Goal: Transaction & Acquisition: Purchase product/service

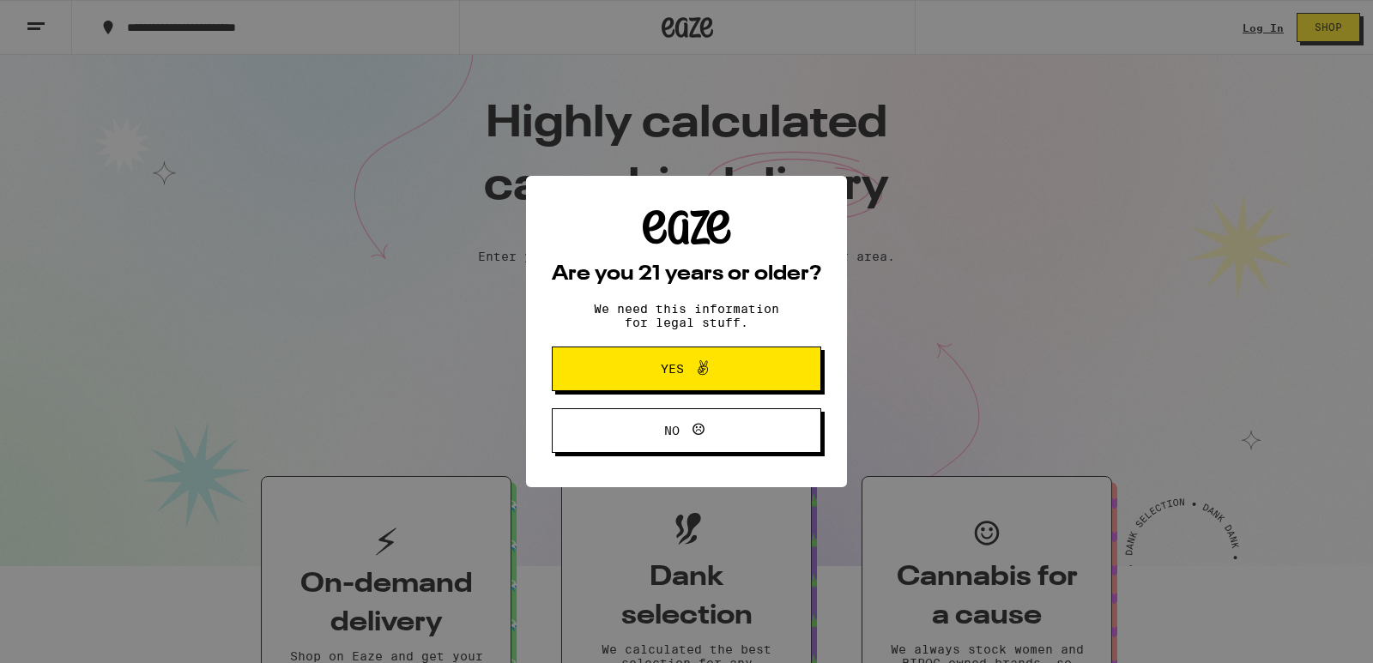
click at [675, 360] on span "Yes" at bounding box center [686, 369] width 130 height 22
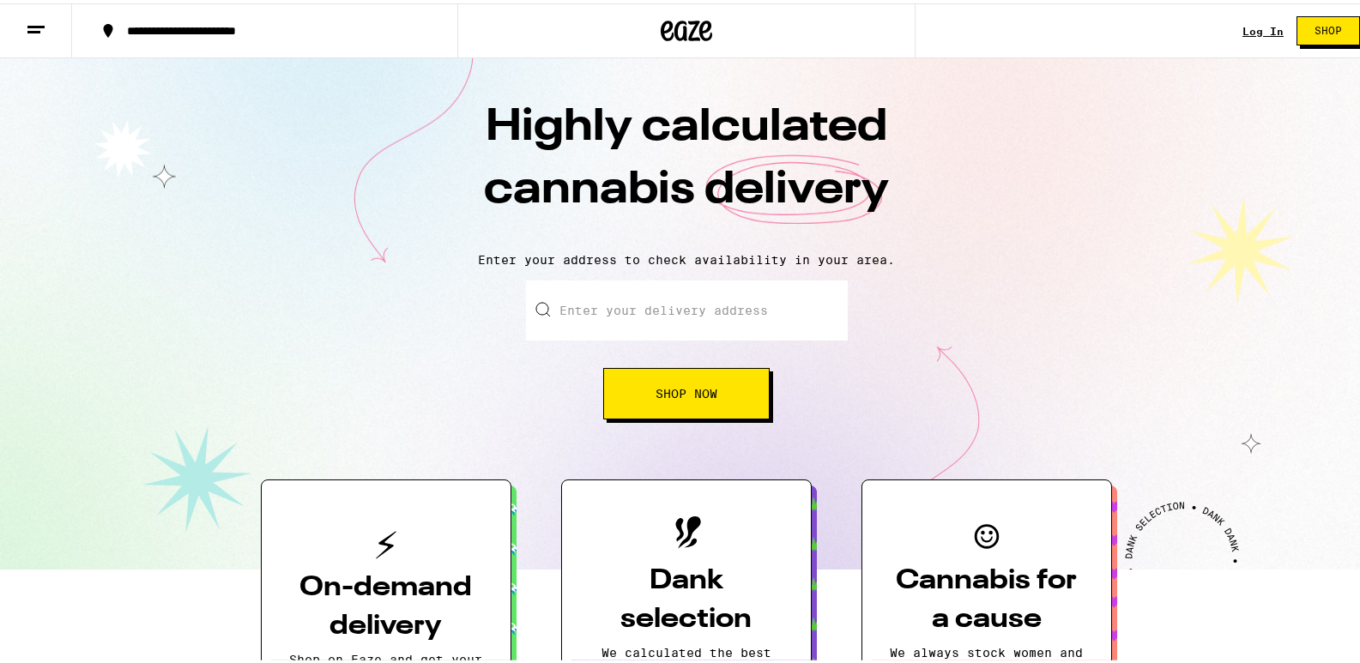
click at [720, 404] on button "Shop Now" at bounding box center [686, 390] width 167 height 51
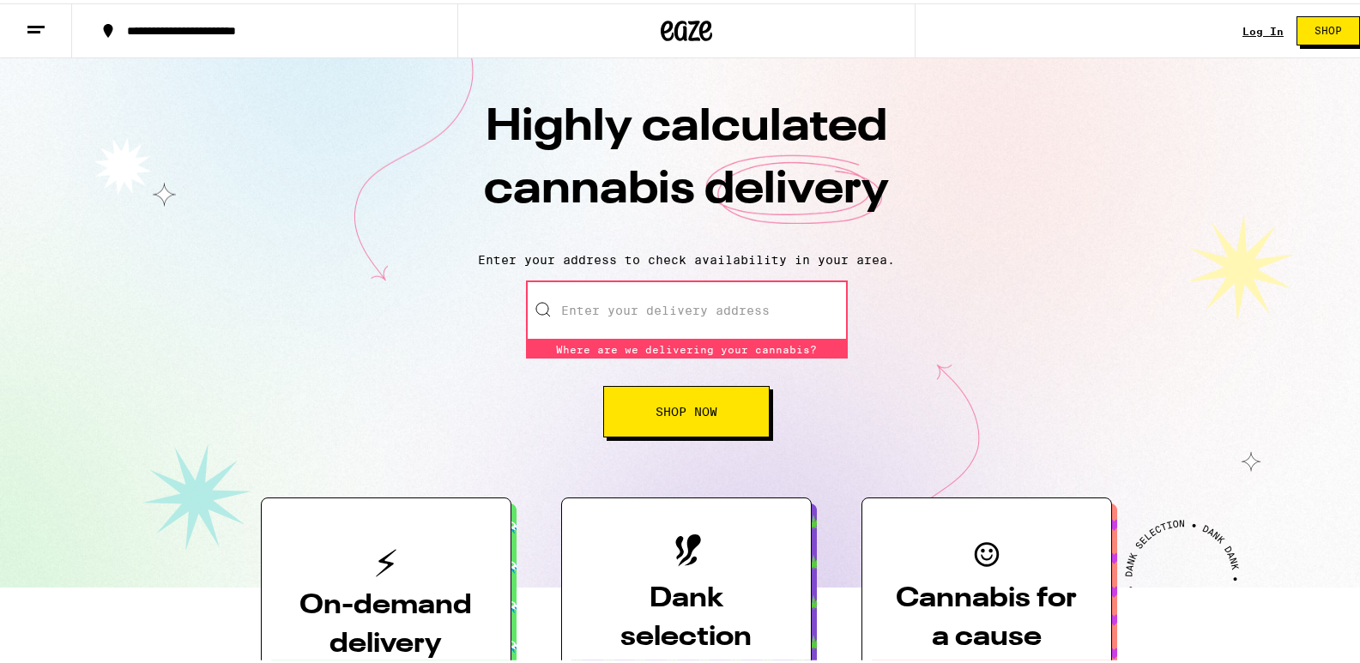
drag, startPoint x: 739, startPoint y: 314, endPoint x: 743, endPoint y: 297, distance: 17.7
click at [743, 297] on input "Enter your delivery address" at bounding box center [687, 307] width 322 height 60
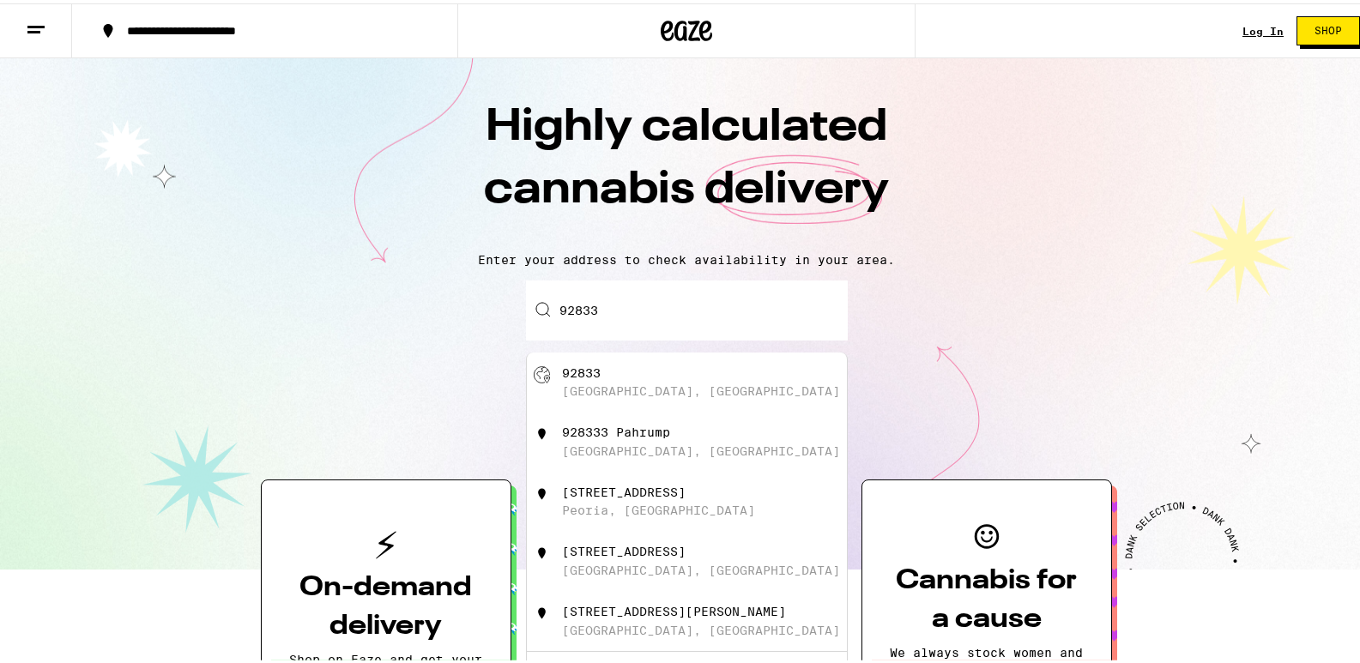
click at [631, 385] on div "[GEOGRAPHIC_DATA], [GEOGRAPHIC_DATA]" at bounding box center [701, 388] width 278 height 14
type input "[GEOGRAPHIC_DATA]"
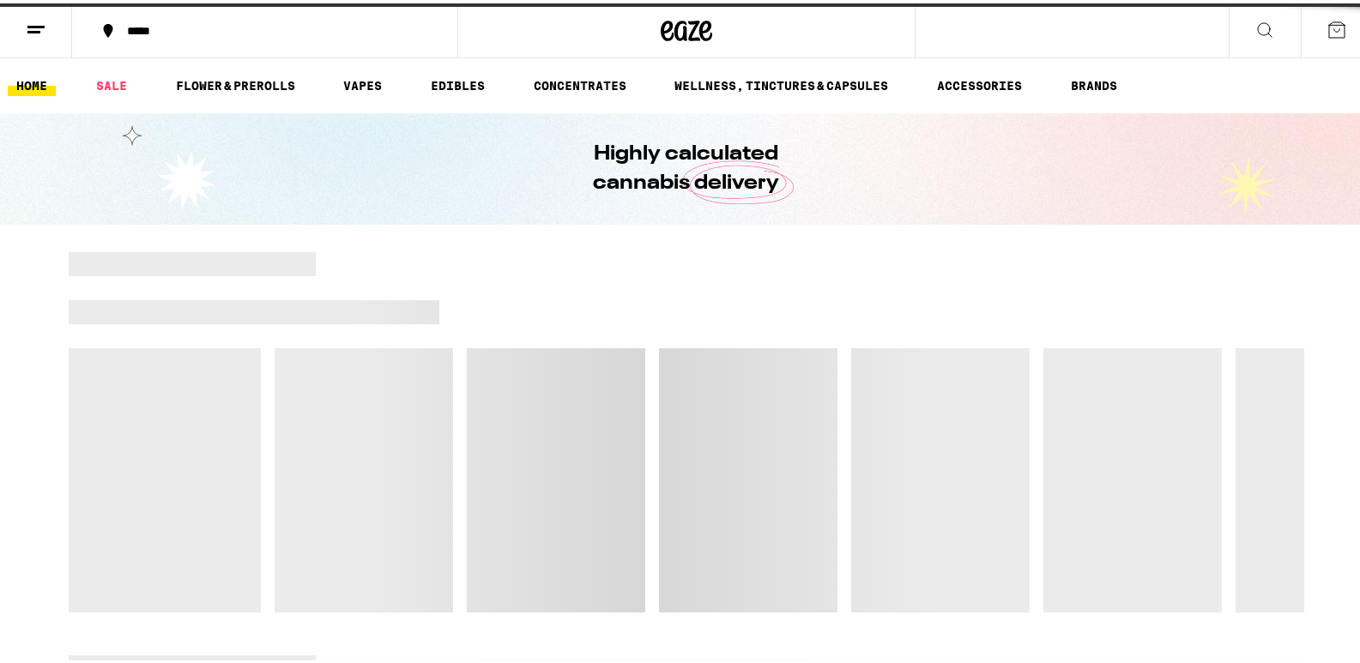
click at [715, 387] on div at bounding box center [687, 429] width 1236 height 360
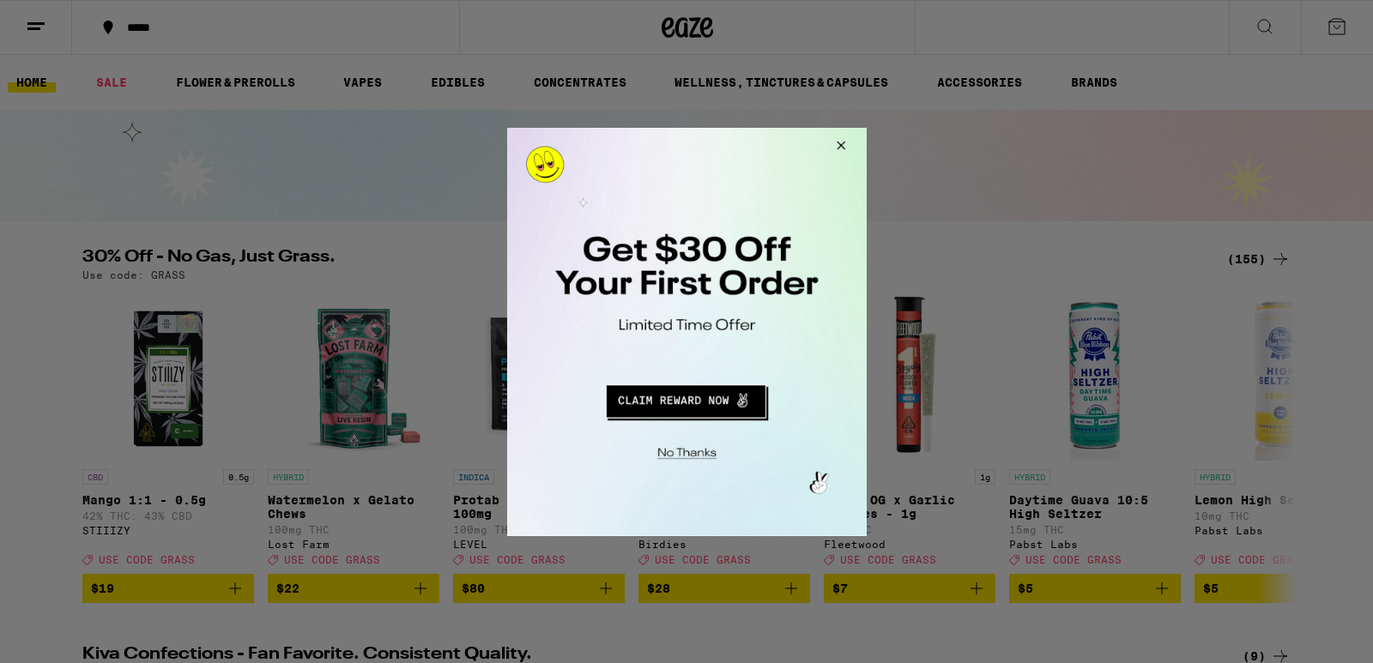
click at [851, 142] on button "Close Modal" at bounding box center [838, 147] width 46 height 41
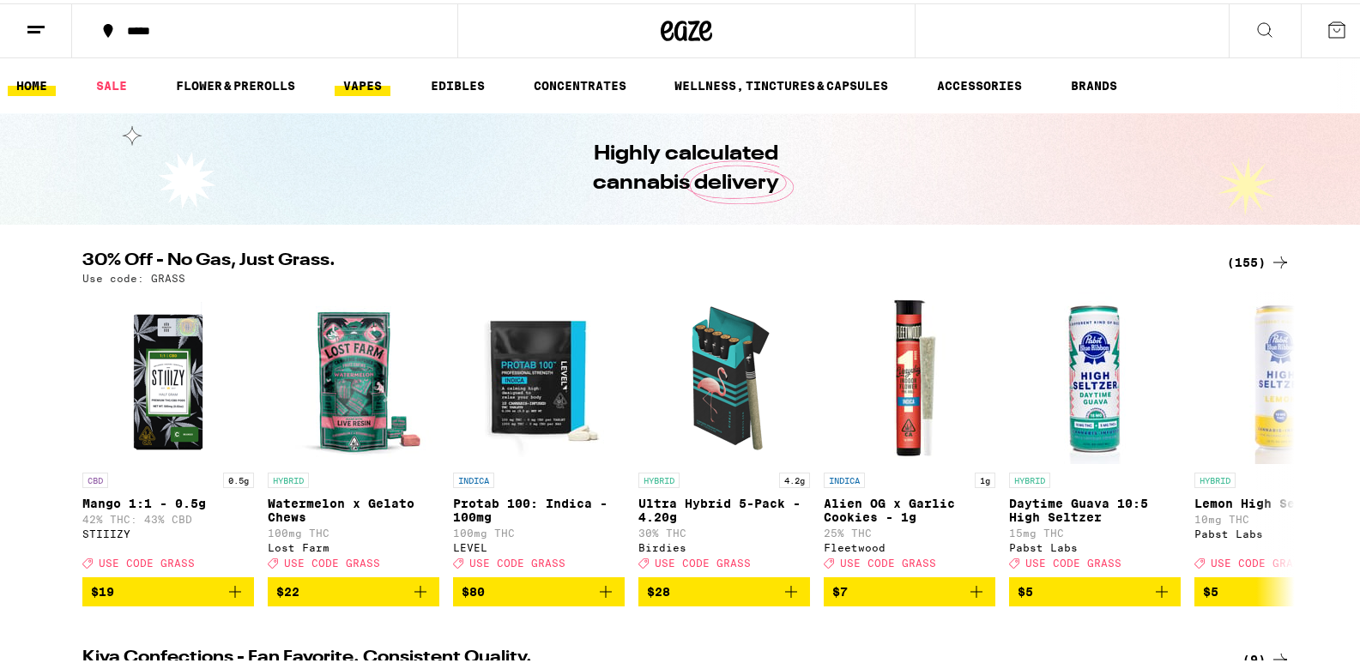
click at [369, 79] on link "VAPES" at bounding box center [363, 82] width 56 height 21
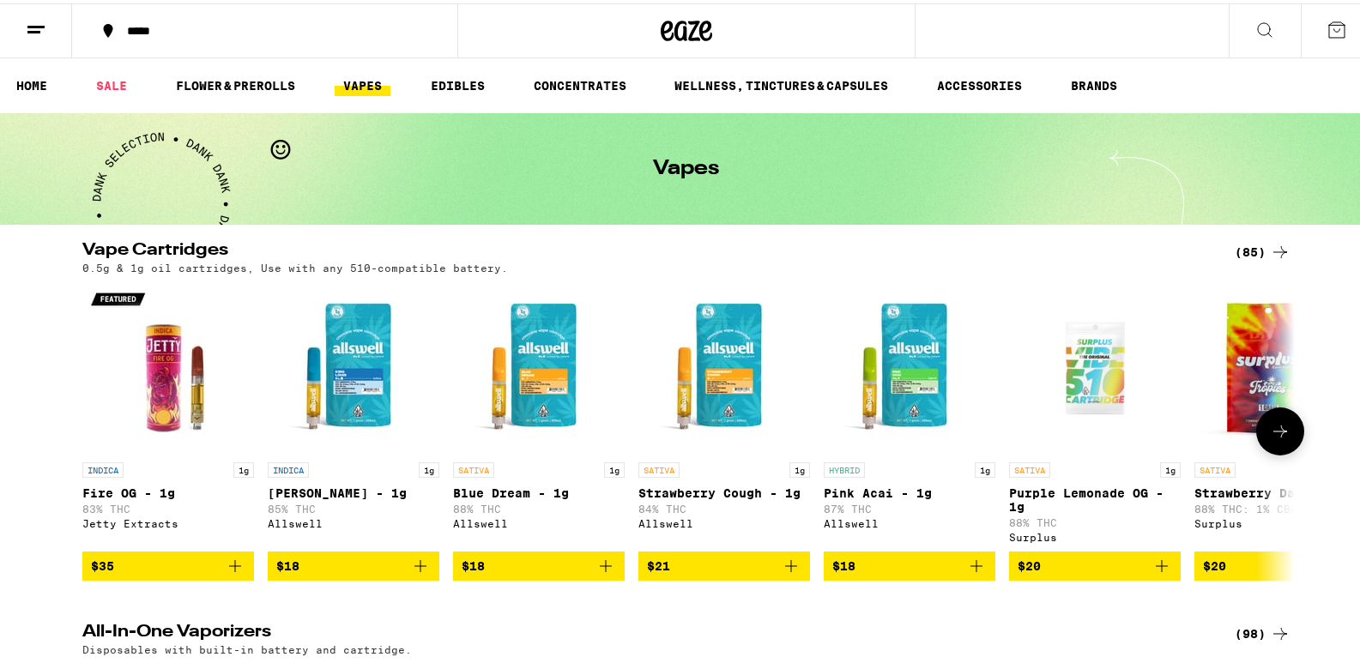
click at [339, 364] on img "Open page for King Louis XIII - 1g from Allswell" at bounding box center [354, 365] width 172 height 172
click at [1022, 82] on link "ACCESSORIES" at bounding box center [980, 82] width 102 height 21
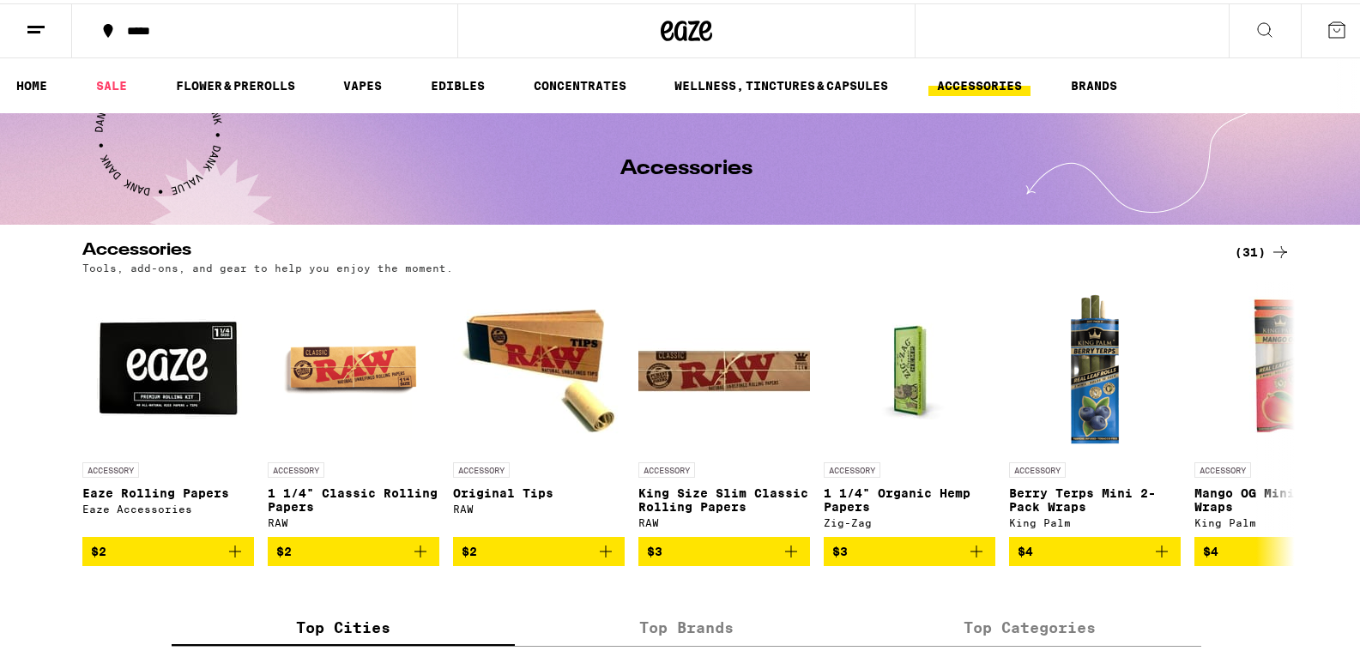
click at [1102, 34] on div "*****" at bounding box center [686, 27] width 1373 height 55
click at [1258, 22] on icon at bounding box center [1265, 27] width 14 height 14
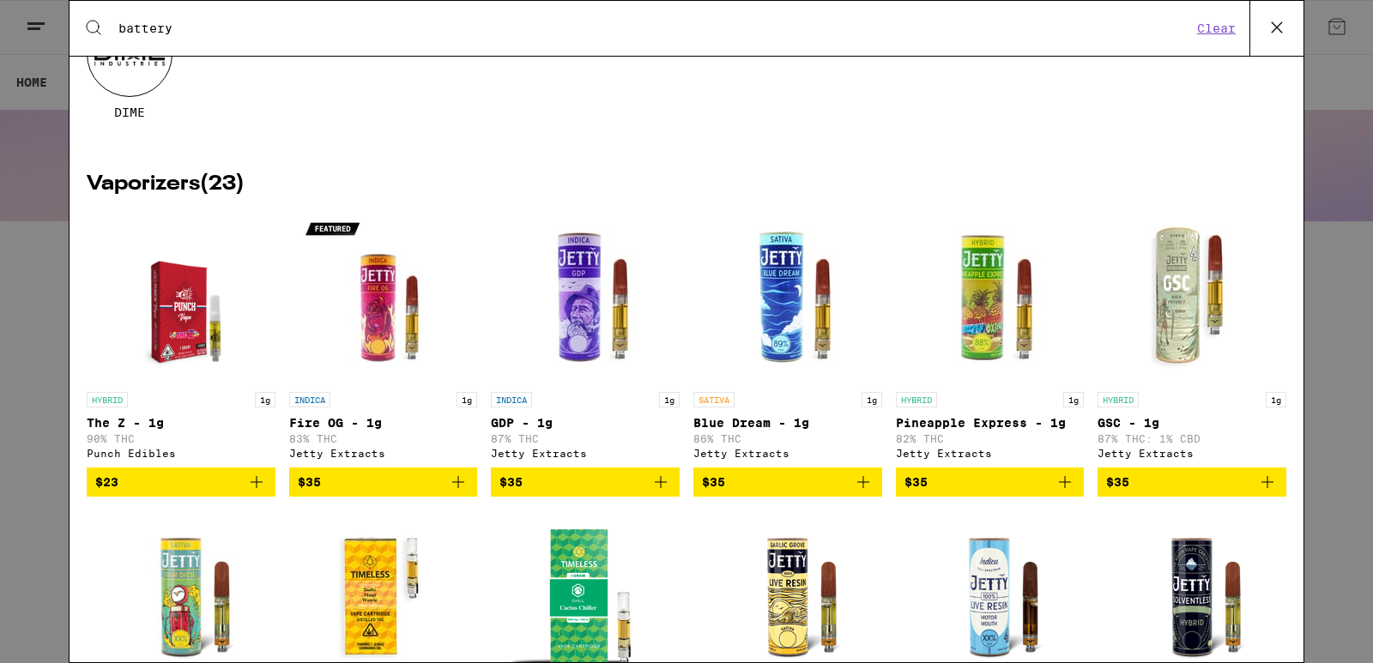
scroll to position [286, 0]
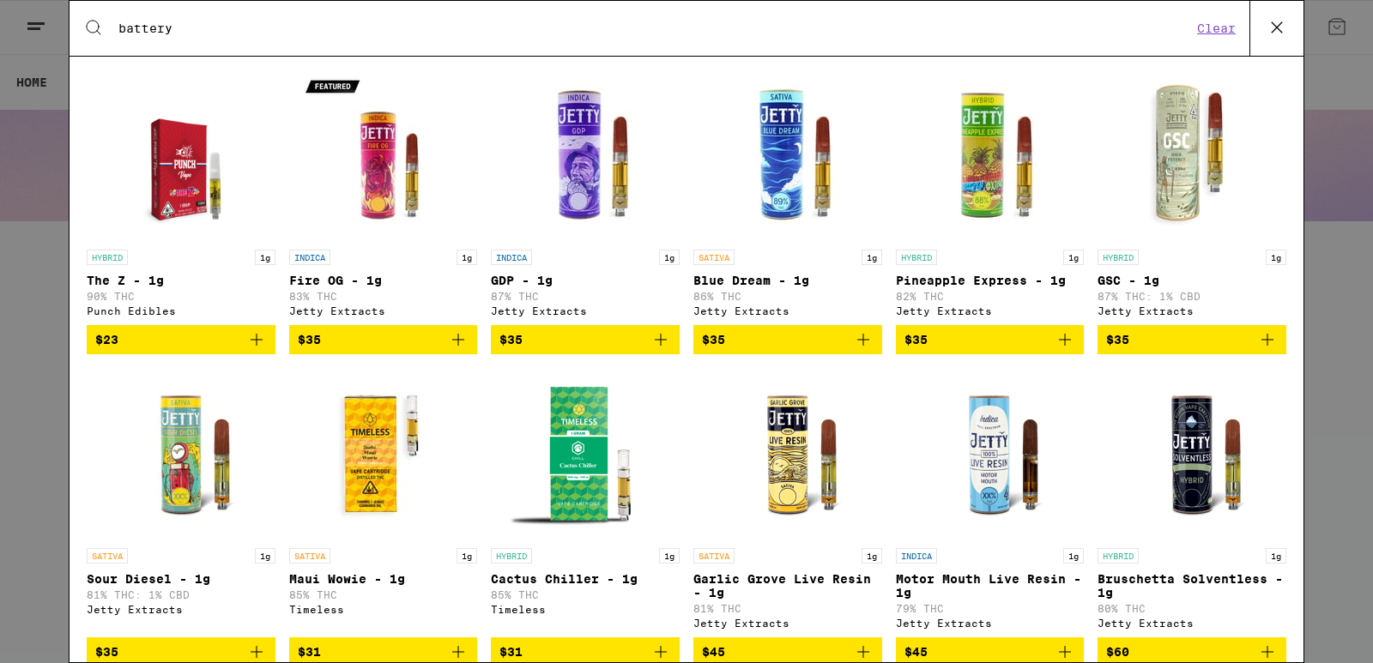
click at [524, 21] on input "battery" at bounding box center [655, 28] width 1075 height 15
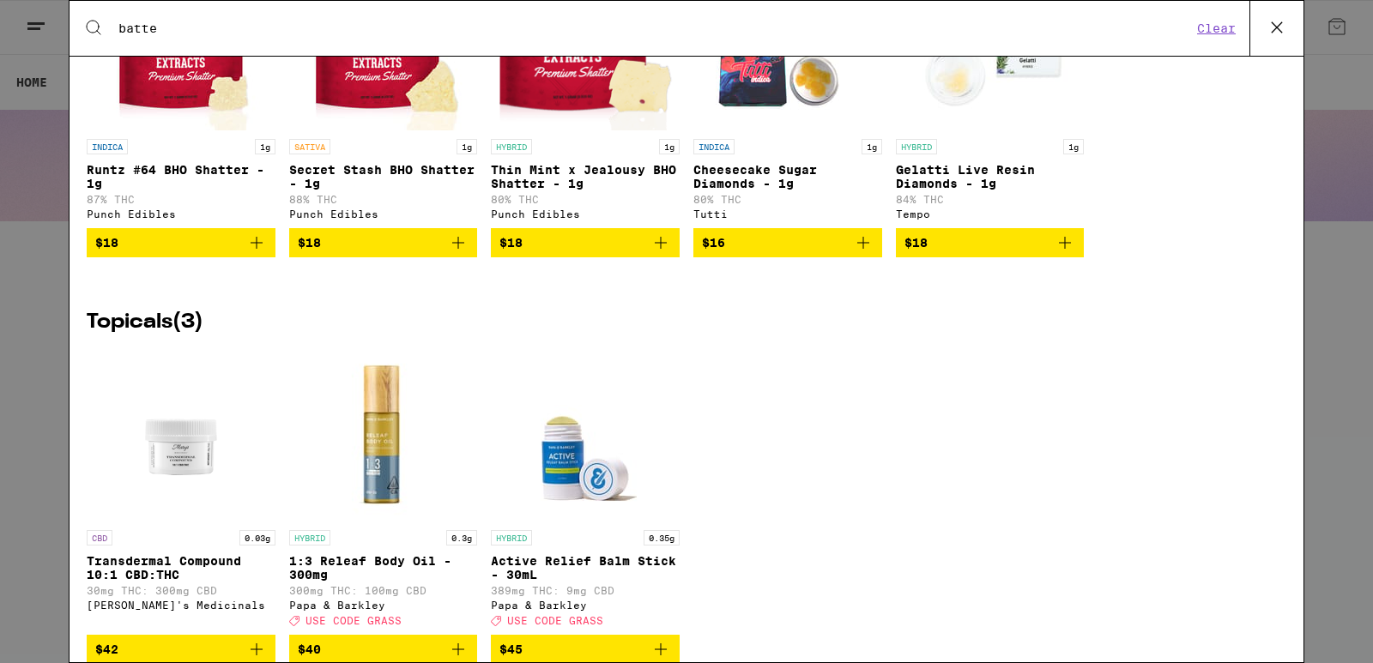
scroll to position [4458, 0]
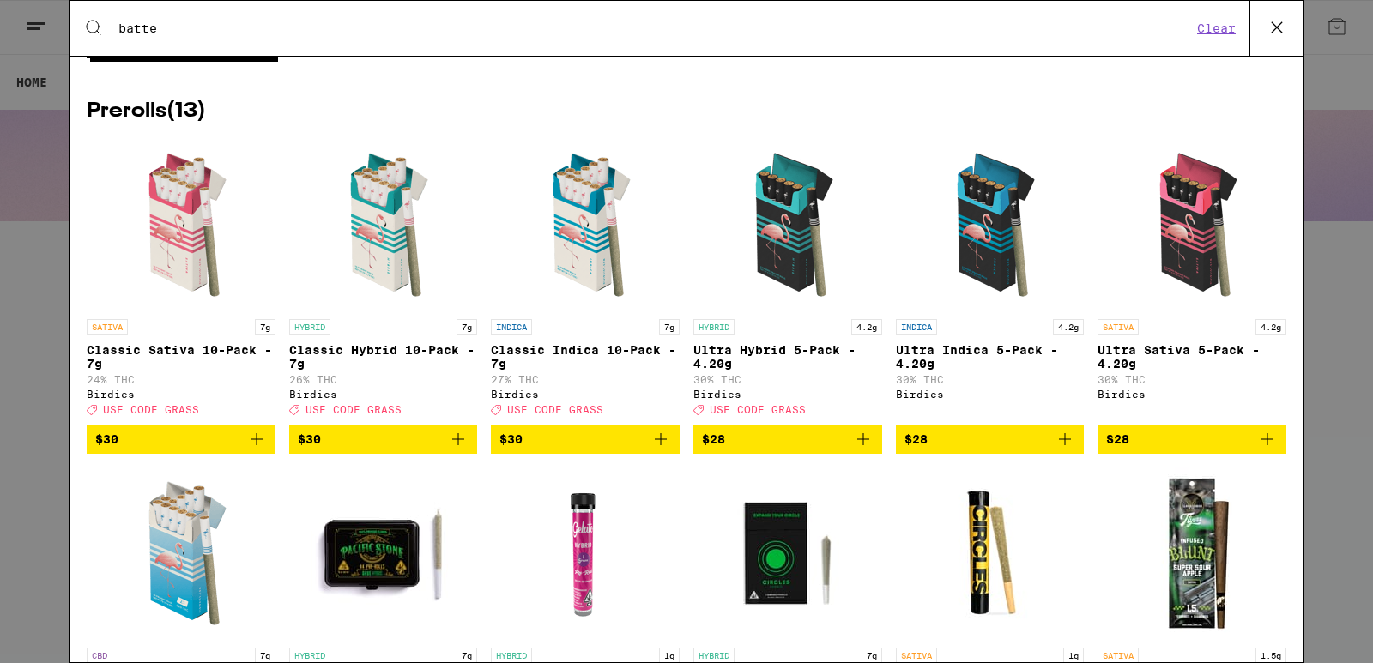
type input "batte"
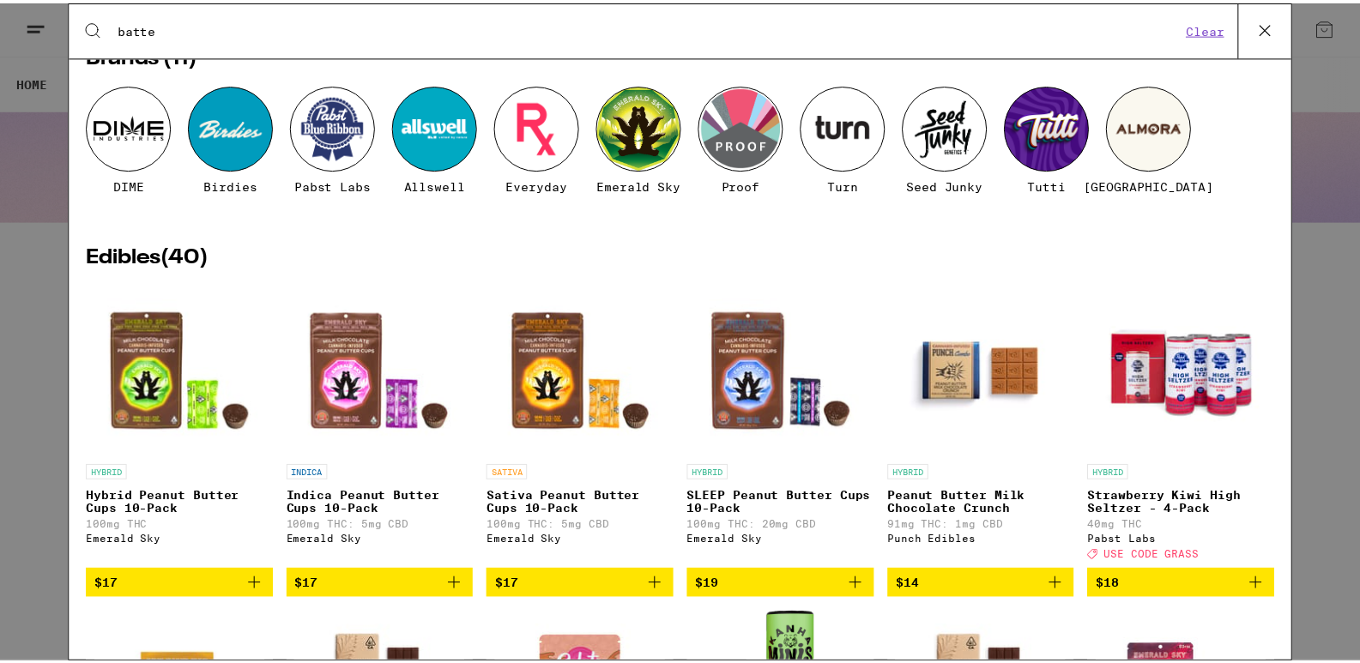
scroll to position [0, 0]
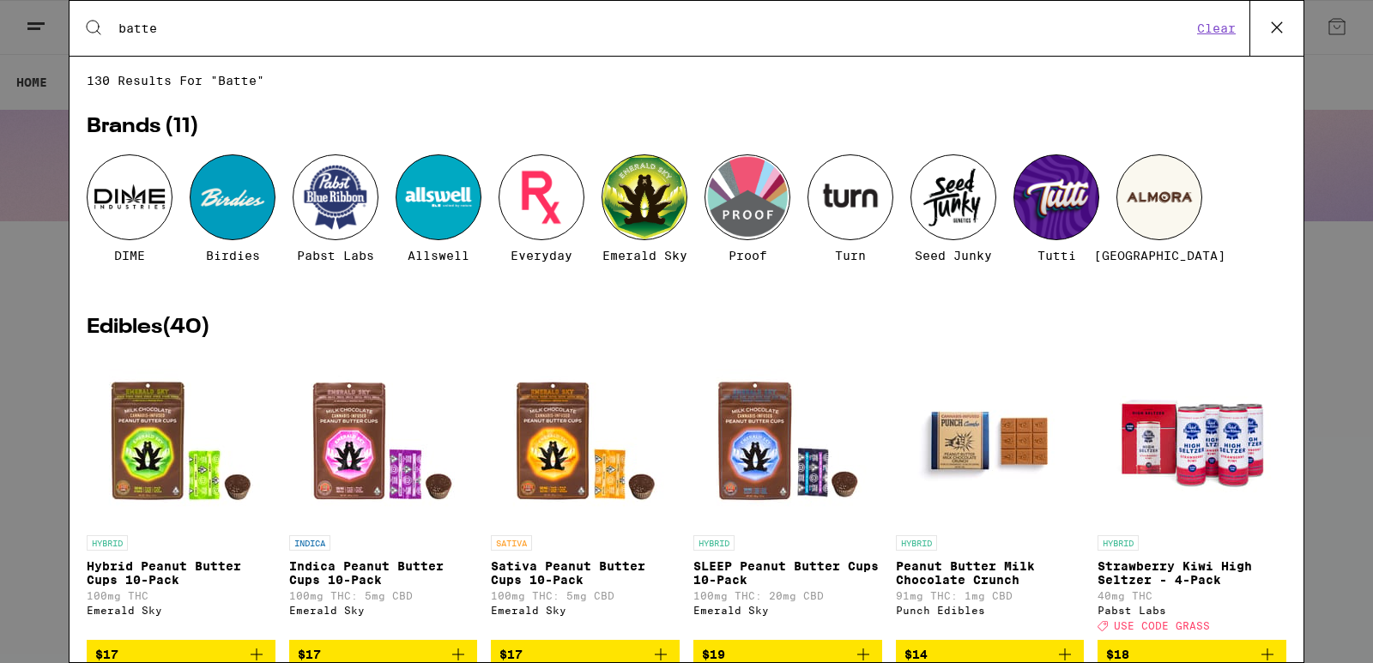
click at [1218, 27] on button "Clear" at bounding box center [1216, 28] width 49 height 15
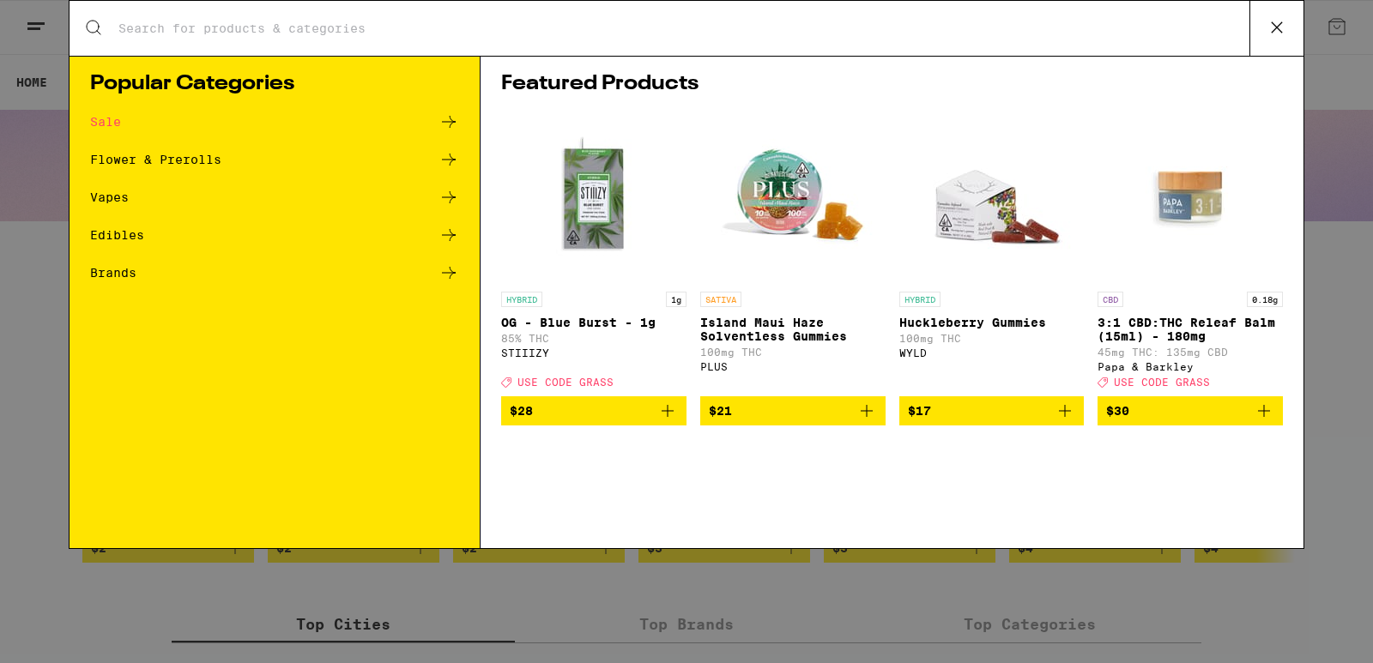
click at [1280, 26] on icon at bounding box center [1277, 28] width 26 height 26
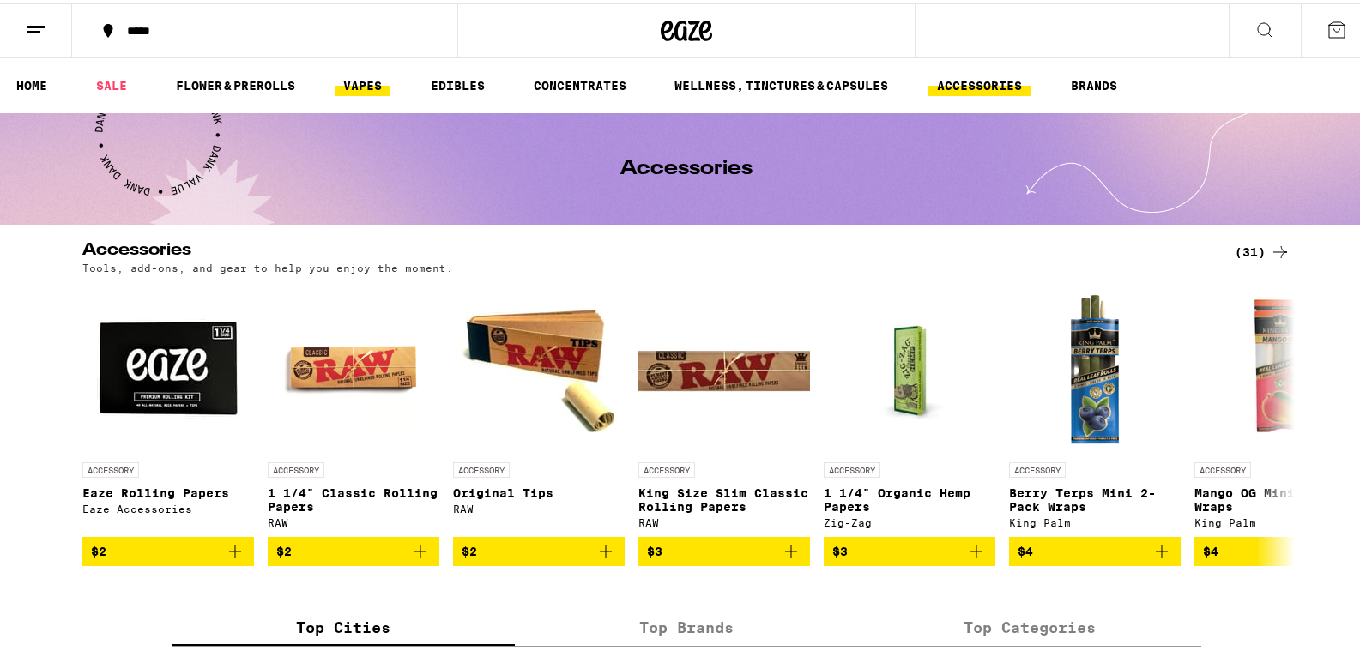
click at [356, 91] on link "VAPES" at bounding box center [363, 82] width 56 height 21
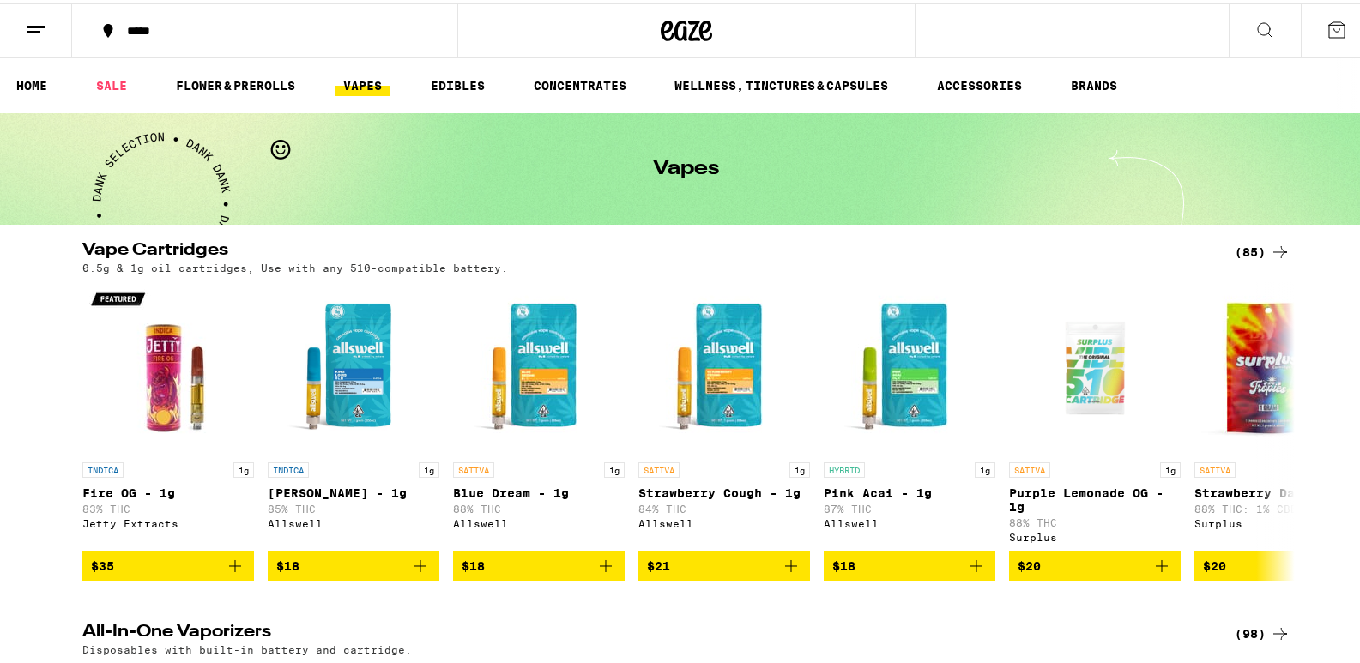
click at [1255, 27] on icon at bounding box center [1265, 26] width 21 height 21
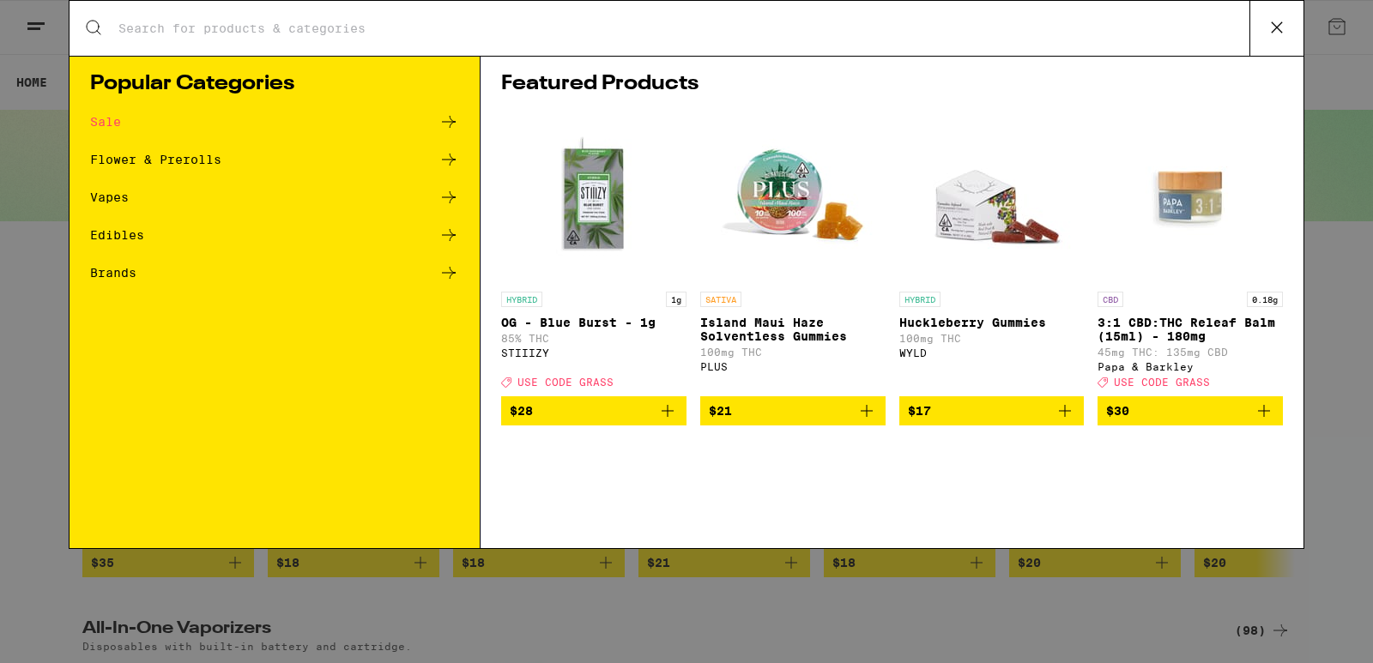
click at [450, 201] on icon at bounding box center [449, 197] width 21 height 21
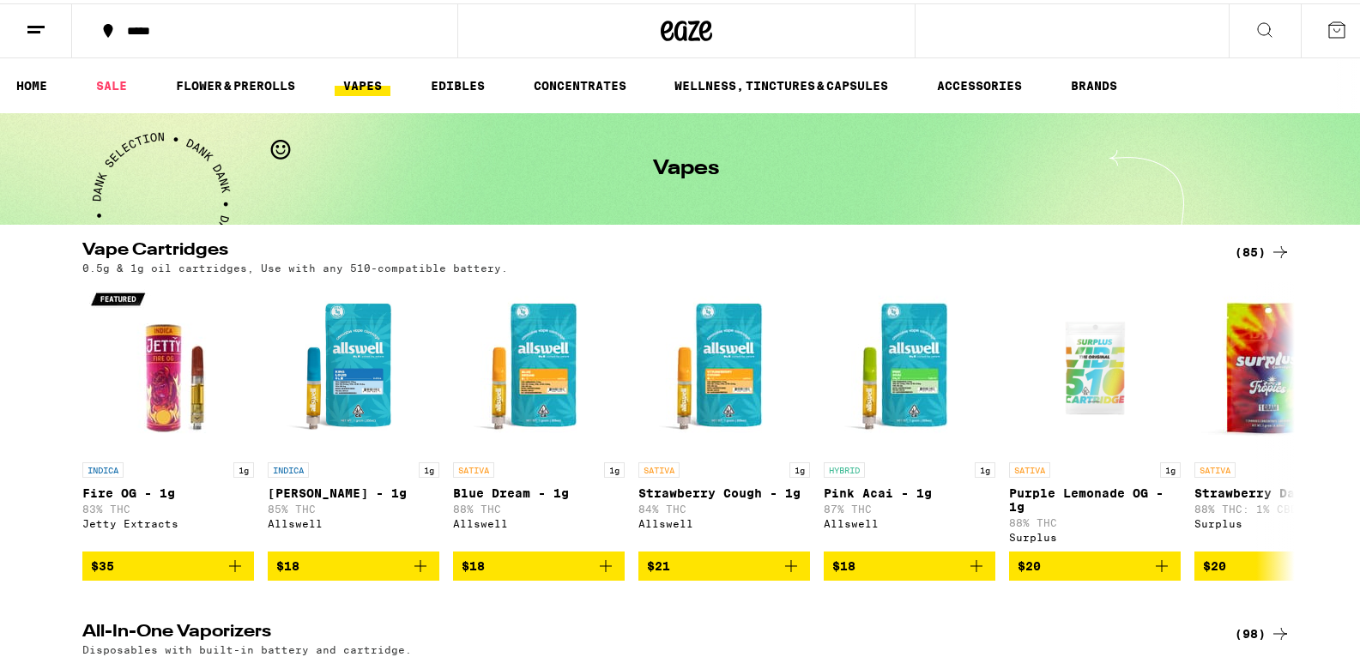
click at [1327, 18] on icon at bounding box center [1337, 26] width 21 height 21
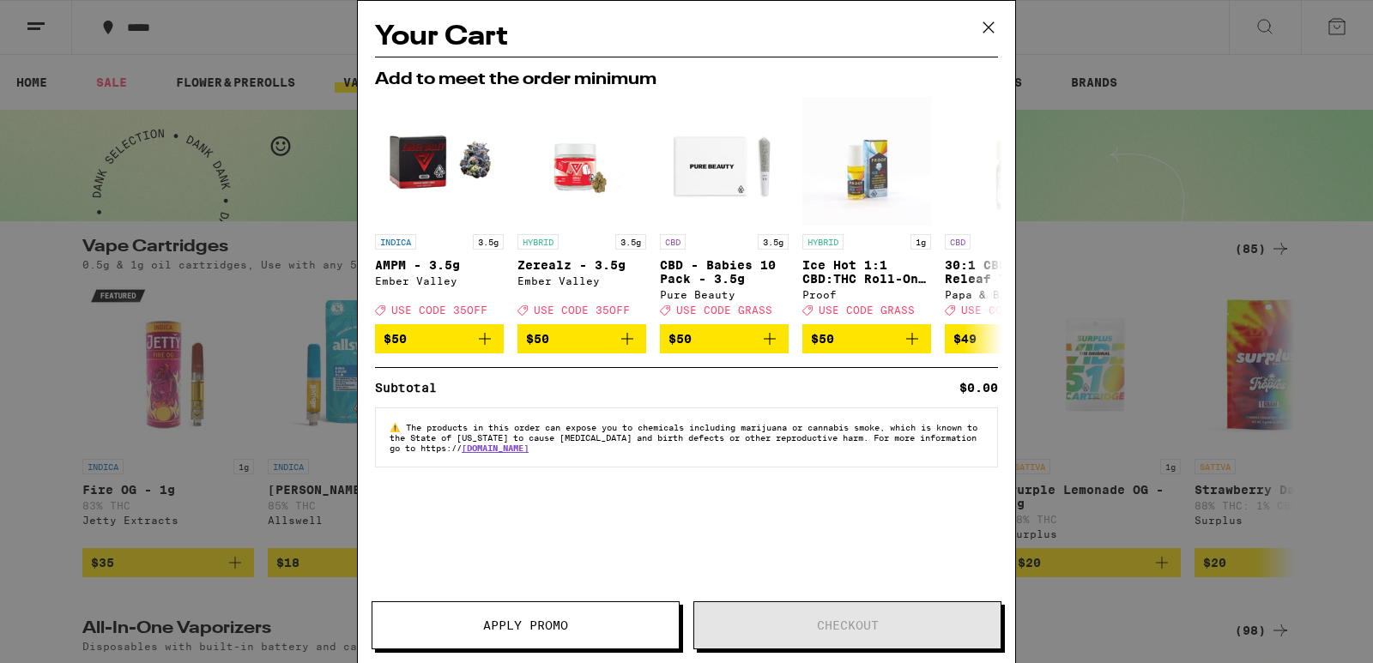
click at [990, 30] on icon at bounding box center [989, 28] width 26 height 26
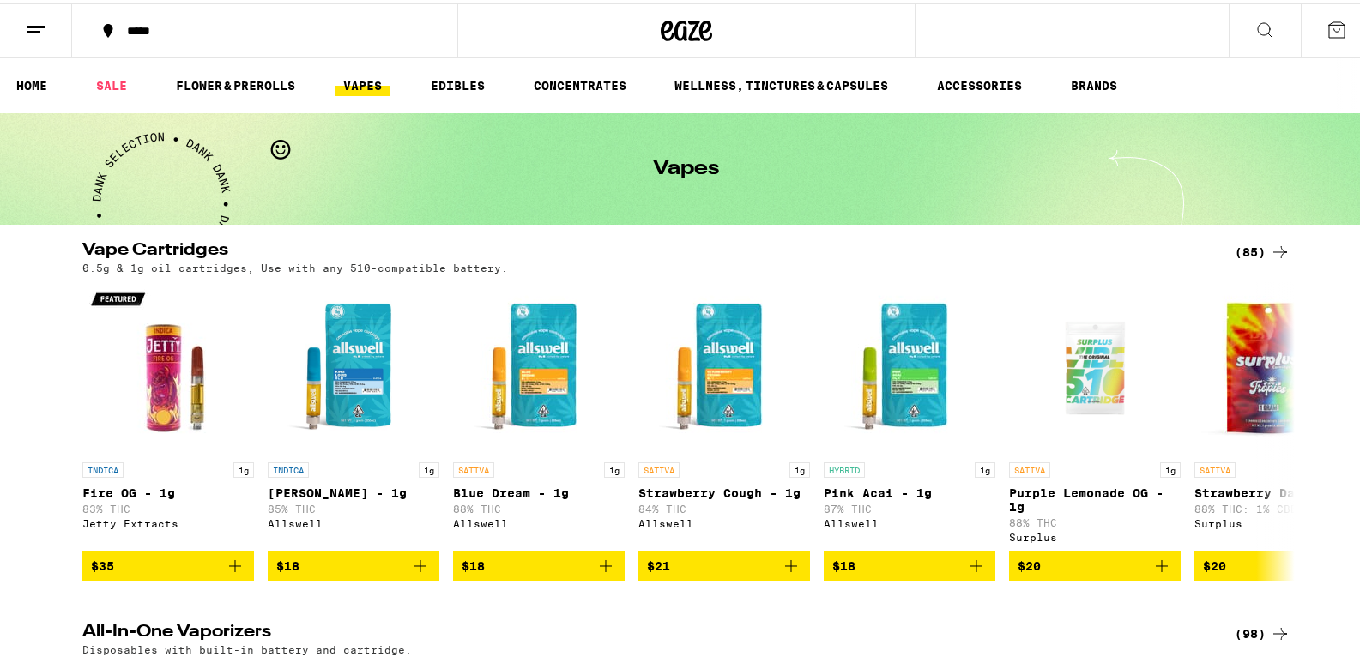
click at [1327, 27] on icon at bounding box center [1337, 26] width 21 height 21
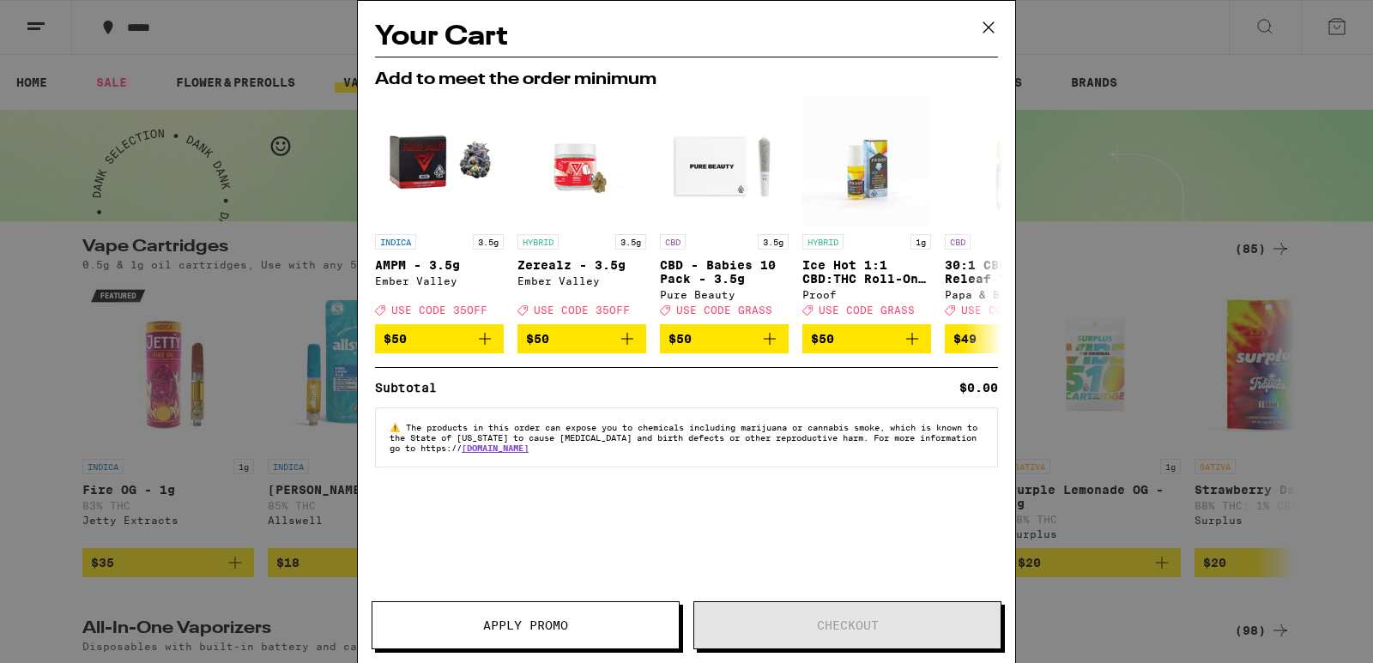
click at [1320, 16] on div "Your Cart Add to meet the order minimum INDICA 3.5g AMPM - 3.5g Ember Valley De…" at bounding box center [686, 331] width 1373 height 663
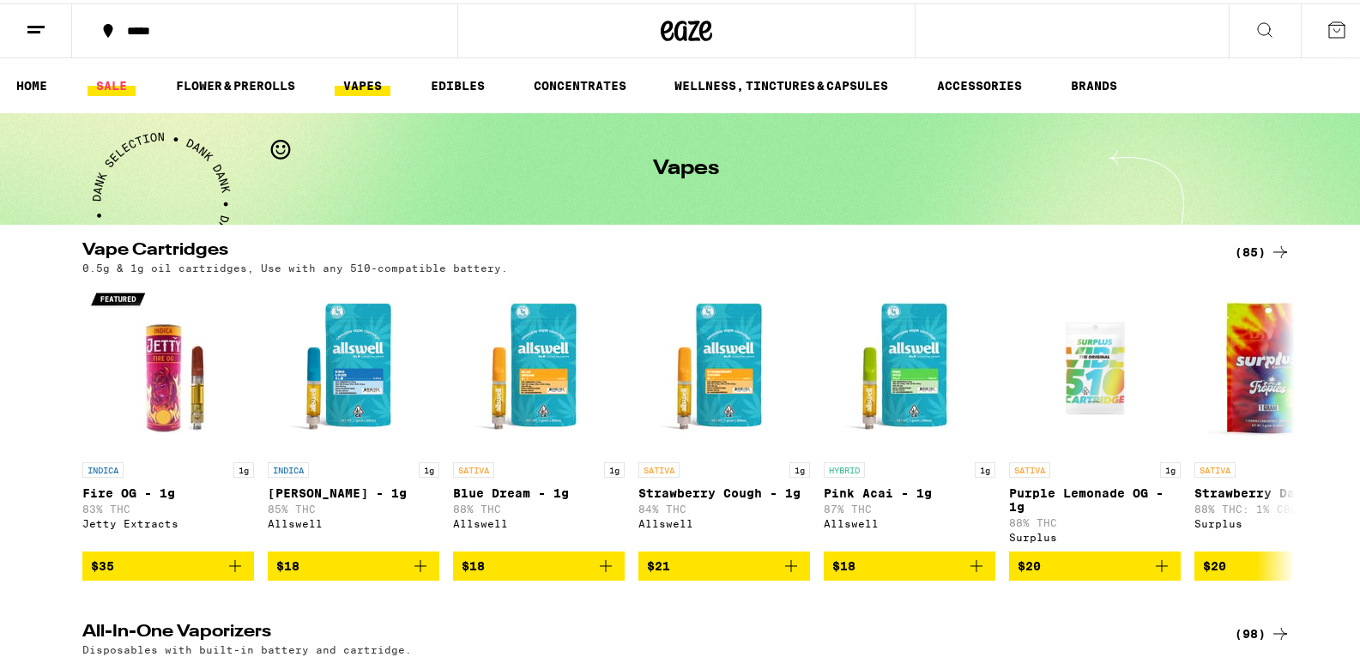
click at [112, 86] on link "SALE" at bounding box center [112, 82] width 48 height 21
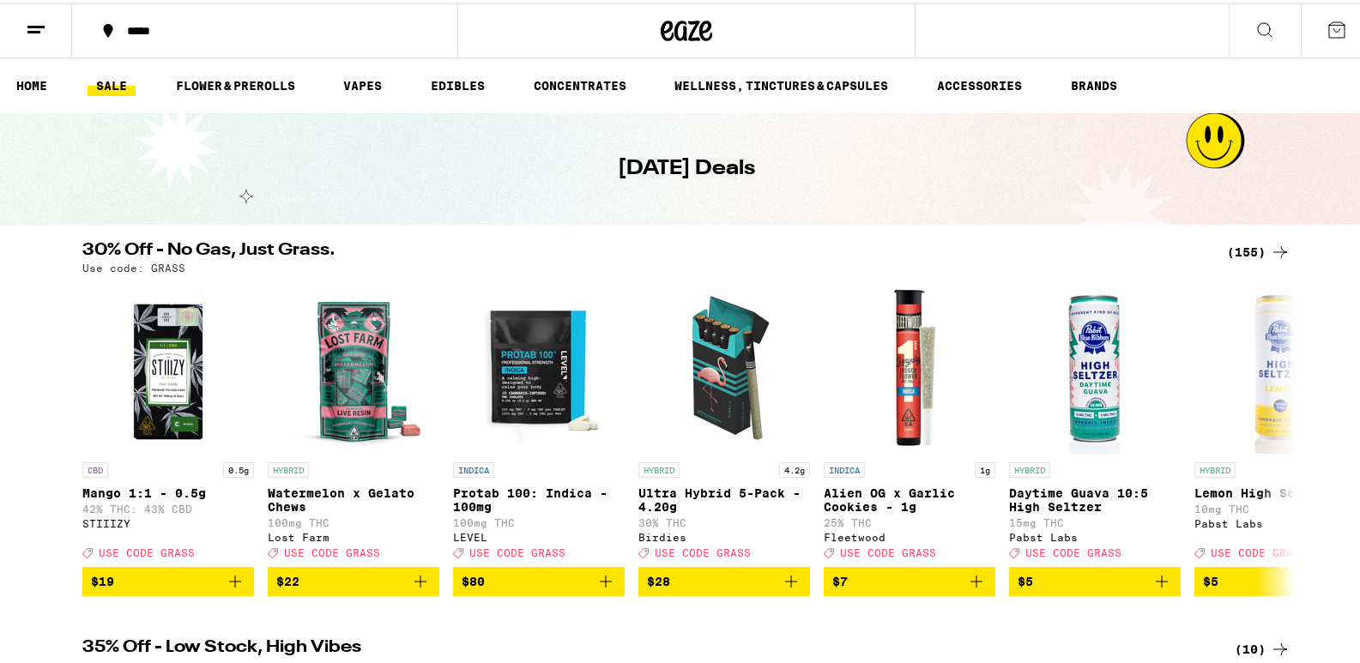
click at [103, 73] on link "SALE" at bounding box center [112, 82] width 48 height 21
click at [246, 75] on link "FLOWER & PREROLLS" at bounding box center [235, 82] width 136 height 21
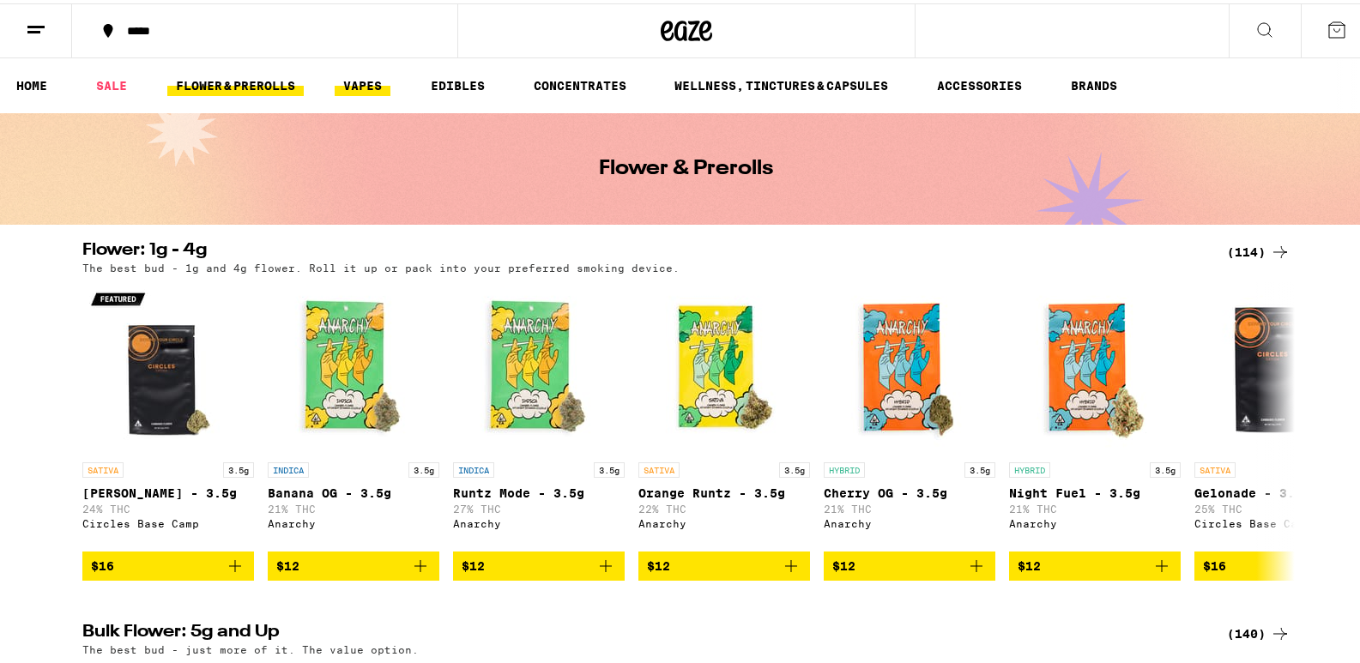
click at [363, 78] on link "VAPES" at bounding box center [363, 82] width 56 height 21
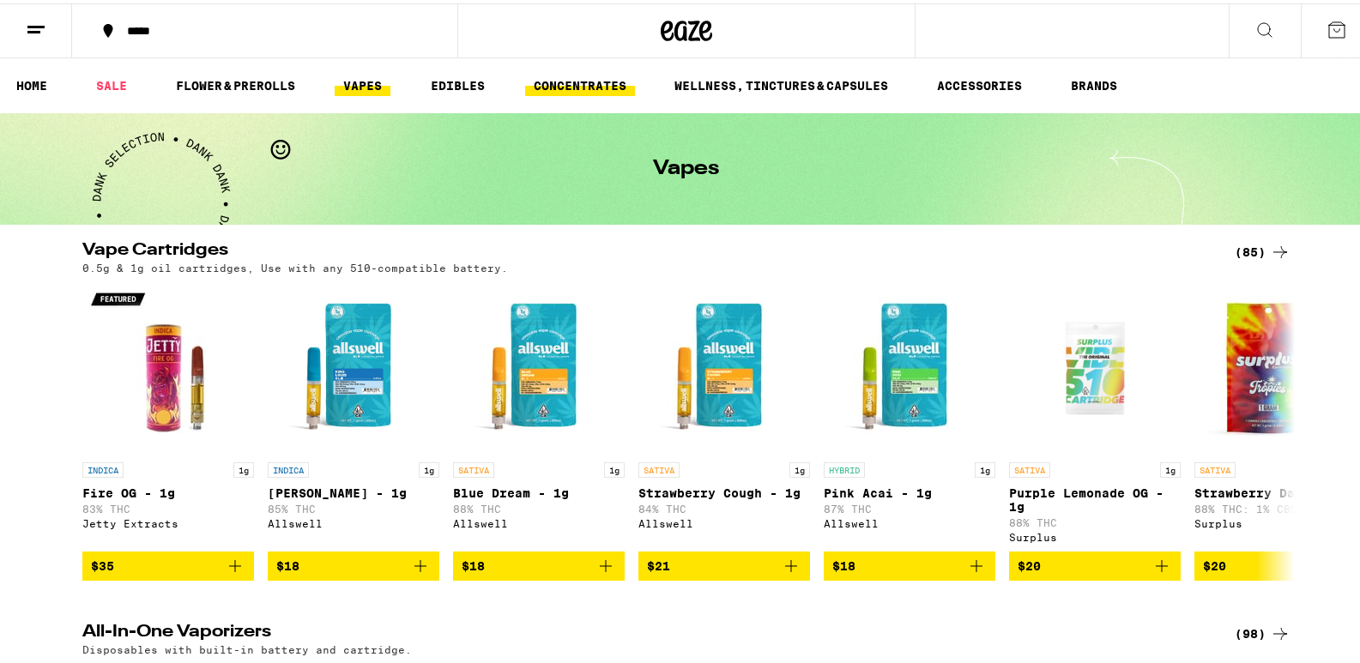
click at [615, 76] on link "CONCENTRATES" at bounding box center [580, 82] width 110 height 21
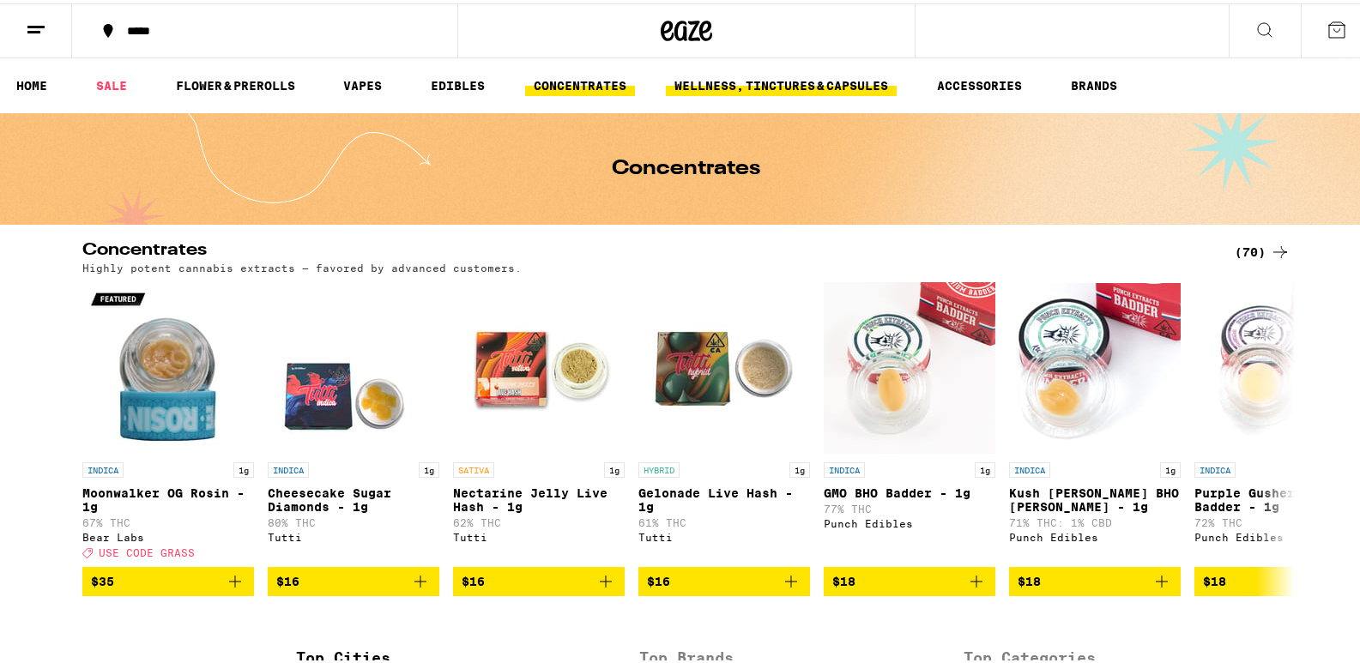
click at [794, 77] on link "WELLNESS, TINCTURES & CAPSULES" at bounding box center [781, 82] width 231 height 21
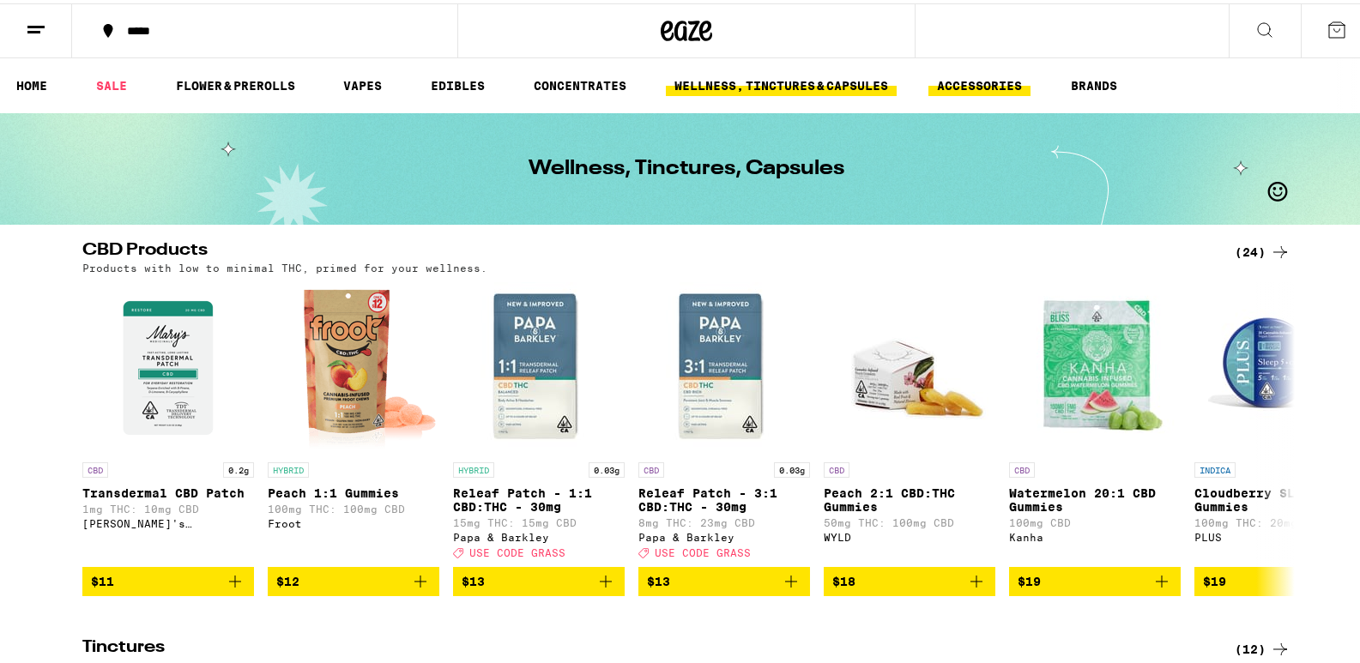
click at [954, 81] on link "ACCESSORIES" at bounding box center [980, 82] width 102 height 21
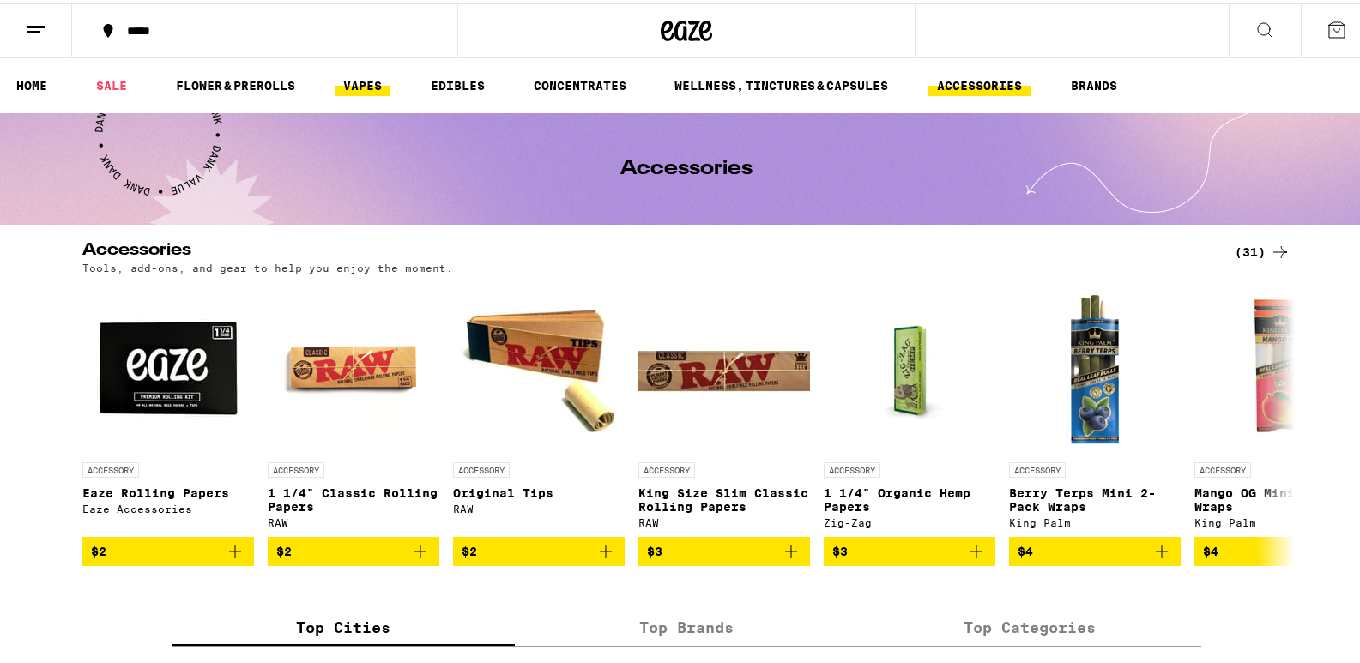
click at [360, 85] on link "VAPES" at bounding box center [363, 82] width 56 height 21
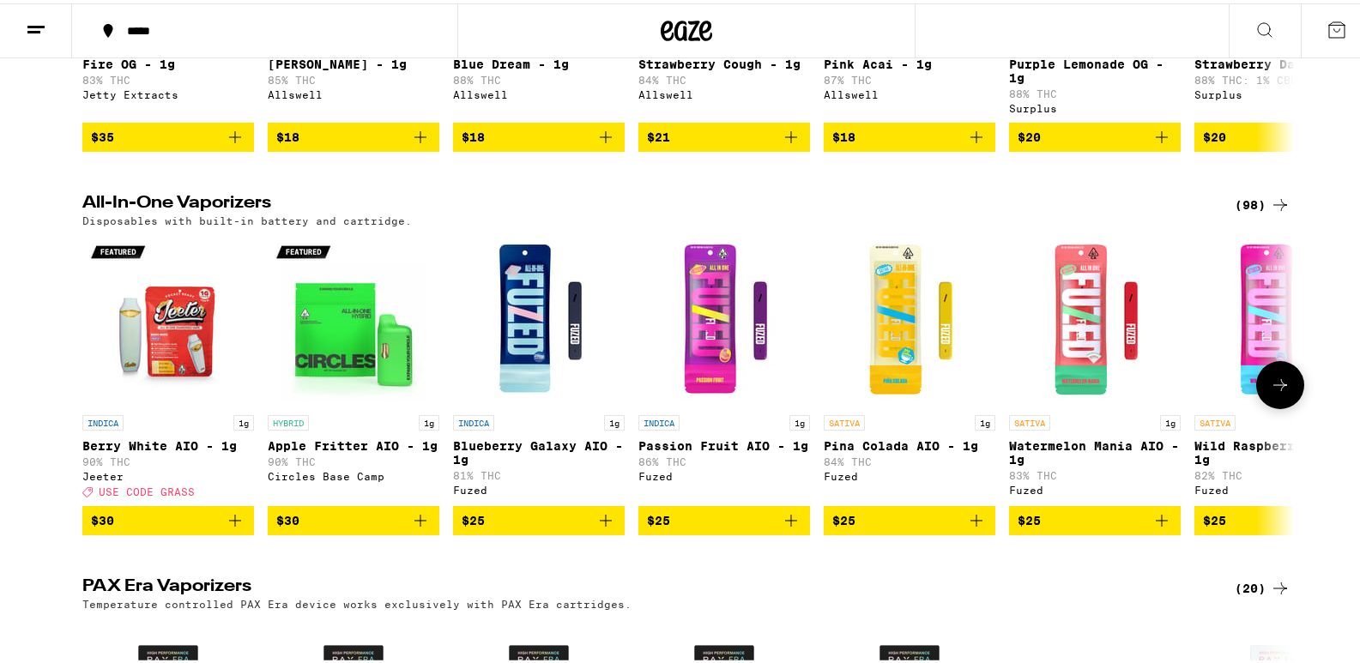
scroll to position [143, 0]
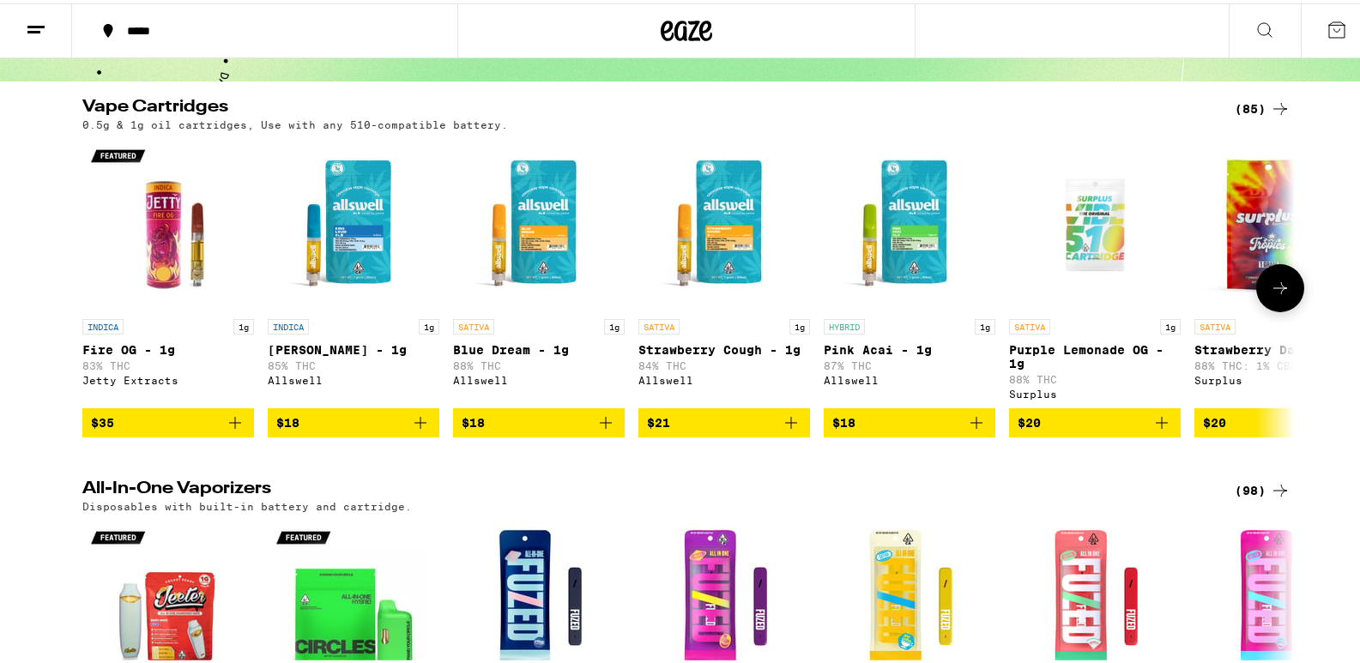
click at [348, 229] on img "Open page for King Louis XIII - 1g from Allswell" at bounding box center [354, 222] width 172 height 172
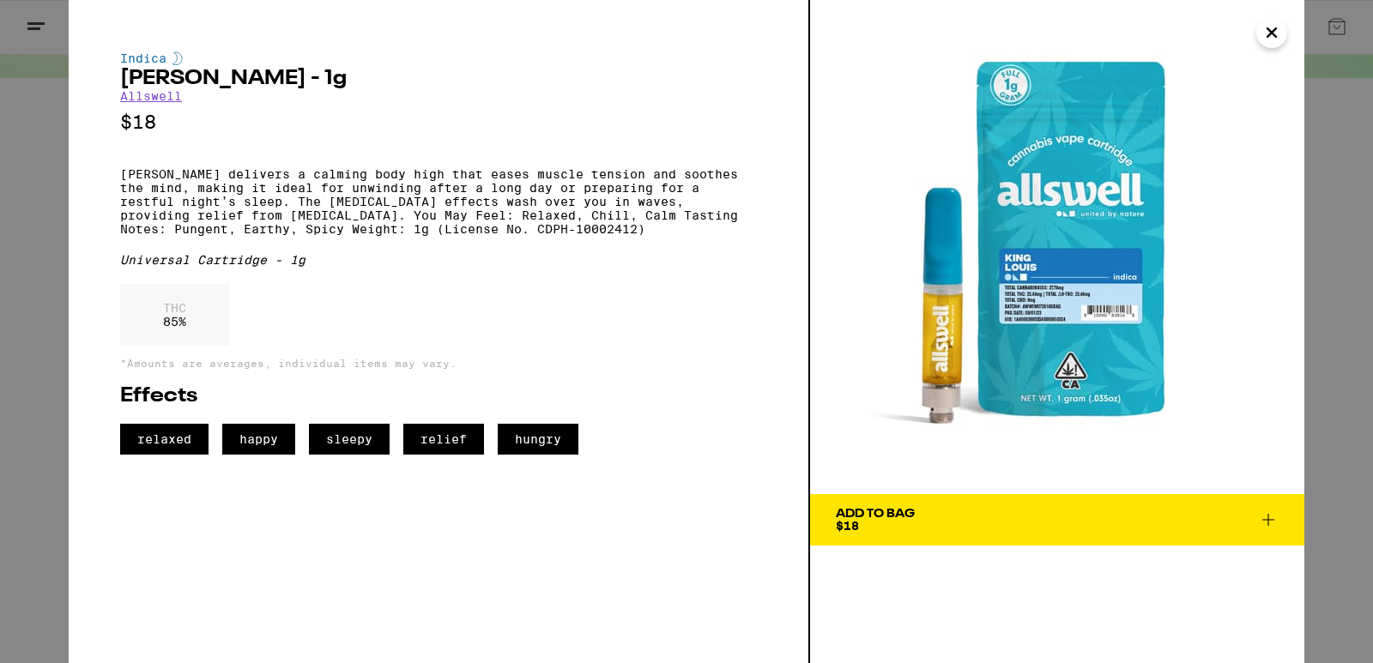
click at [339, 455] on span "sleepy" at bounding box center [349, 439] width 81 height 31
click at [367, 455] on span "sleepy" at bounding box center [349, 439] width 81 height 31
click at [1275, 31] on icon "Close" at bounding box center [1272, 33] width 21 height 26
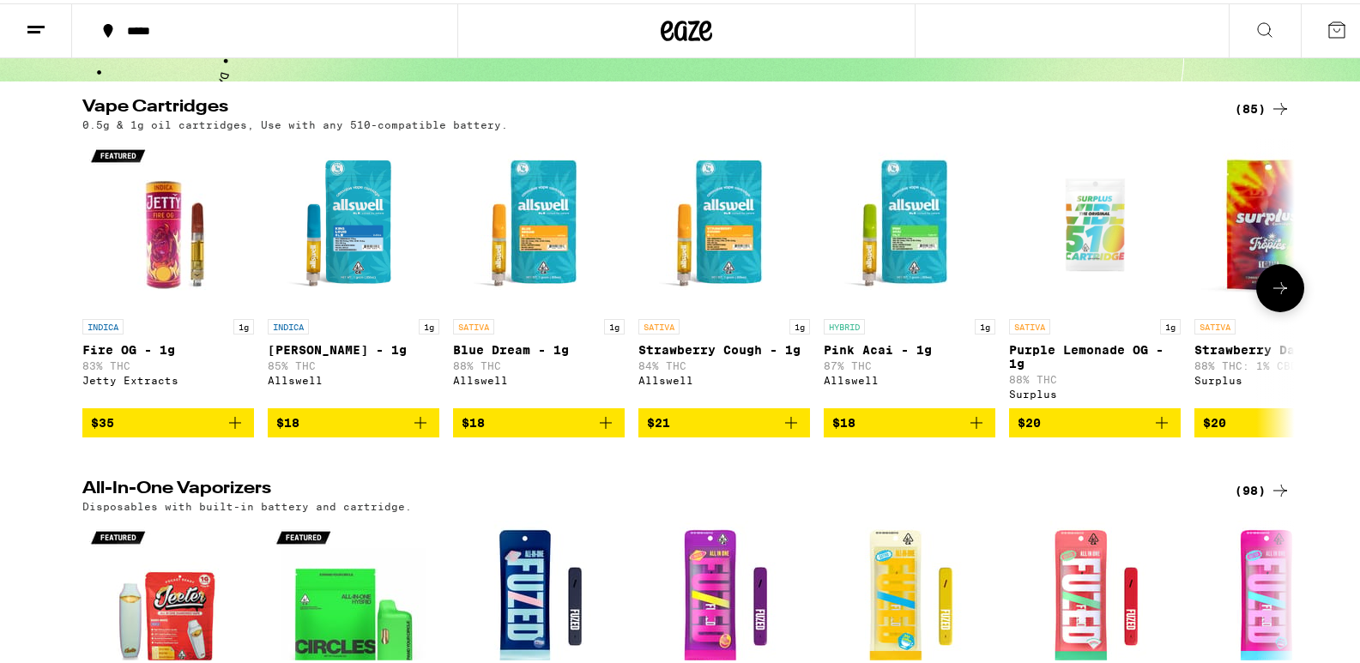
click at [148, 243] on img "Open page for Fire OG - 1g from Jetty Extracts" at bounding box center [168, 222] width 172 height 172
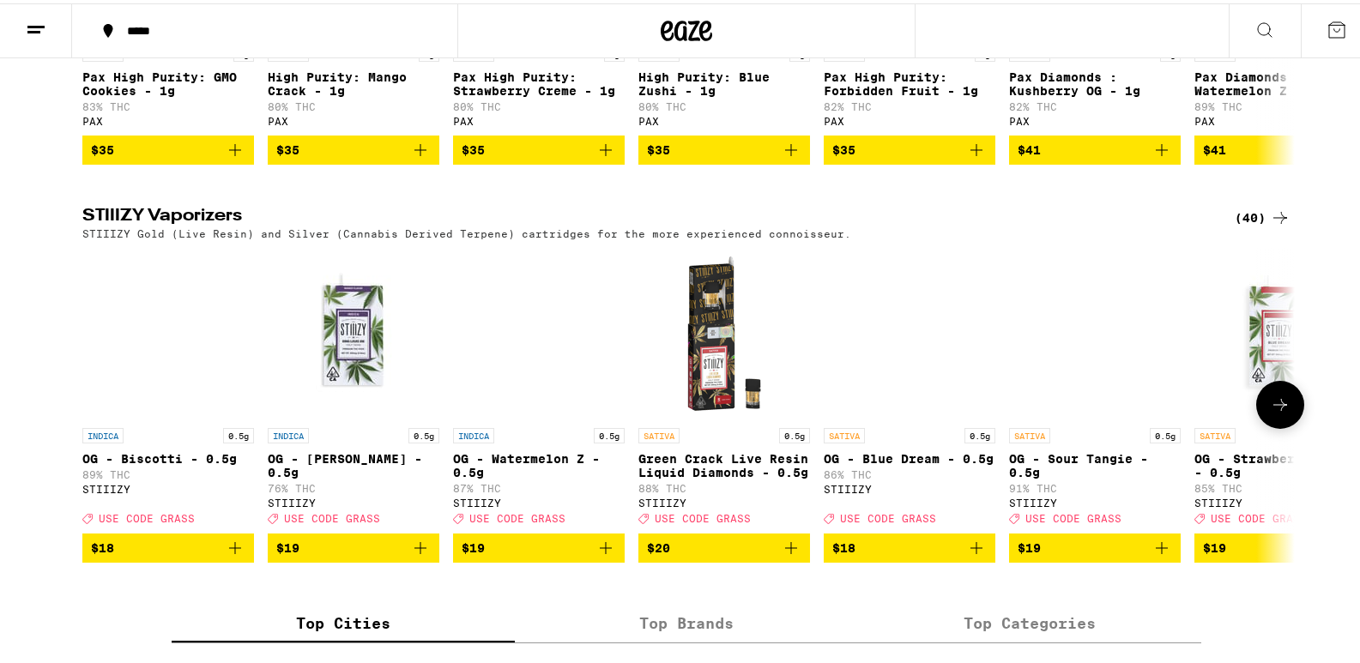
scroll to position [1287, 0]
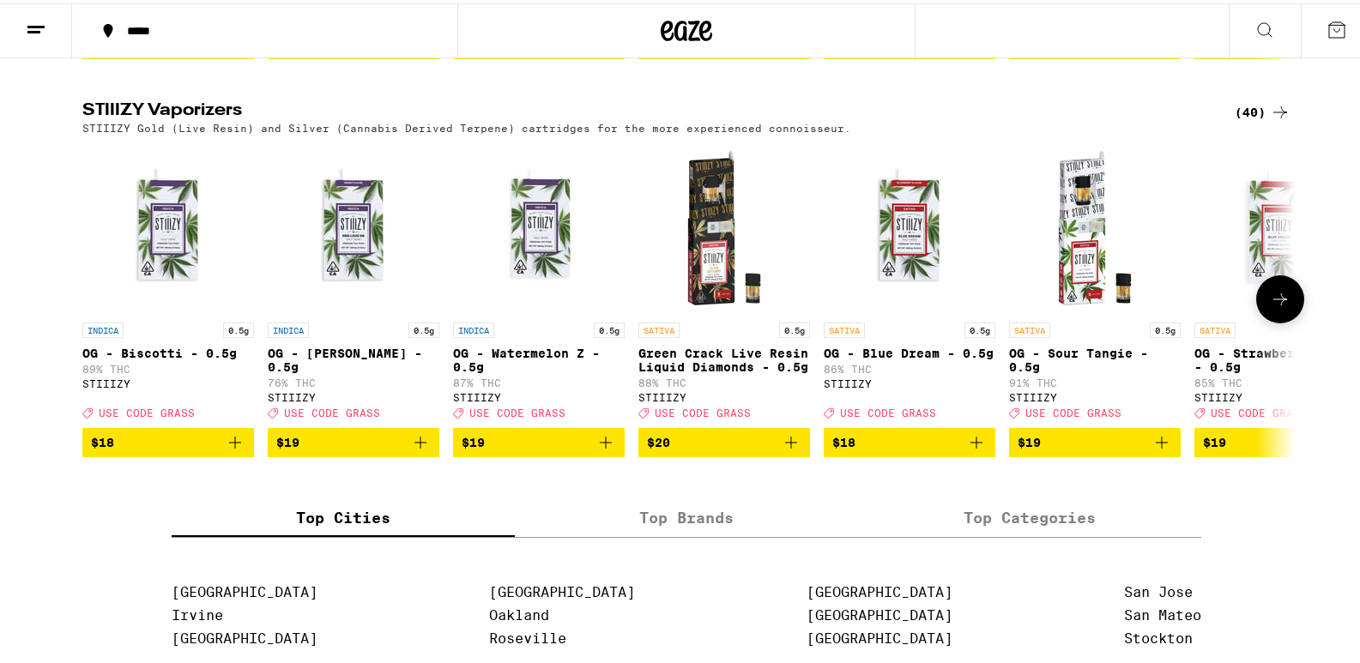
click at [306, 371] on p "OG - [PERSON_NAME] - 0.5g" at bounding box center [354, 356] width 172 height 27
click at [1271, 320] on button at bounding box center [1281, 296] width 48 height 48
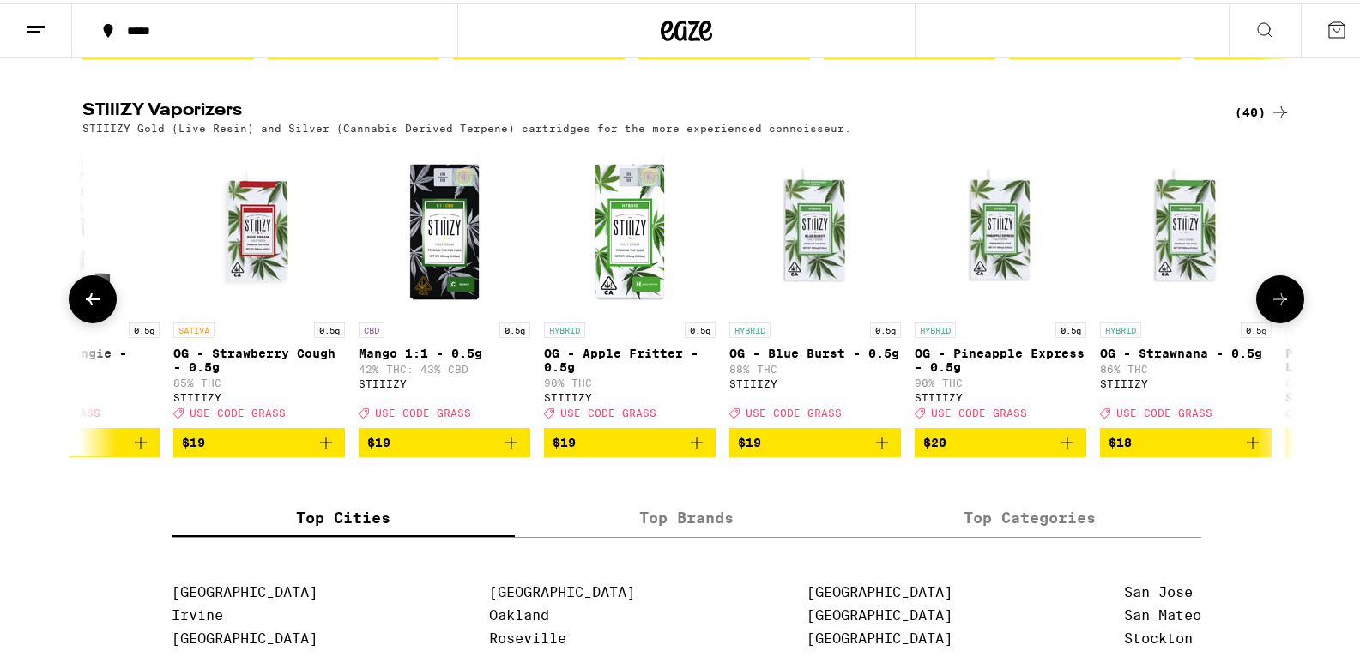
click at [1271, 320] on button at bounding box center [1281, 296] width 48 height 48
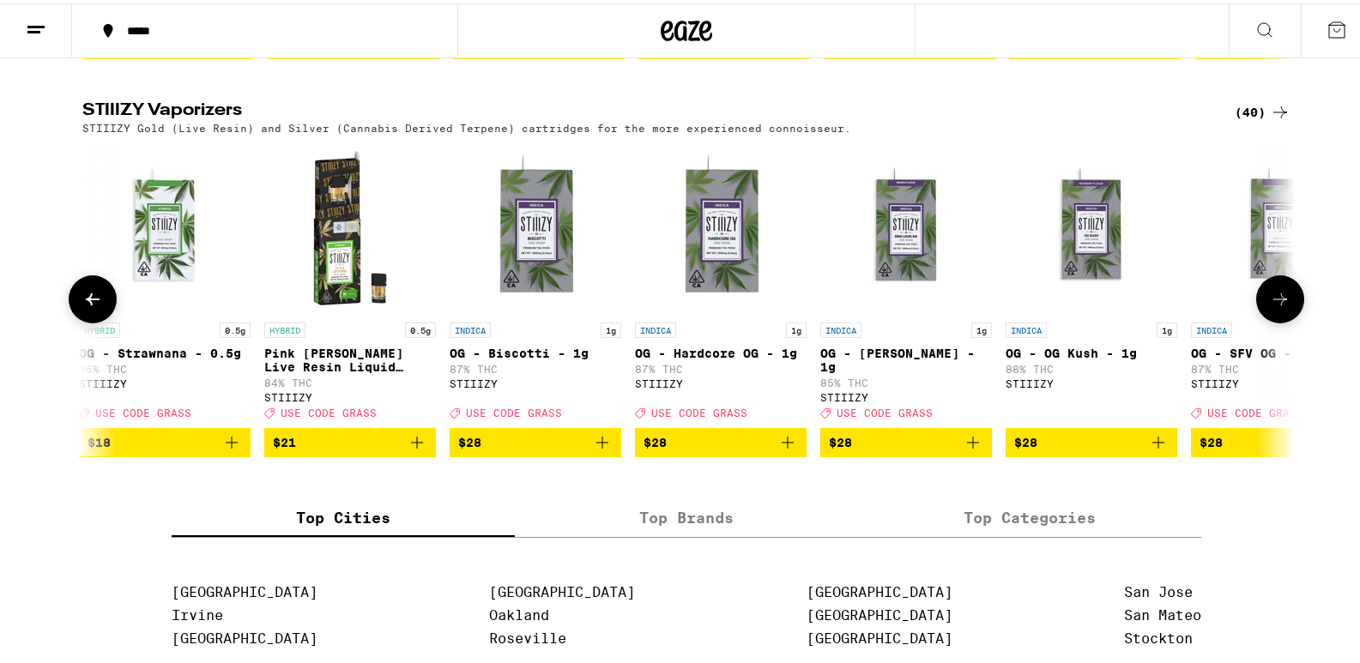
click at [1271, 320] on button at bounding box center [1281, 296] width 48 height 48
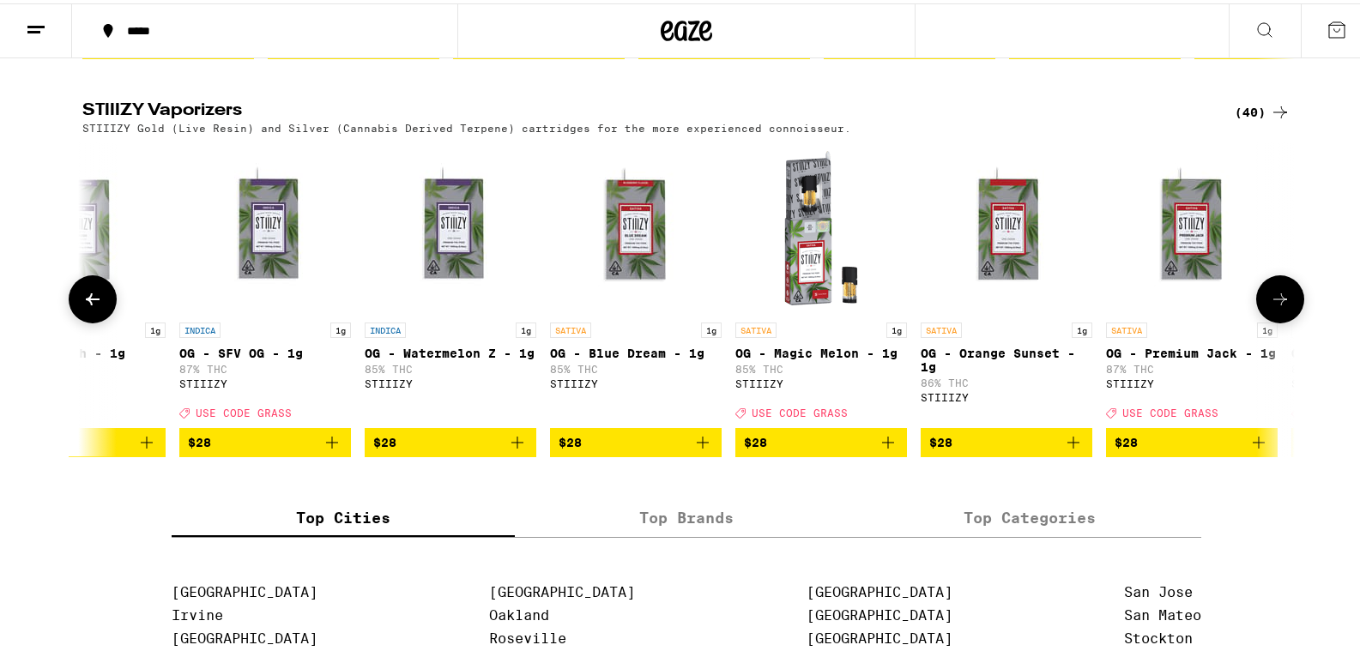
scroll to position [0, 3064]
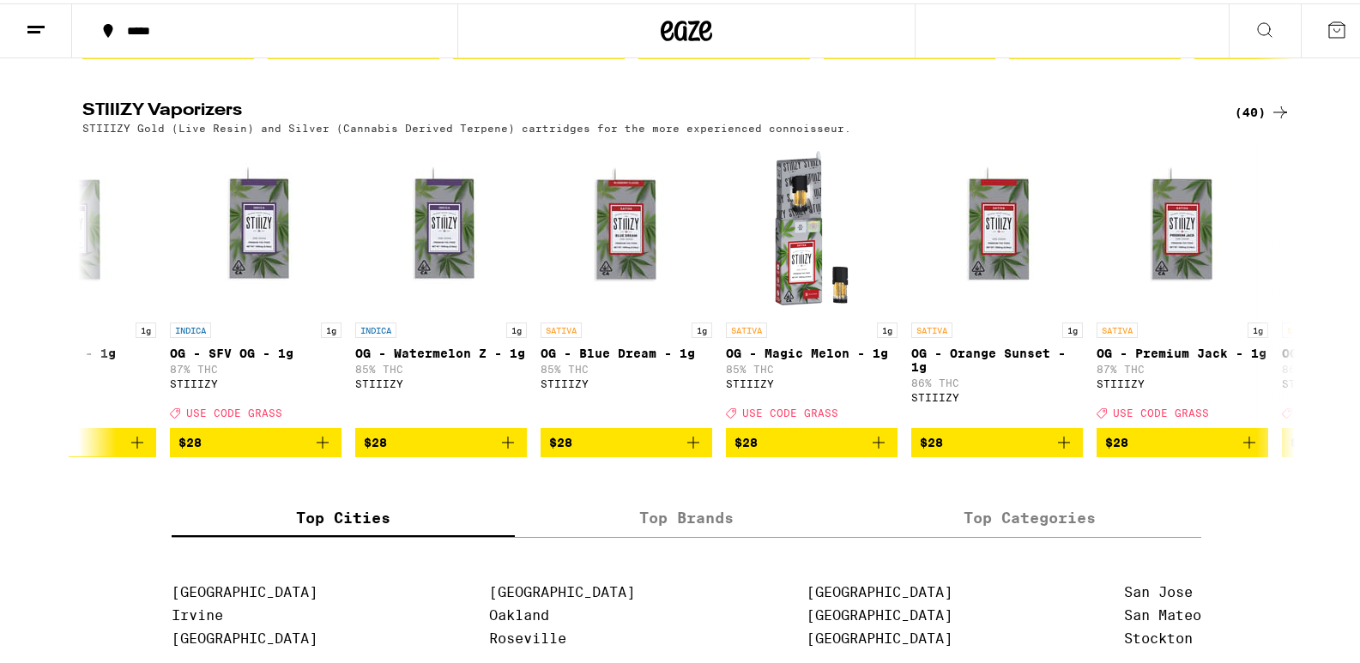
click at [1276, 119] on icon at bounding box center [1280, 109] width 21 height 21
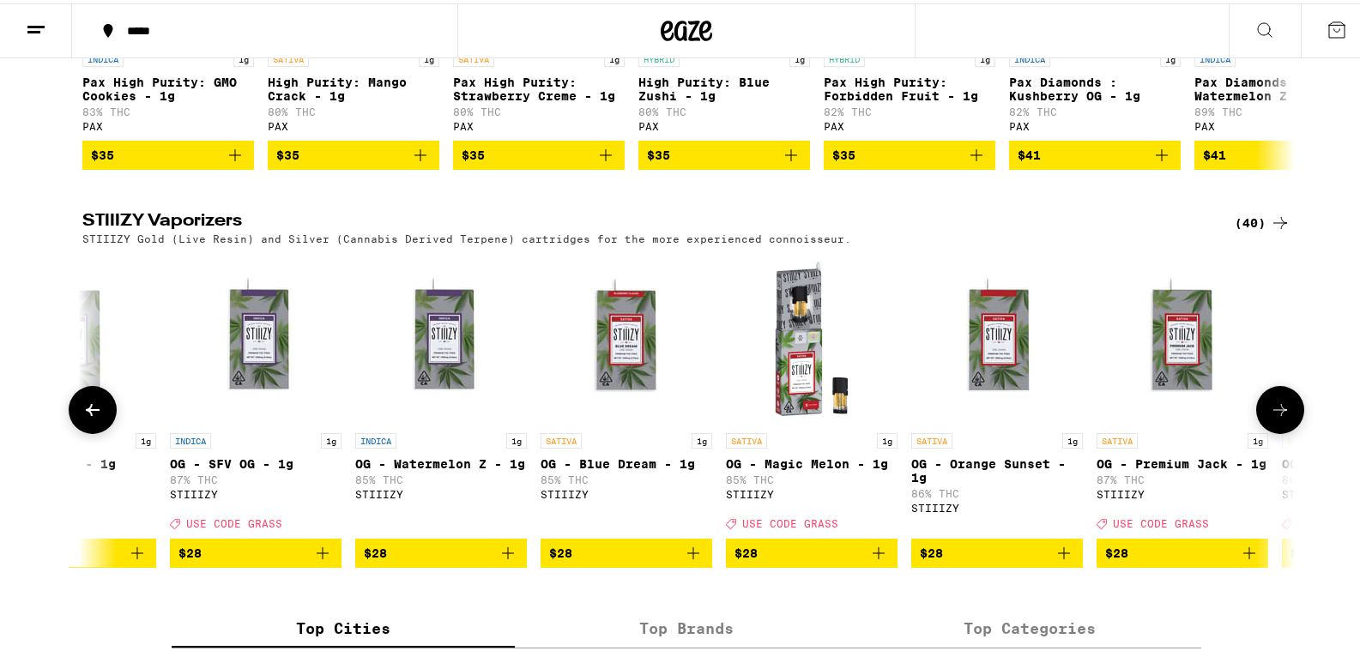
scroll to position [1002, 0]
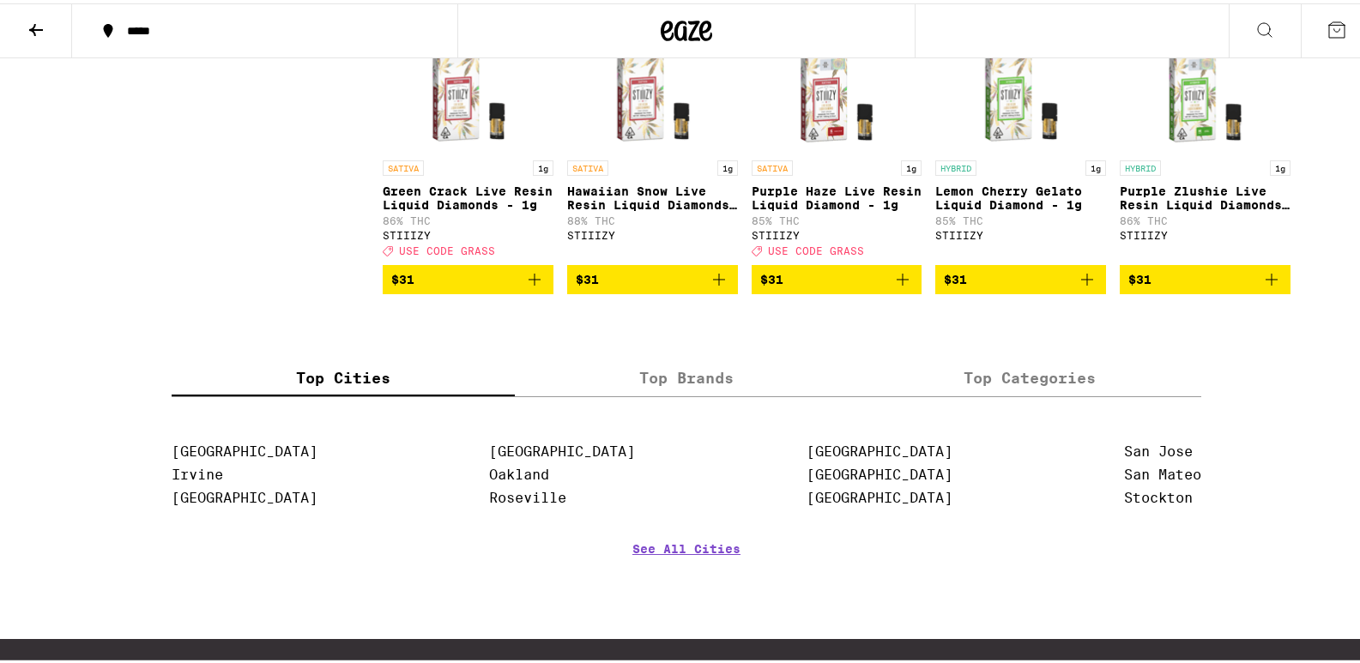
scroll to position [2718, 0]
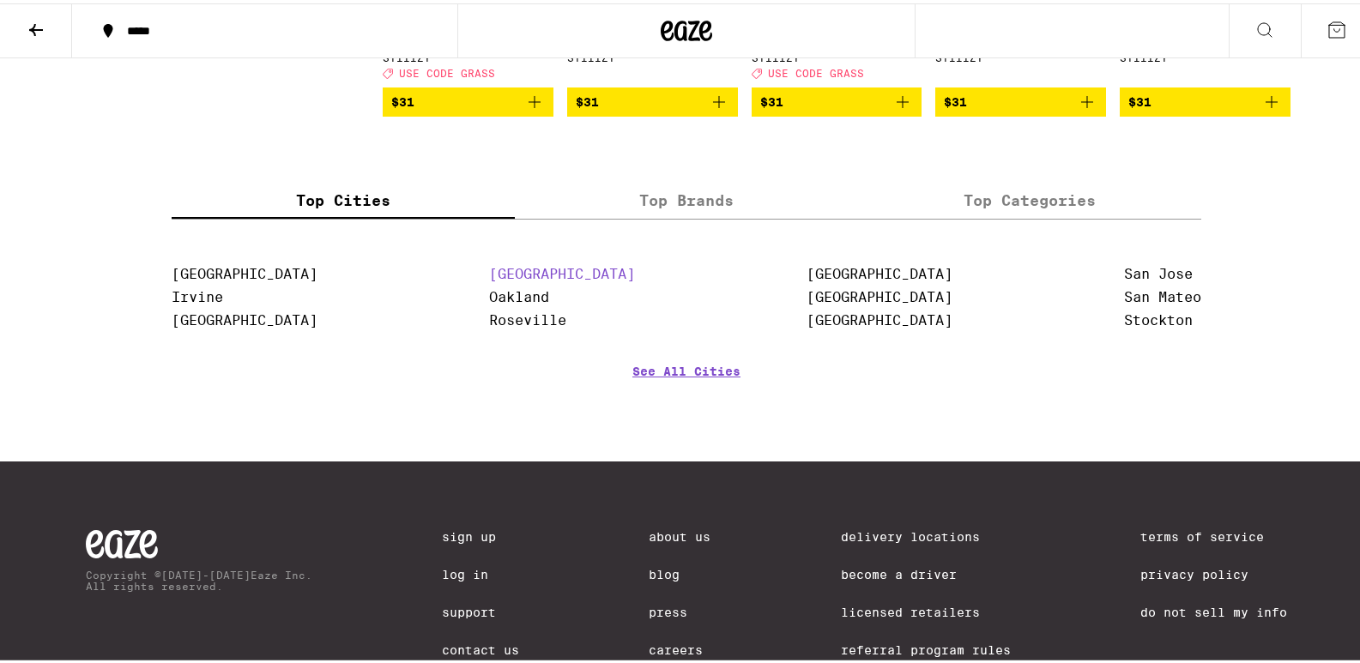
click at [533, 279] on link "[GEOGRAPHIC_DATA]" at bounding box center [562, 271] width 146 height 16
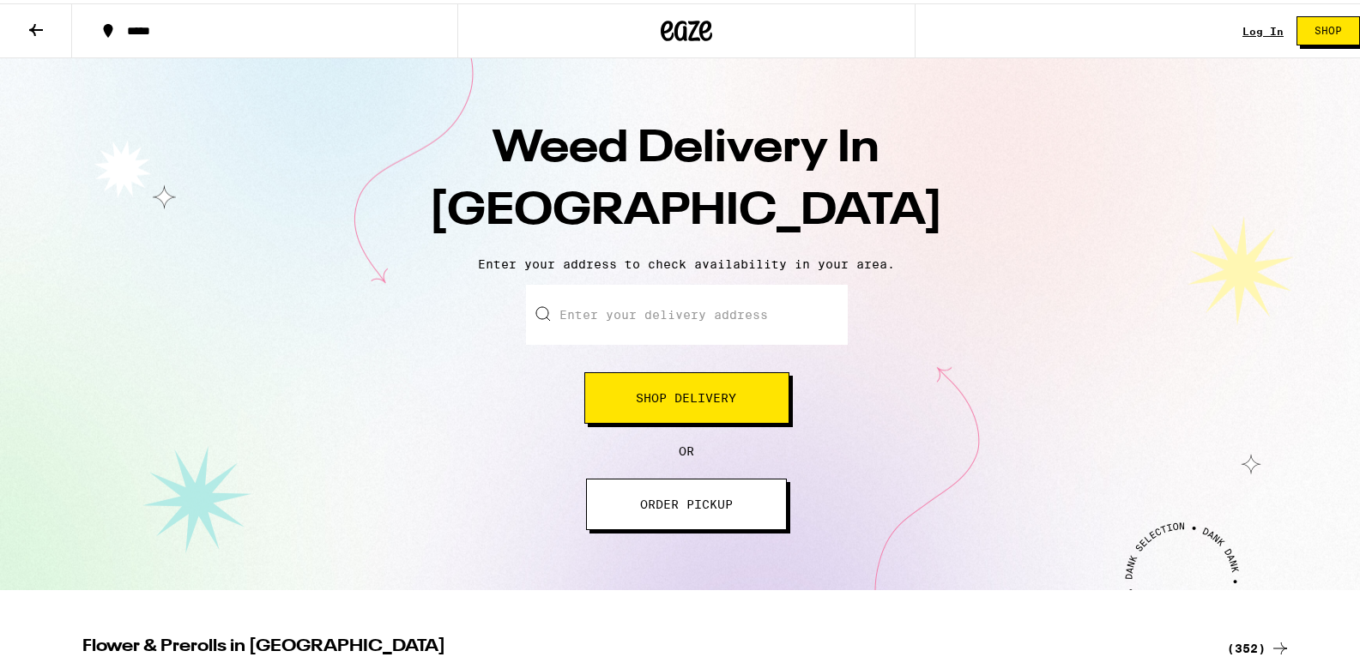
click at [755, 306] on input "Enter your delivery address" at bounding box center [687, 312] width 322 height 60
click at [715, 401] on span "Shop Delivery" at bounding box center [687, 395] width 100 height 12
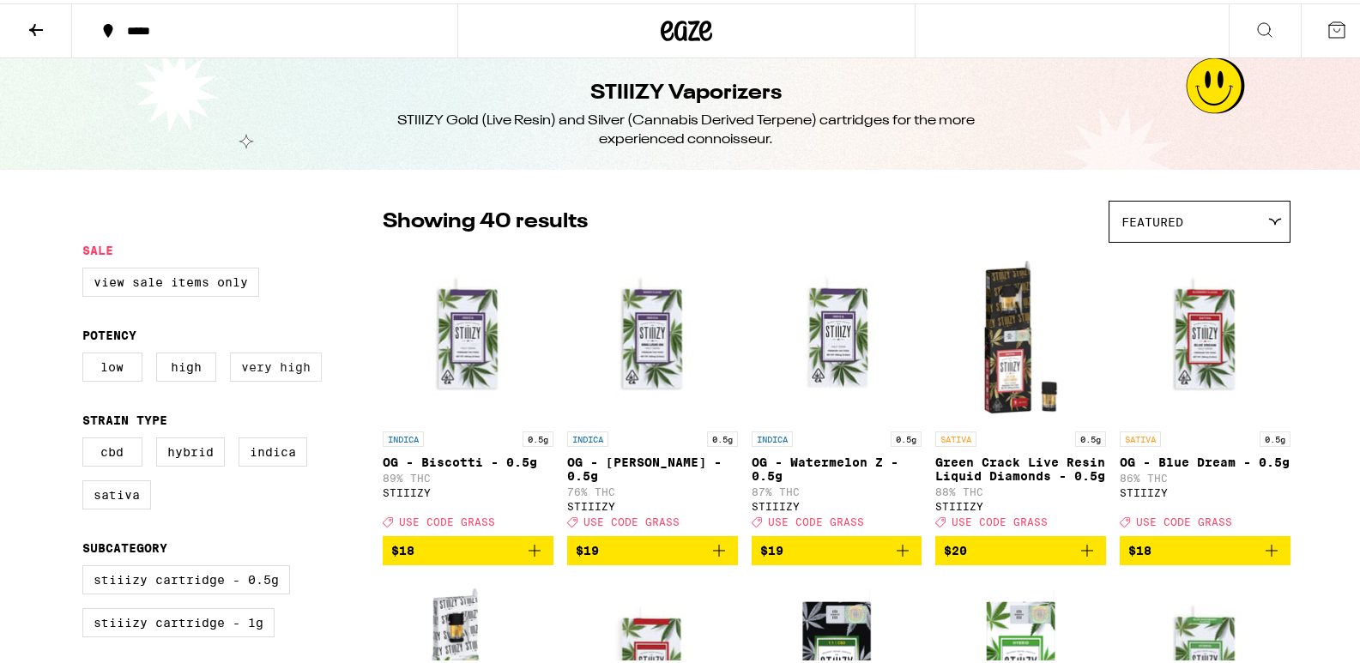
click at [270, 369] on label "Very High" at bounding box center [276, 363] width 92 height 29
click at [87, 353] on input "Very High" at bounding box center [86, 352] width 1 height 1
checkbox input "true"
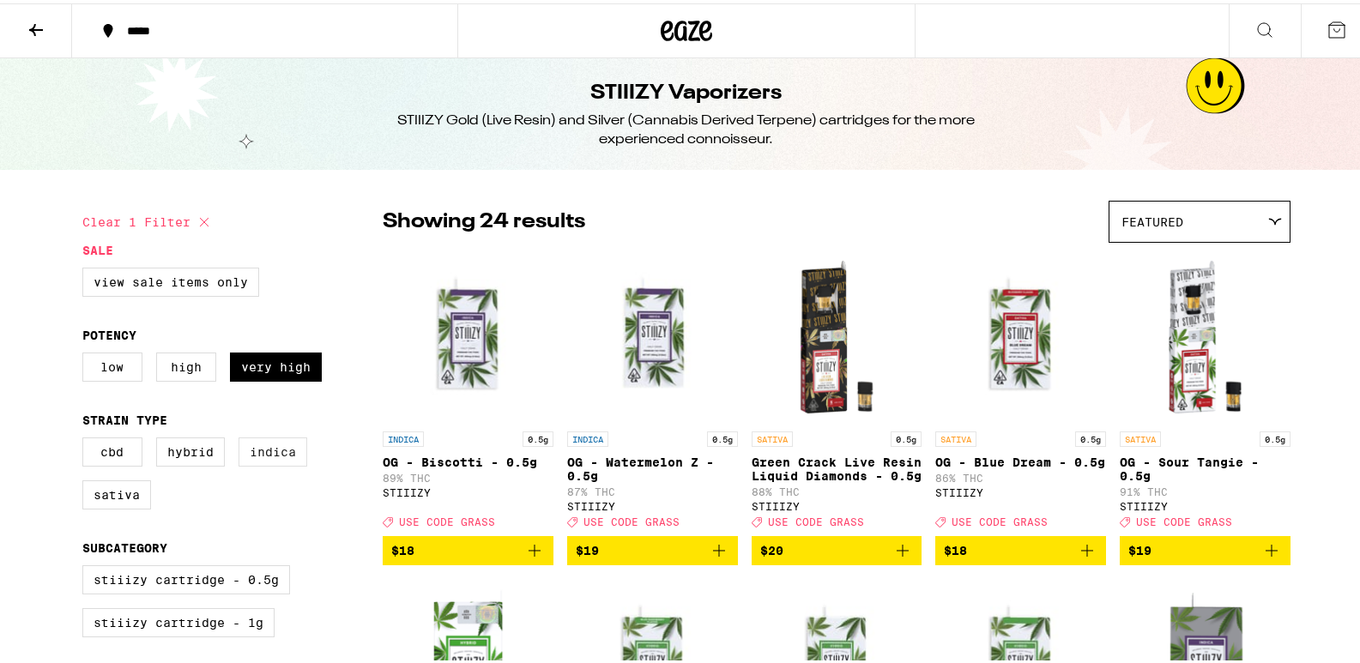
click at [275, 447] on label "Indica" at bounding box center [273, 448] width 69 height 29
click at [87, 438] on input "Indica" at bounding box center [86, 437] width 1 height 1
checkbox input "true"
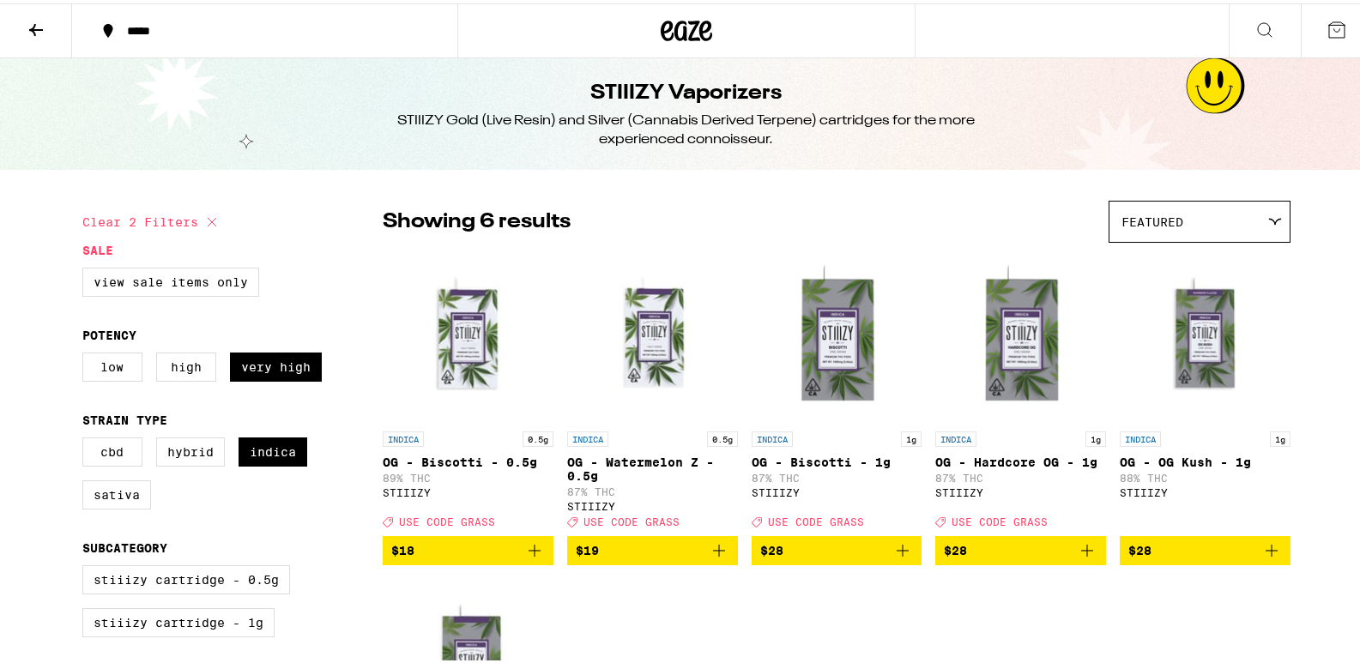
scroll to position [143, 0]
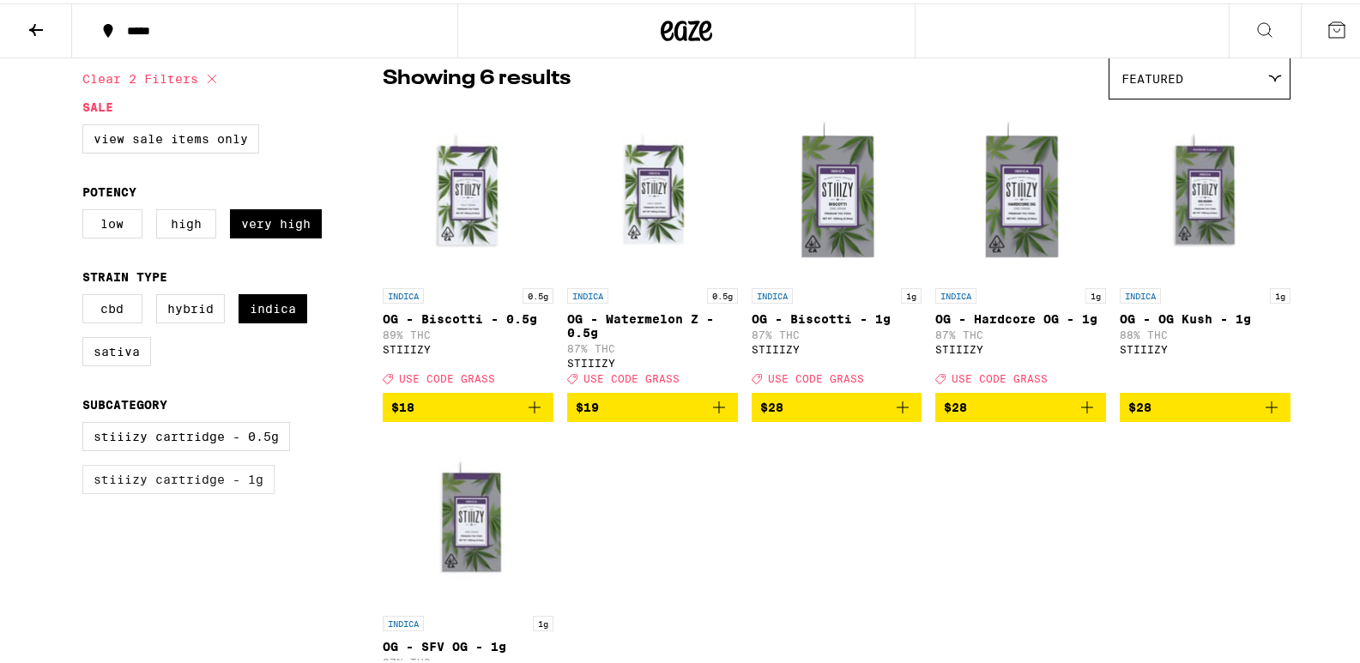
click at [192, 491] on label "STIIIZY Cartridge - 1g" at bounding box center [178, 476] width 192 height 29
click at [87, 422] on input "STIIIZY Cartridge - 1g" at bounding box center [86, 421] width 1 height 1
checkbox input "true"
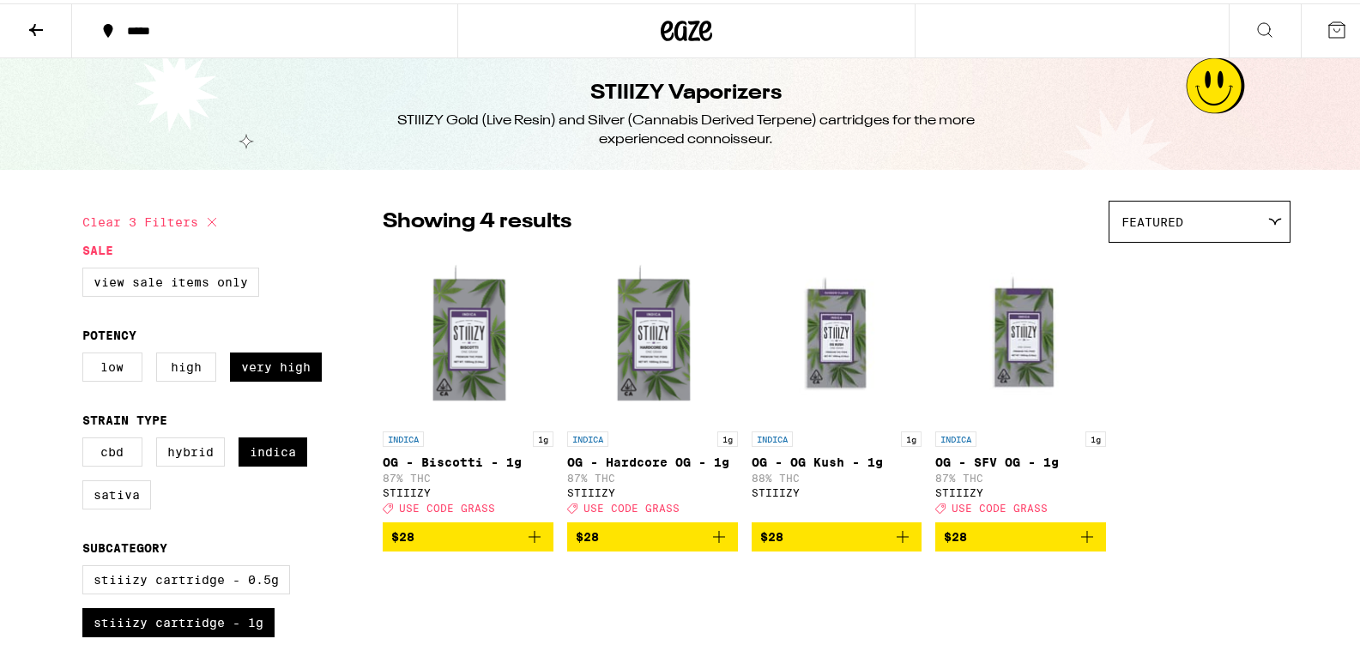
click at [1275, 221] on icon at bounding box center [1276, 219] width 14 height 8
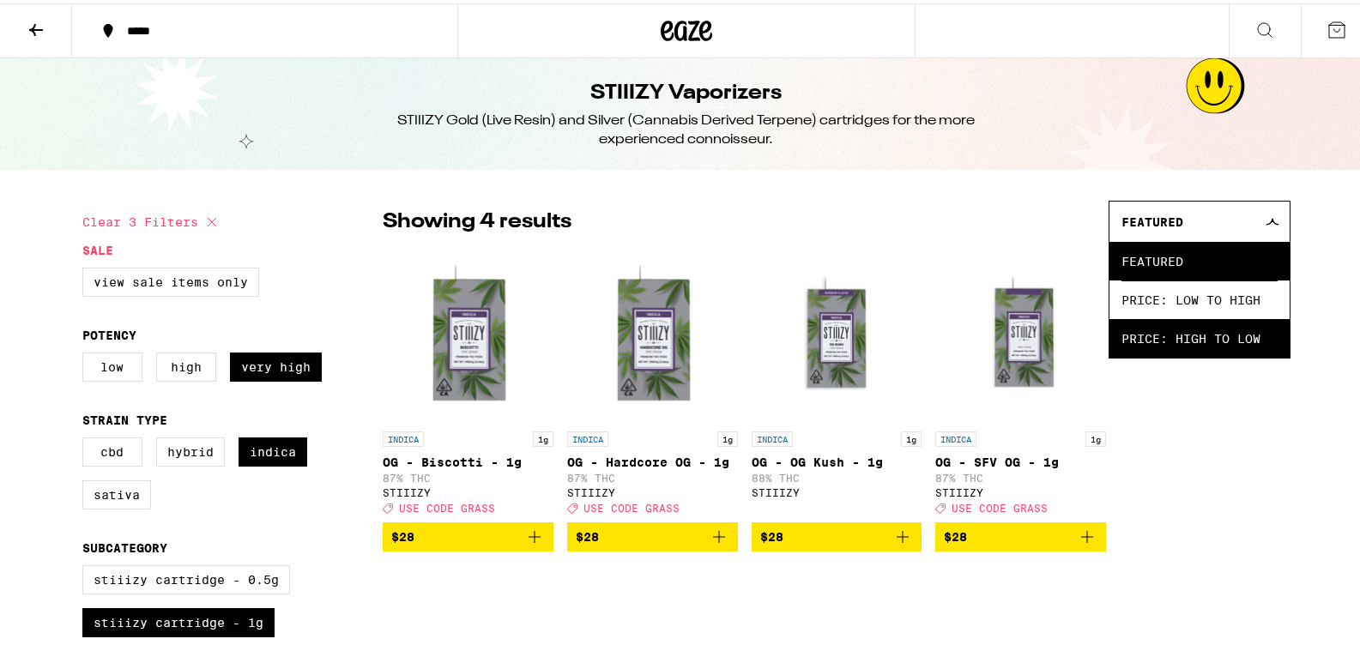
click at [1241, 335] on span "Price: High to Low" at bounding box center [1200, 335] width 156 height 39
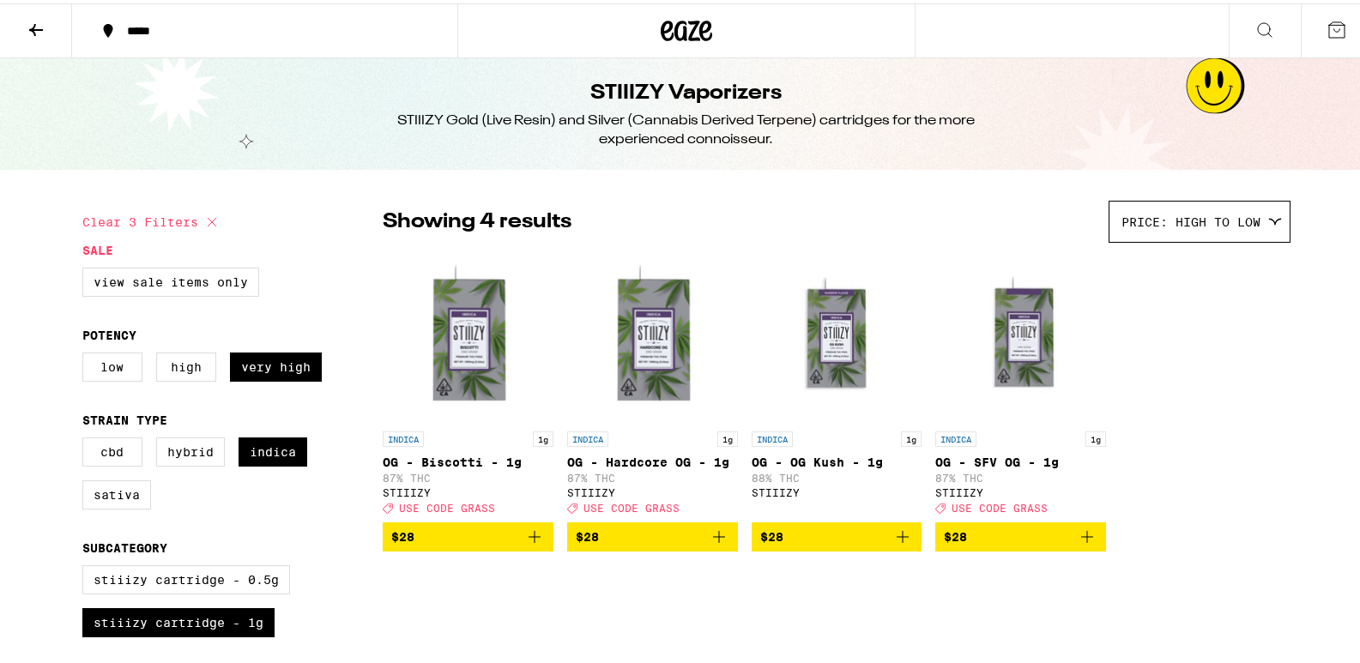
click at [1014, 342] on img "Open page for OG - SFV OG - 1g from STIIIZY" at bounding box center [1021, 334] width 171 height 172
click at [202, 220] on icon at bounding box center [212, 219] width 21 height 21
checkbox input "false"
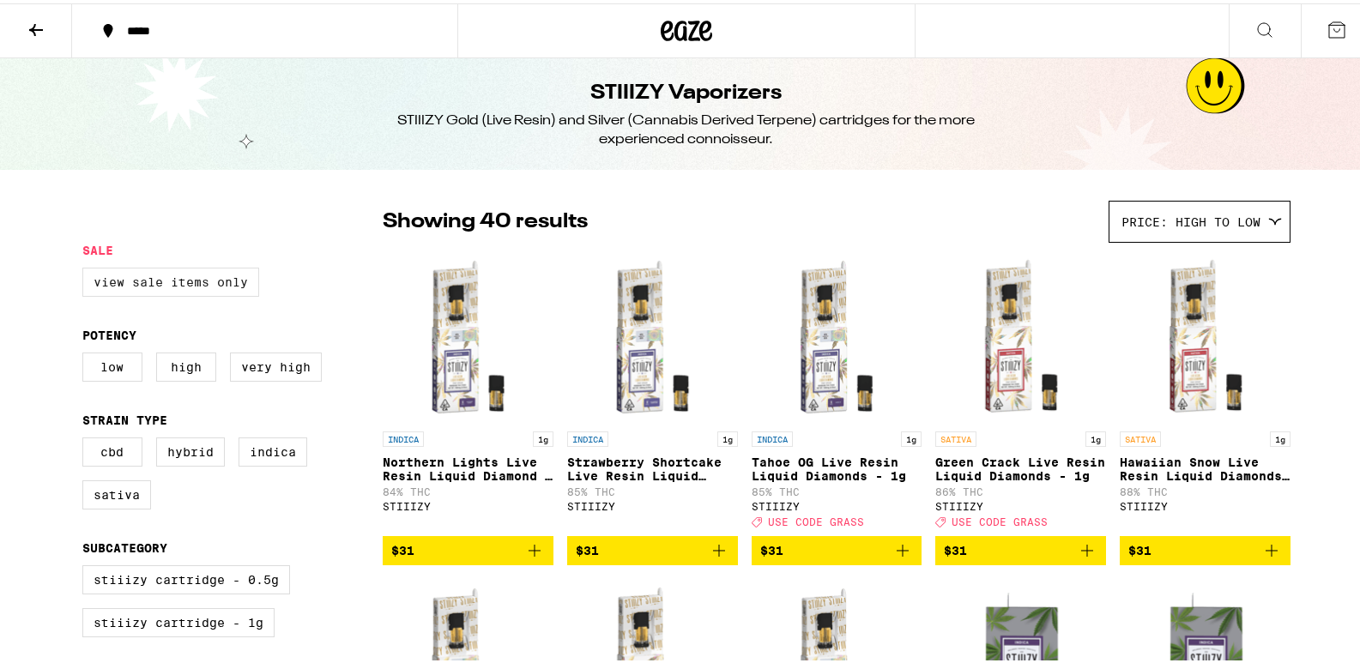
click at [231, 270] on label "View Sale Items Only" at bounding box center [170, 278] width 177 height 29
click at [87, 268] on input "View Sale Items Only" at bounding box center [86, 267] width 1 height 1
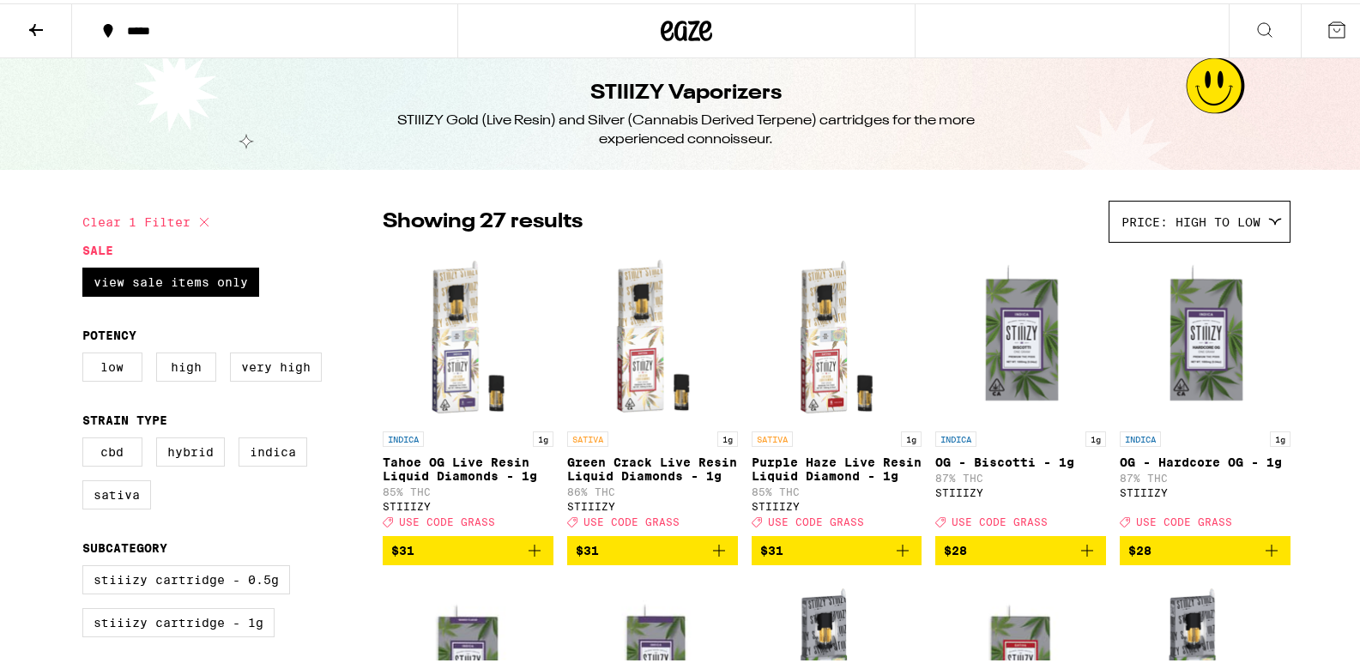
click at [195, 217] on icon at bounding box center [204, 219] width 21 height 21
checkbox input "false"
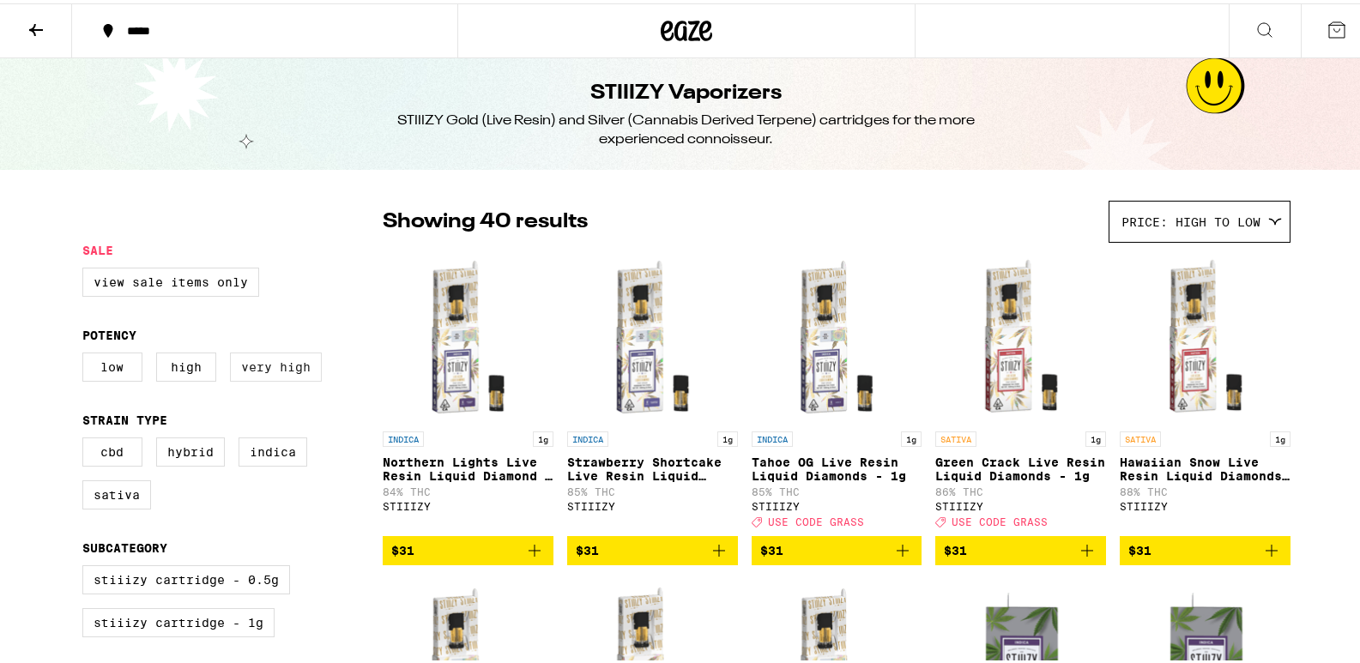
click at [274, 370] on label "Very High" at bounding box center [276, 363] width 92 height 29
click at [87, 353] on input "Very High" at bounding box center [86, 352] width 1 height 1
checkbox input "true"
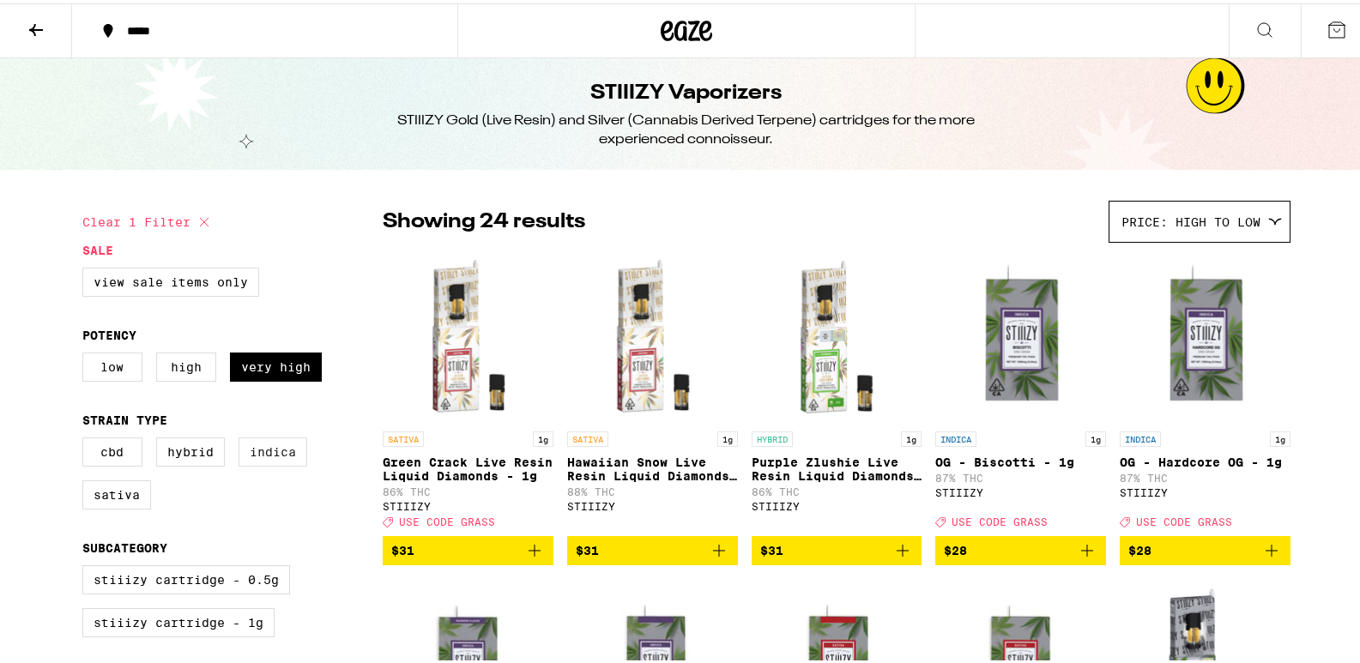
click at [265, 455] on label "Indica" at bounding box center [273, 448] width 69 height 29
click at [87, 438] on input "Indica" at bounding box center [86, 437] width 1 height 1
checkbox input "true"
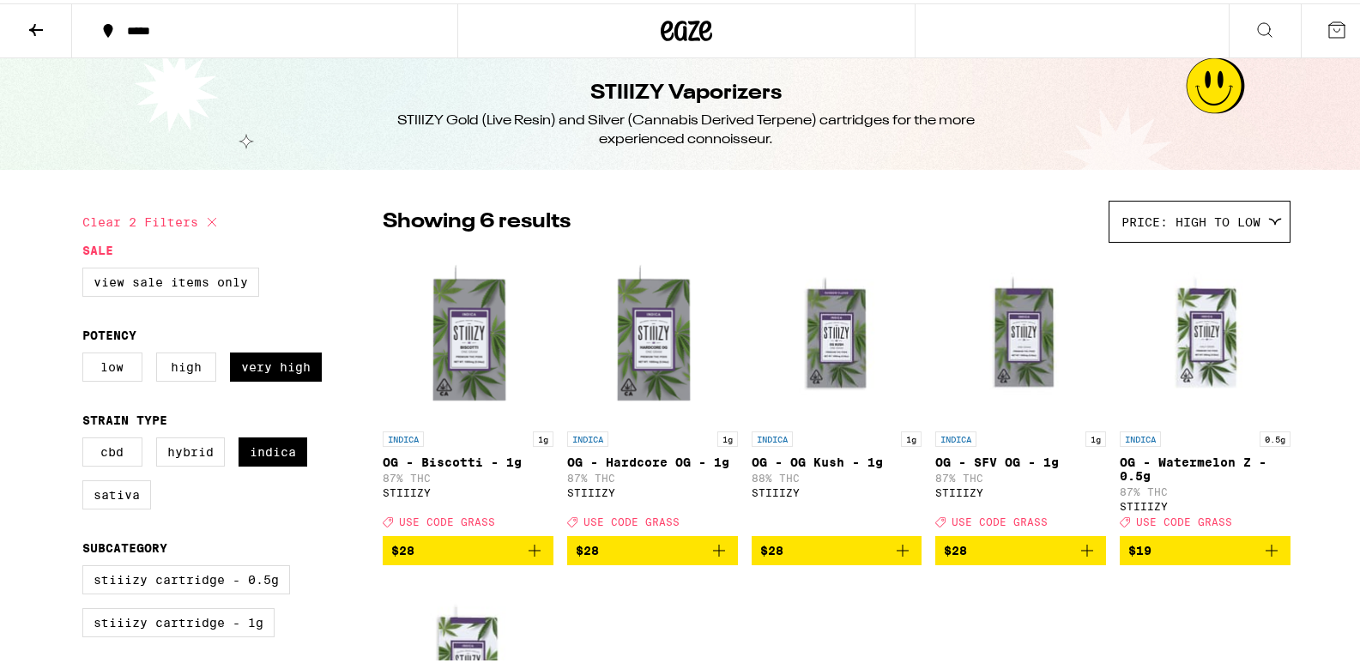
click at [33, 19] on icon at bounding box center [36, 26] width 21 height 21
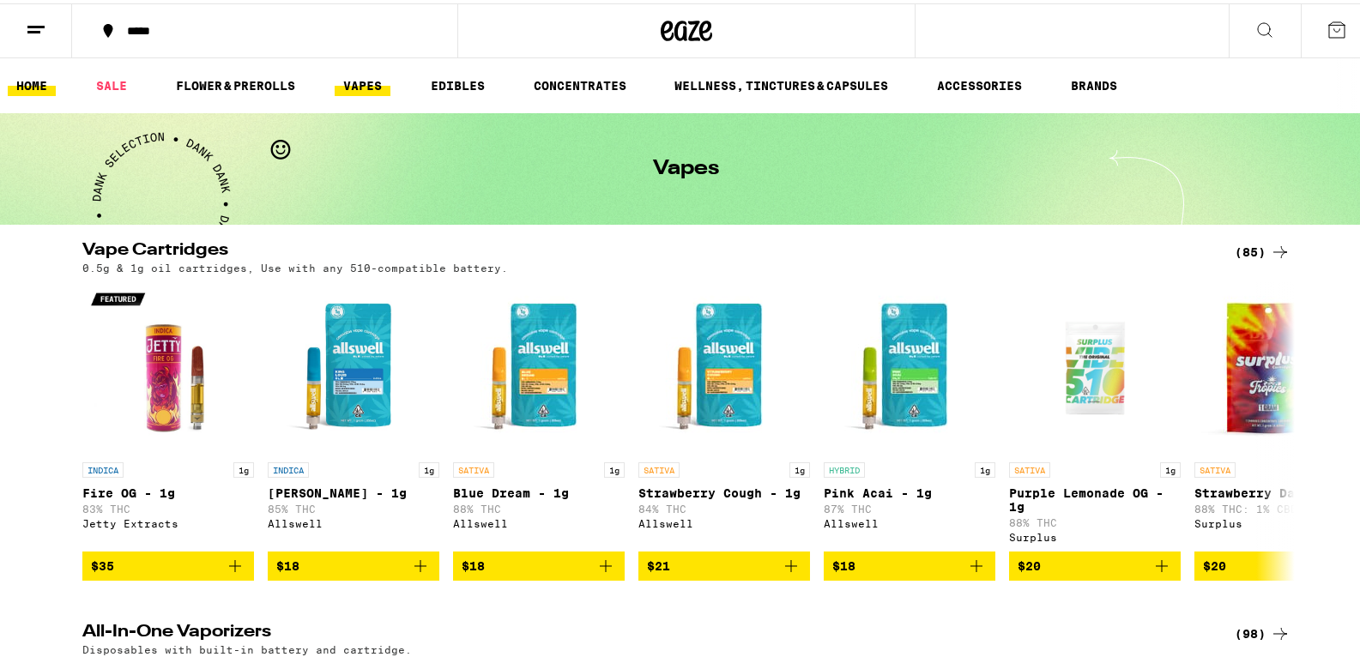
click at [27, 78] on link "HOME" at bounding box center [32, 82] width 48 height 21
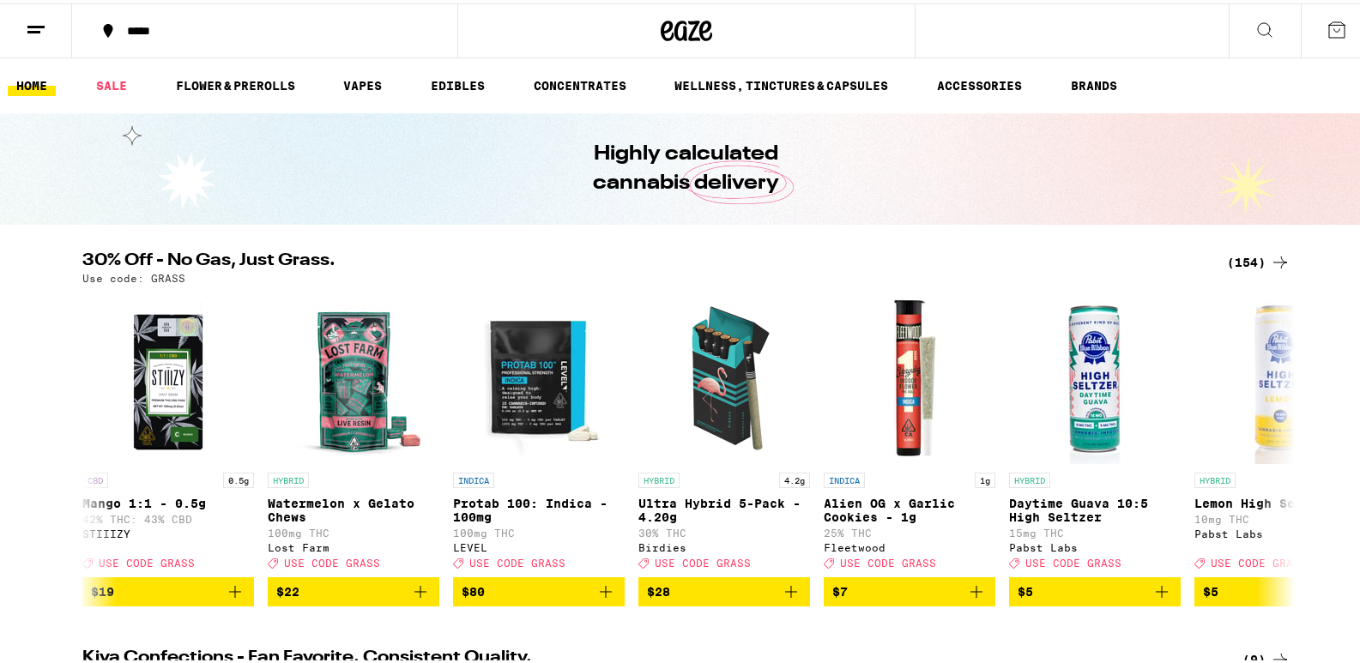
click at [27, 78] on link "HOME" at bounding box center [32, 82] width 48 height 21
click at [110, 81] on link "SALE" at bounding box center [112, 82] width 48 height 21
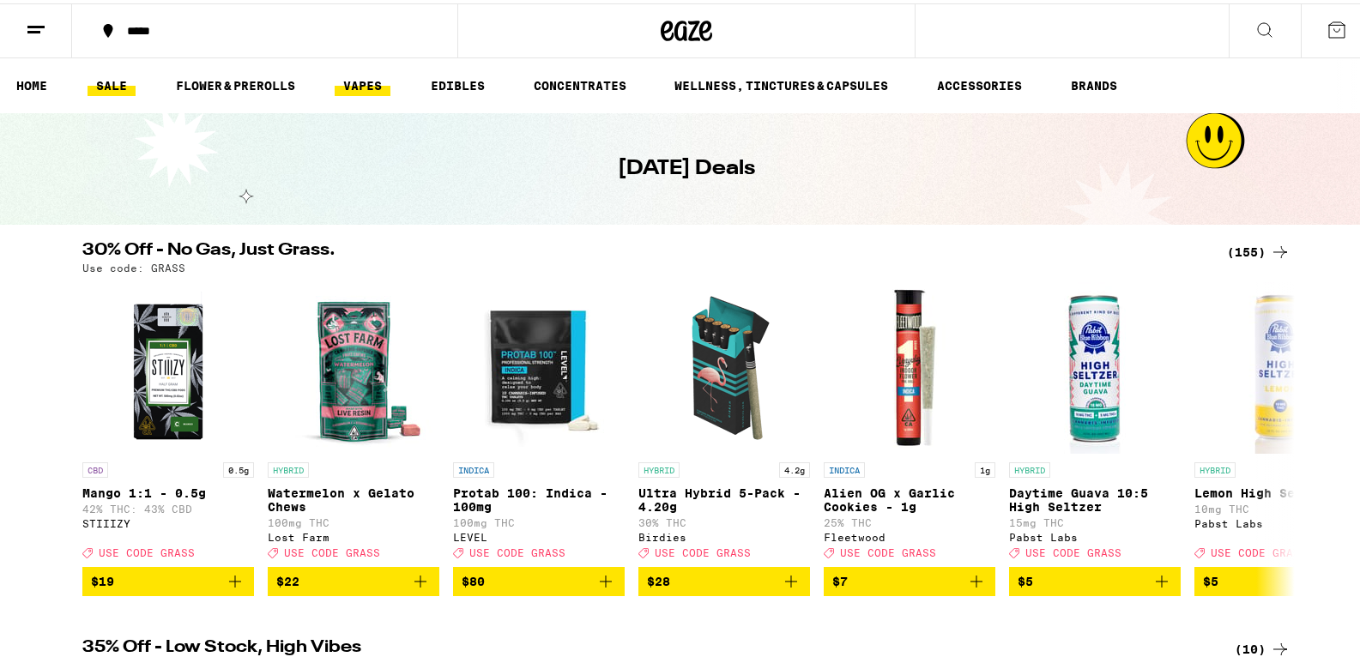
click at [366, 80] on link "VAPES" at bounding box center [363, 82] width 56 height 21
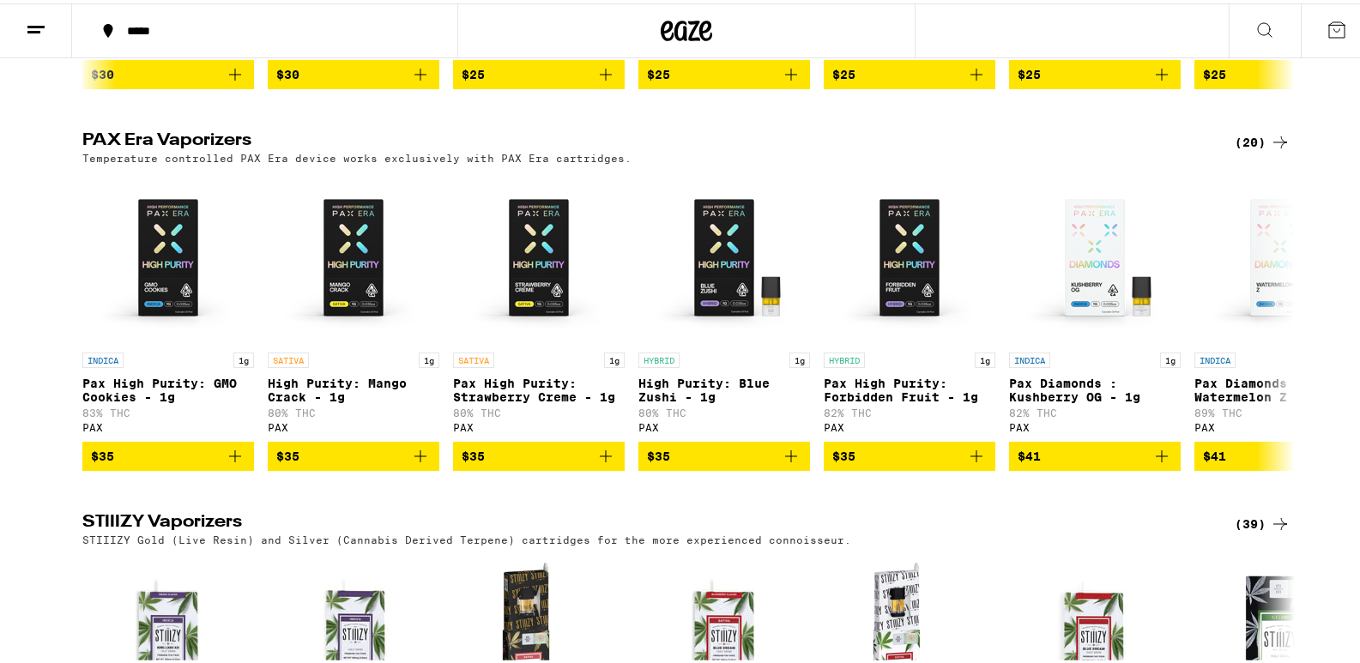
scroll to position [858, 0]
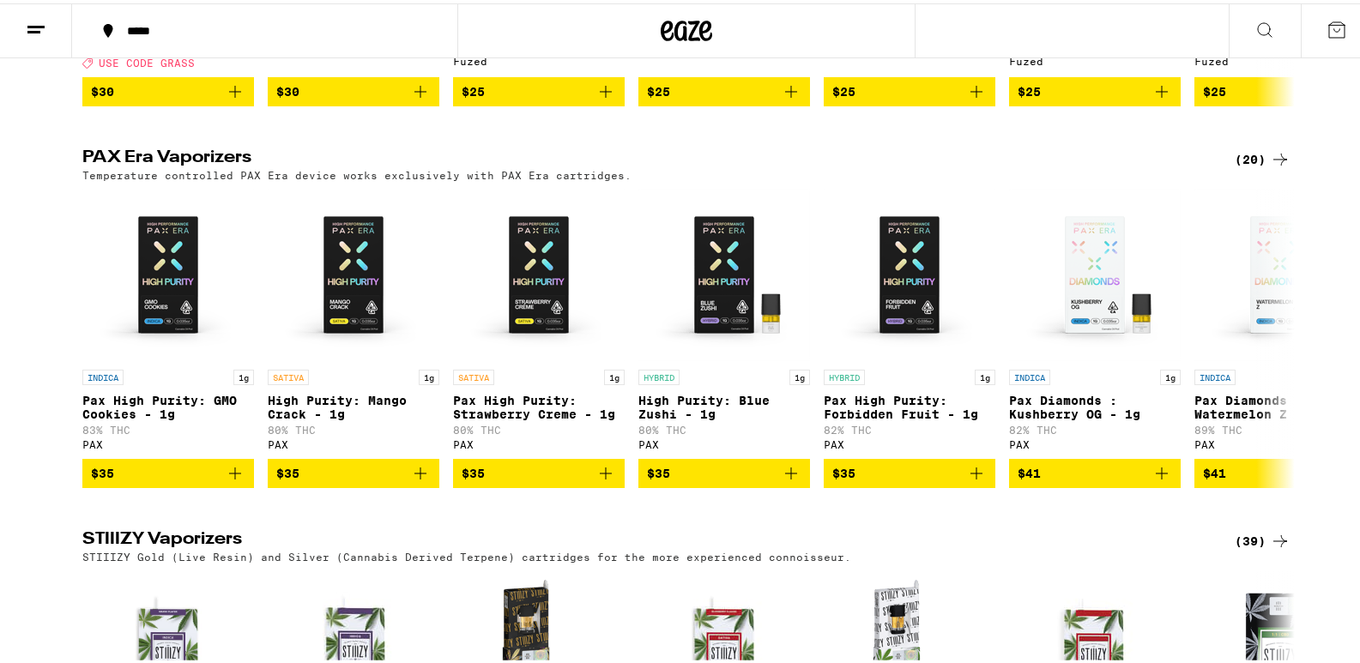
click at [1276, 162] on icon at bounding box center [1281, 156] width 14 height 12
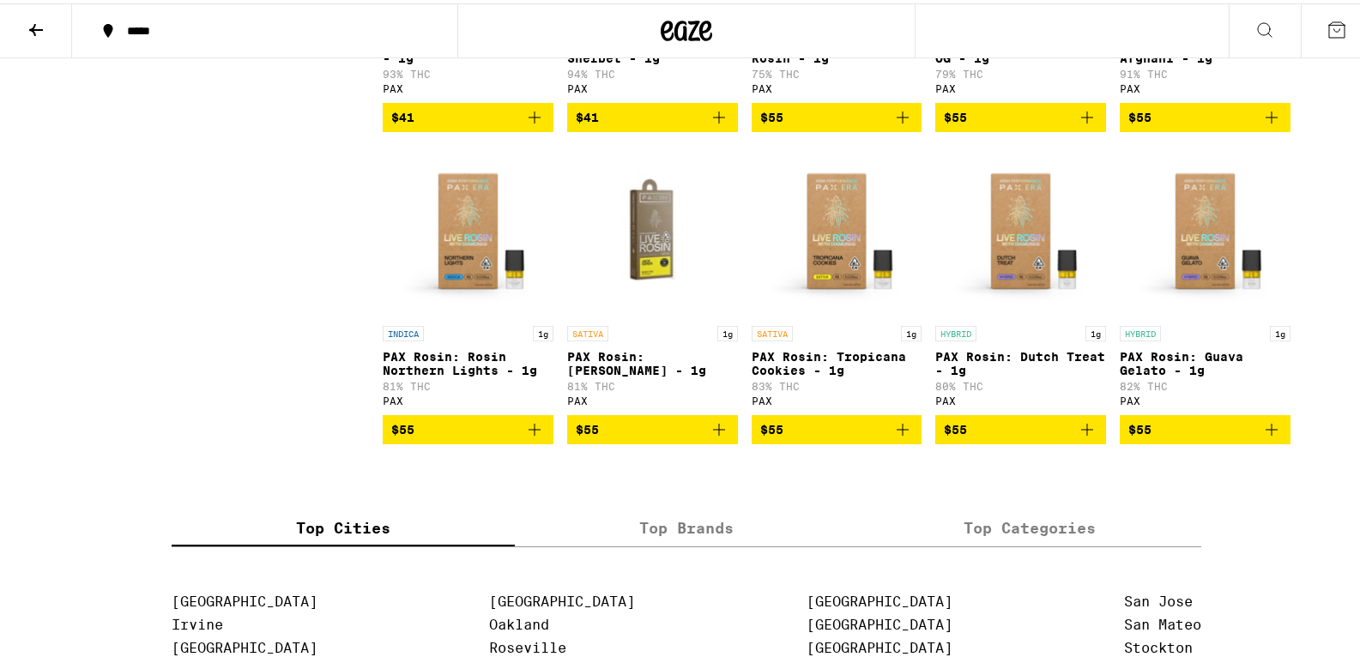
scroll to position [1002, 0]
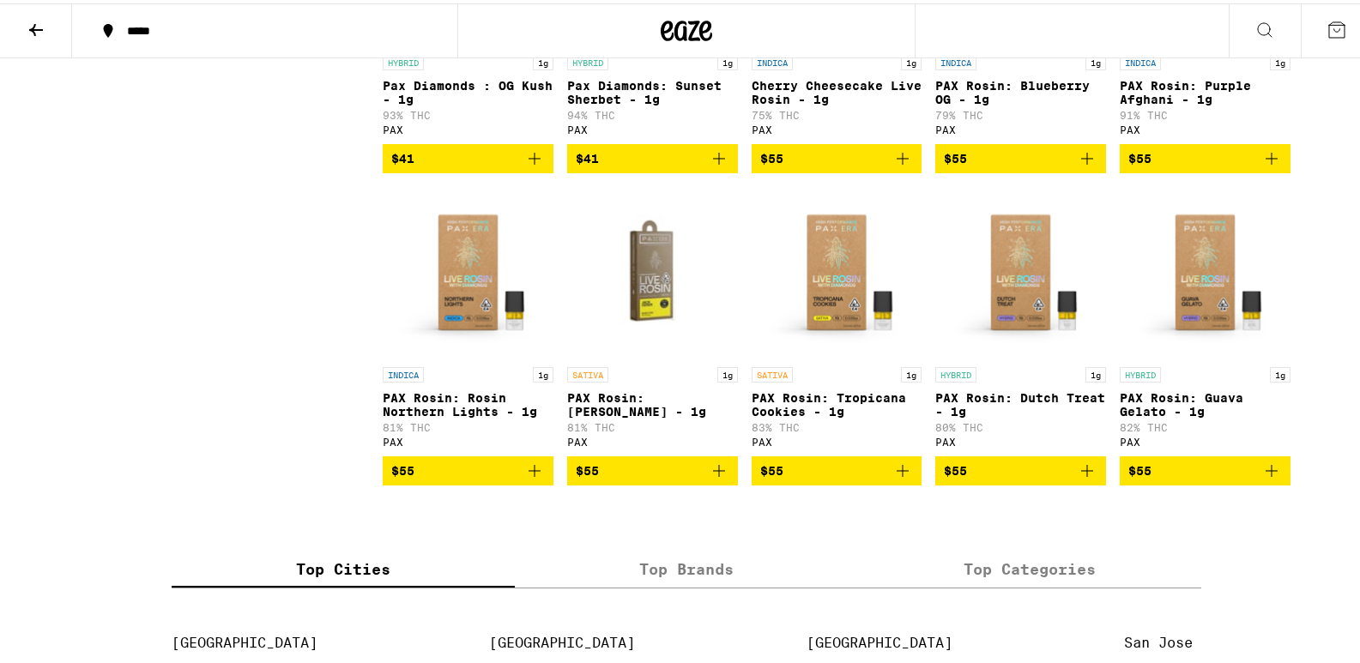
click at [1210, 312] on img "Open page for PAX Rosin: Guava Gelato - 1g from PAX" at bounding box center [1205, 270] width 171 height 172
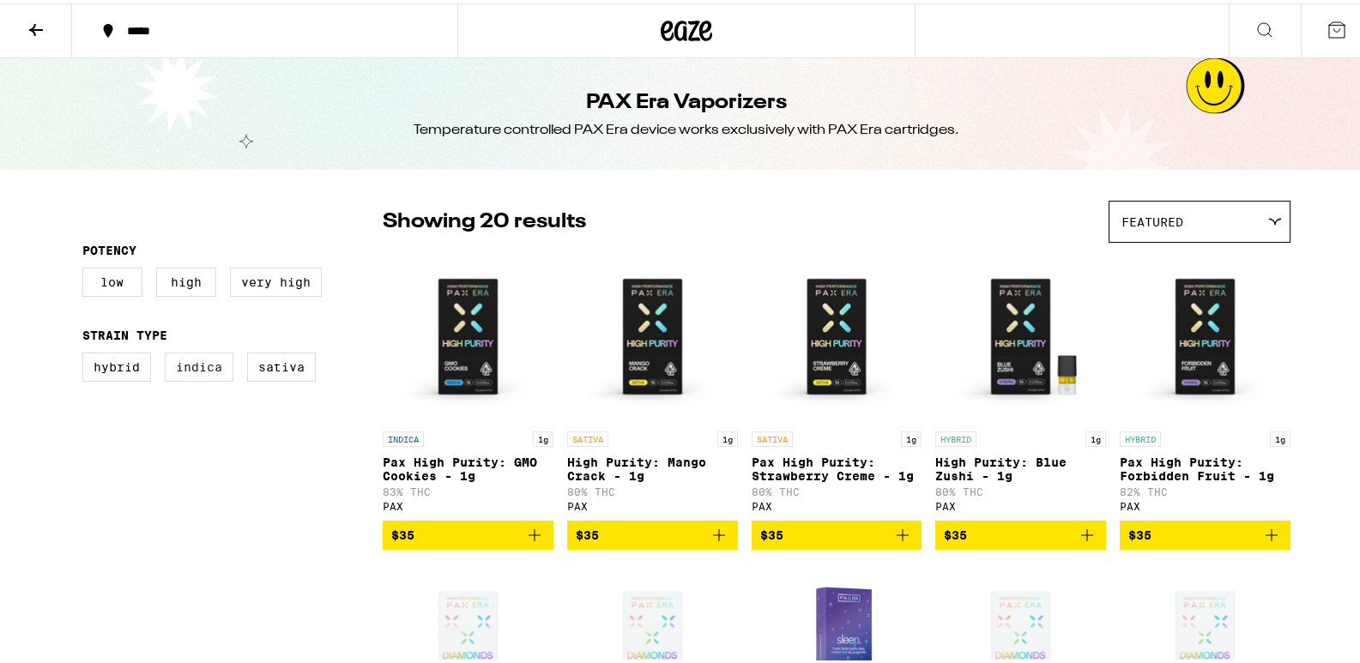
click at [197, 372] on label "Indica" at bounding box center [199, 363] width 69 height 29
click at [87, 353] on input "Indica" at bounding box center [86, 352] width 1 height 1
checkbox input "true"
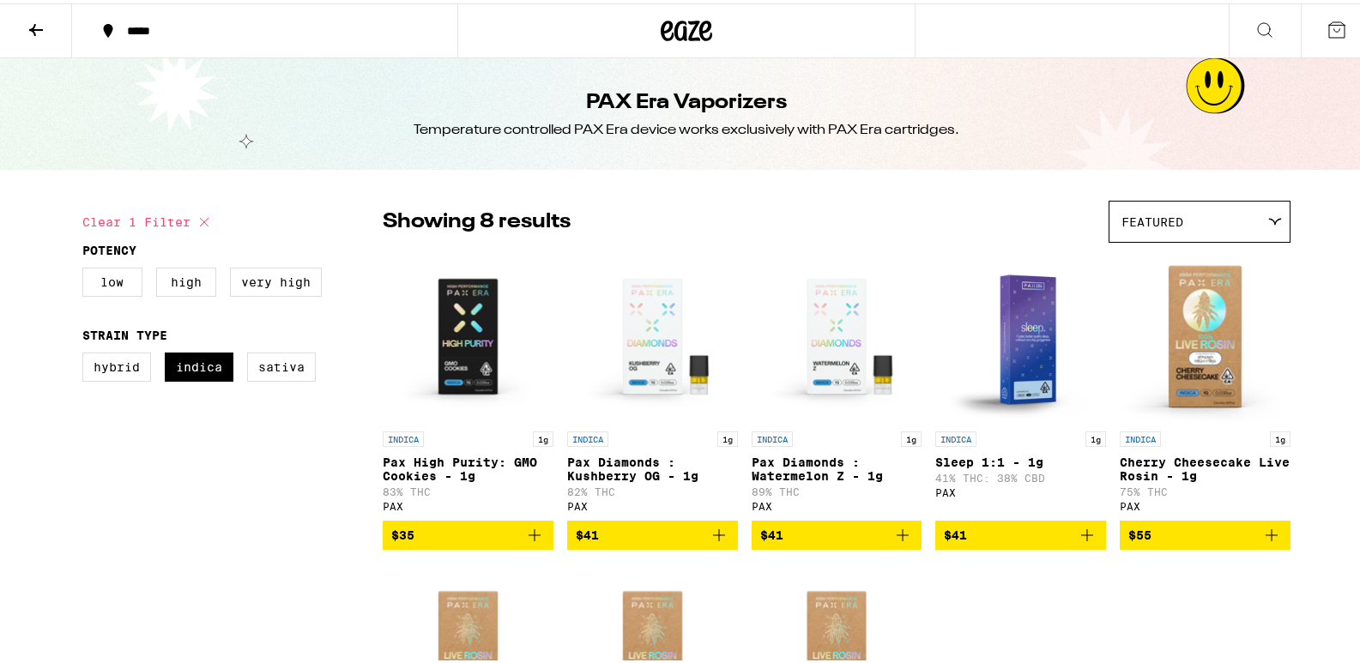
click at [1278, 210] on div "Featured" at bounding box center [1200, 218] width 180 height 40
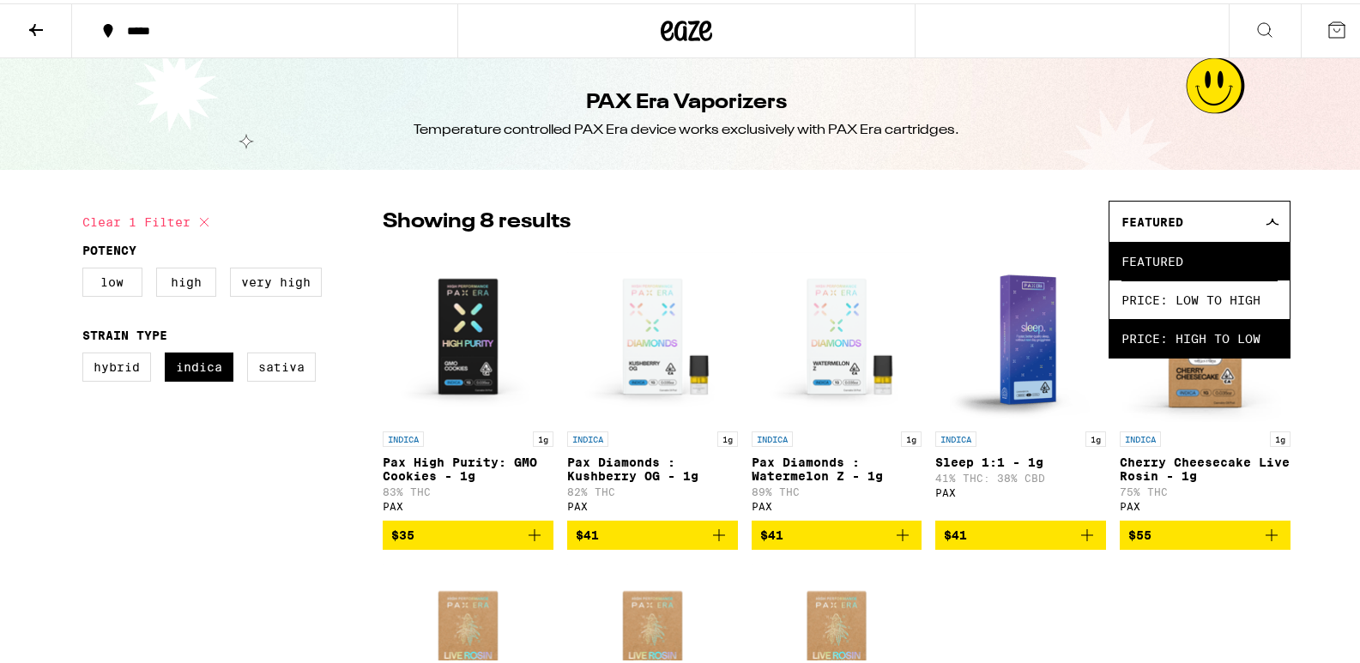
click at [1224, 324] on span "Price: High to Low" at bounding box center [1200, 335] width 156 height 39
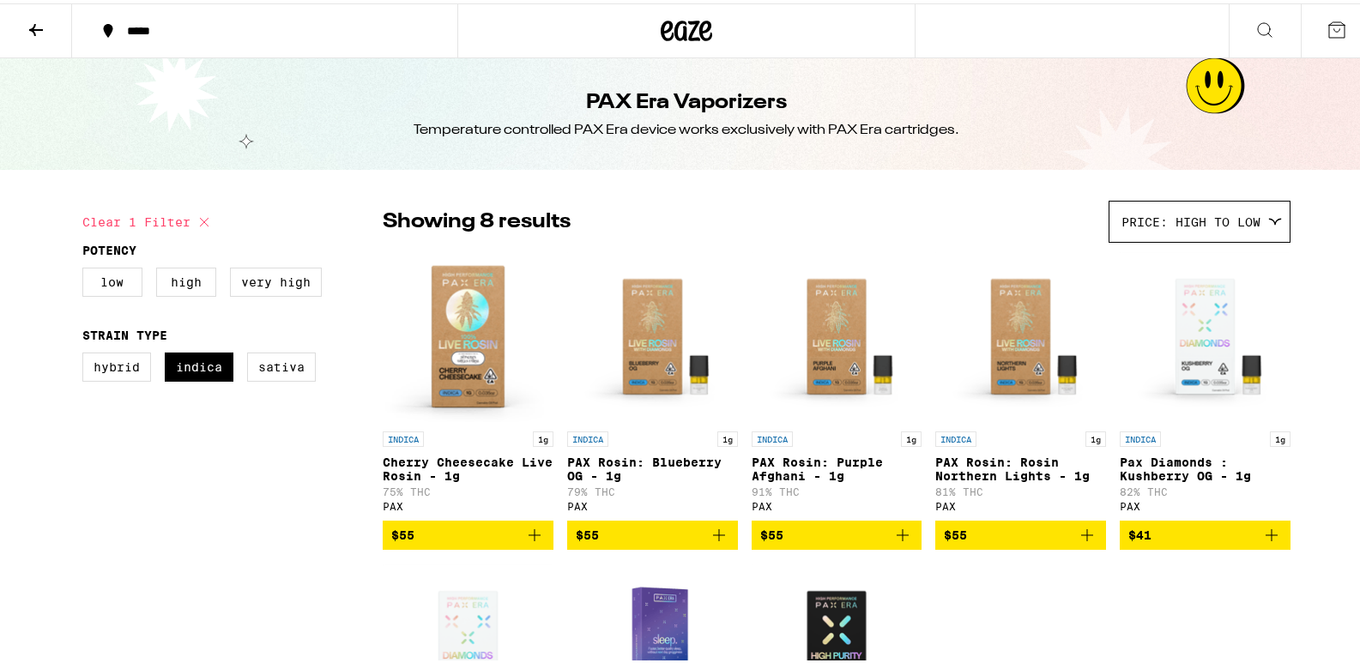
click at [645, 367] on img "Open page for PAX Rosin: Blueberry OG - 1g from PAX" at bounding box center [652, 334] width 171 height 172
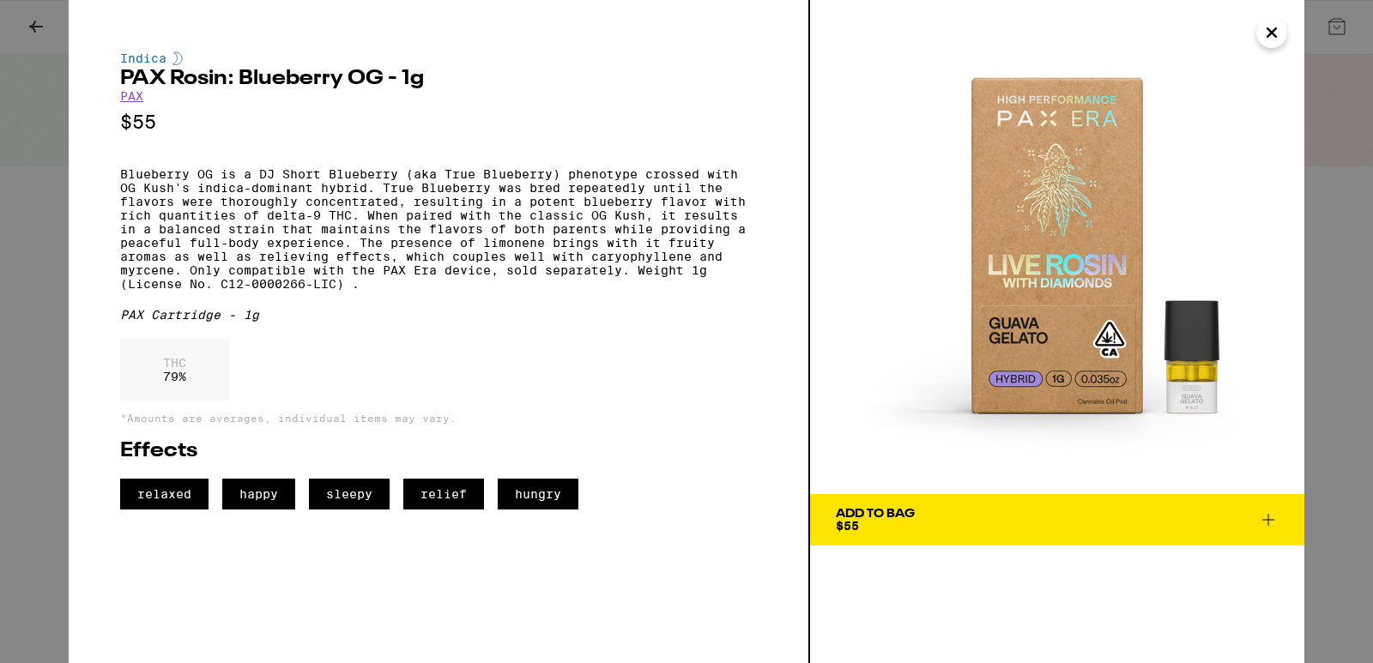
click at [1206, 381] on img at bounding box center [1057, 247] width 494 height 494
click at [1280, 25] on icon "Close" at bounding box center [1272, 33] width 21 height 26
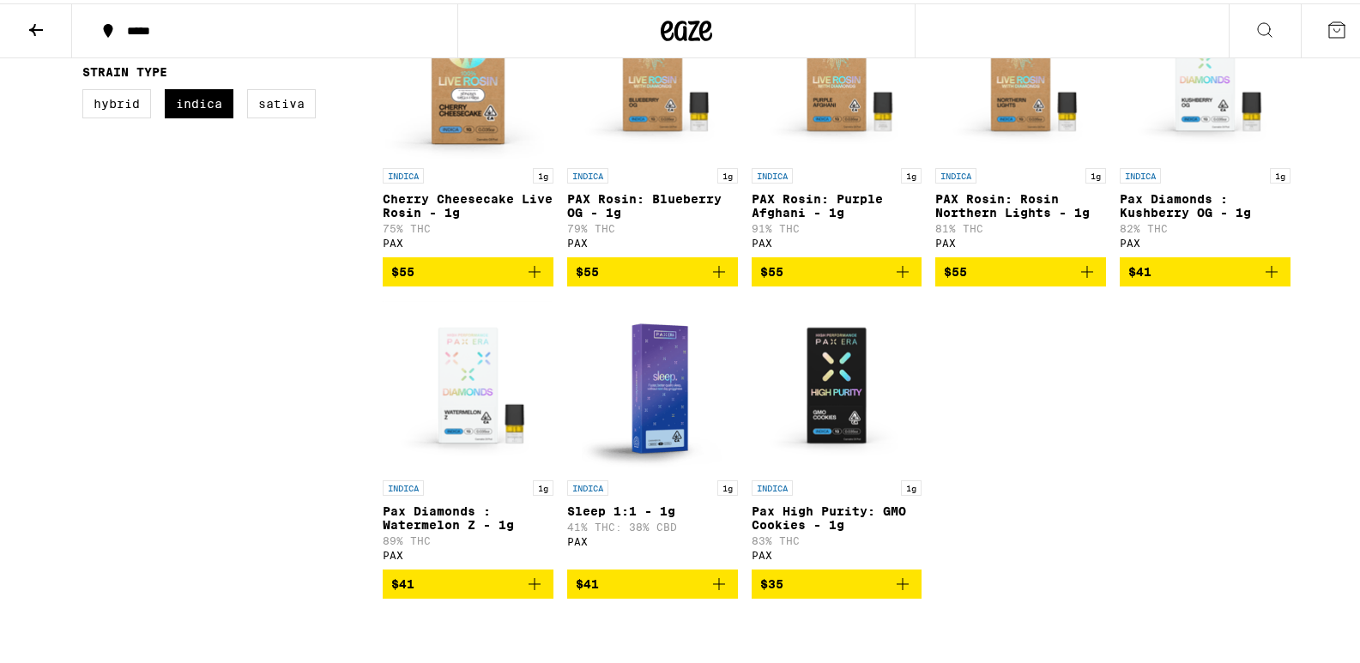
scroll to position [124, 0]
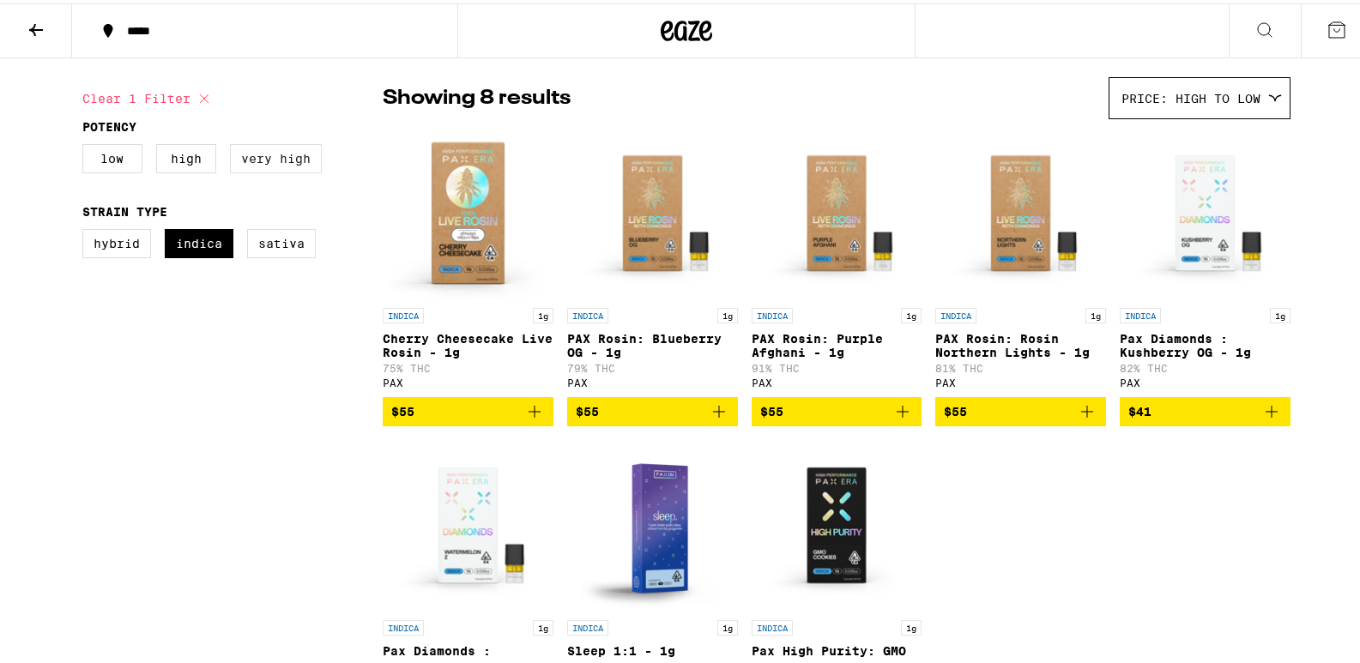
click at [264, 145] on label "Very High" at bounding box center [276, 155] width 92 height 29
click at [87, 144] on input "Very High" at bounding box center [86, 143] width 1 height 1
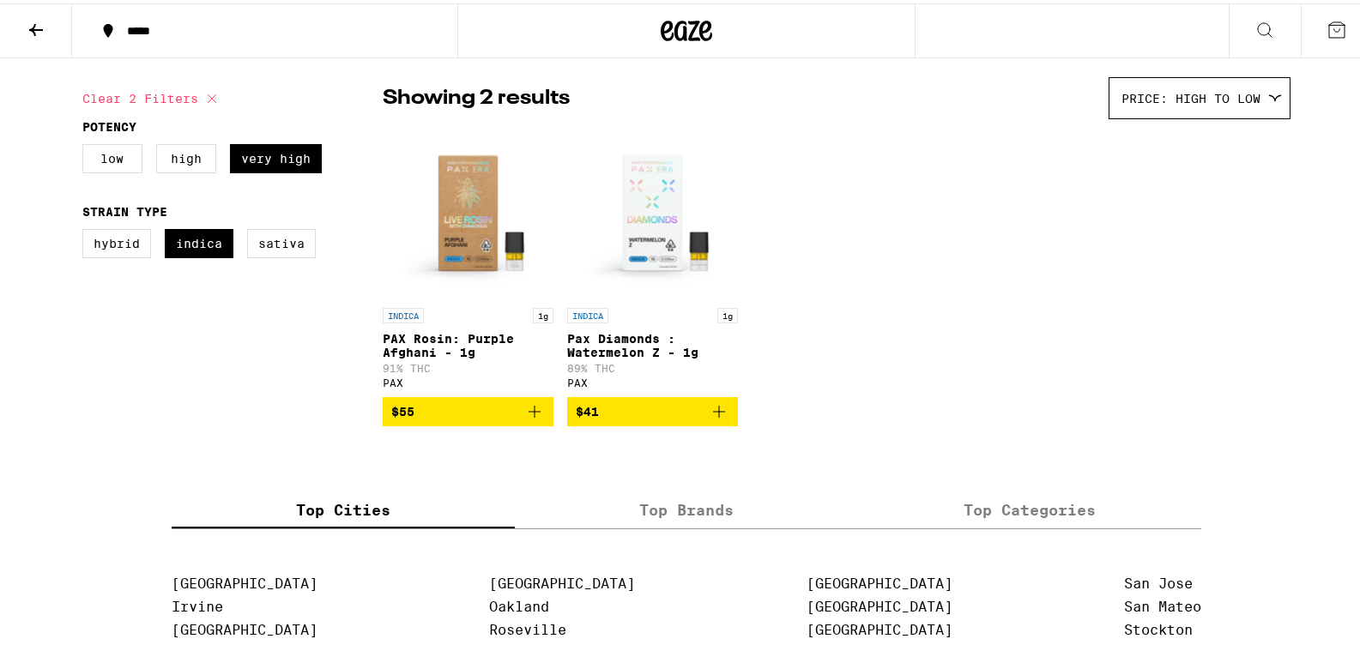
click at [660, 249] on img "Open page for Pax Diamonds : Watermelon Z - 1g from PAX" at bounding box center [652, 210] width 171 height 172
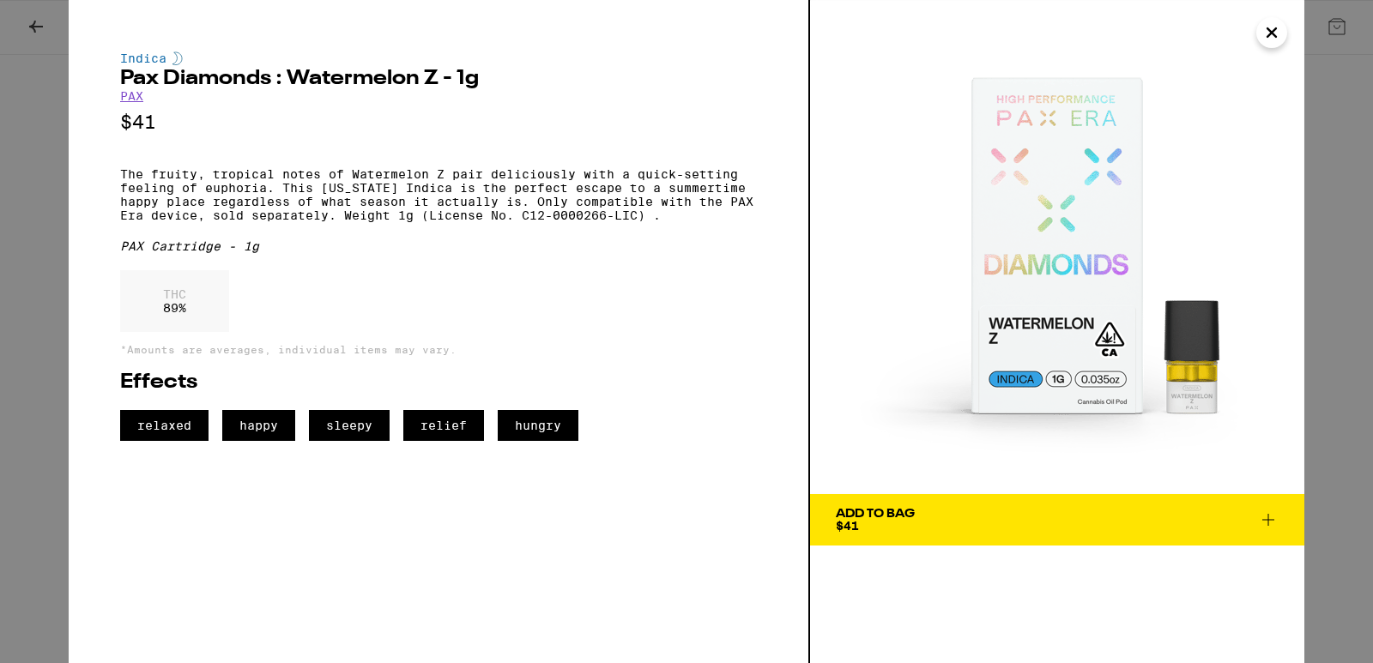
click at [1188, 357] on img at bounding box center [1057, 247] width 494 height 494
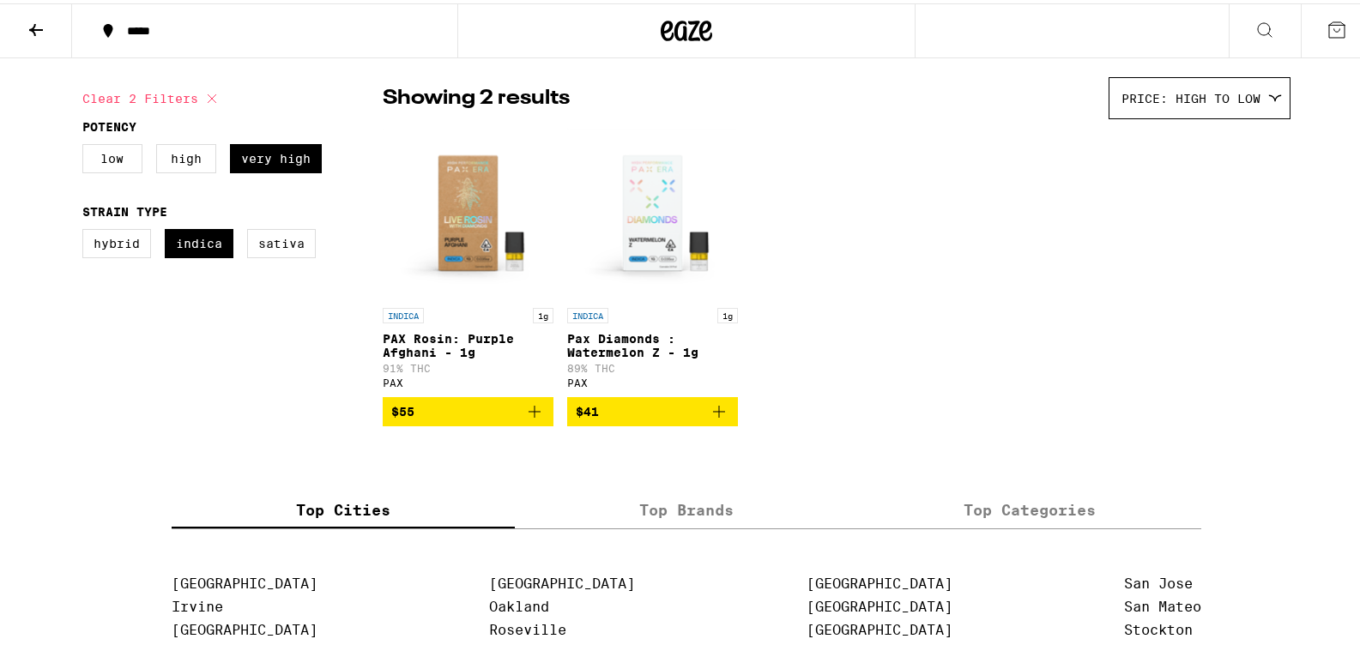
checkbox input "false"
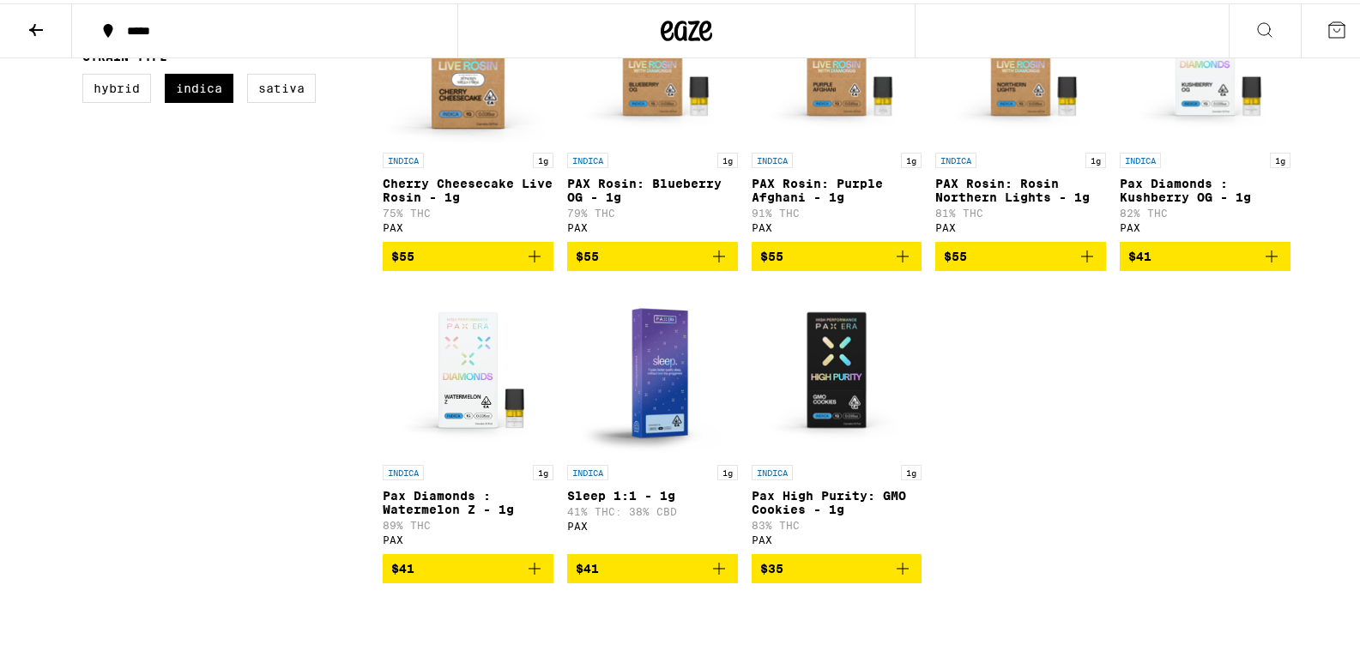
scroll to position [286, 0]
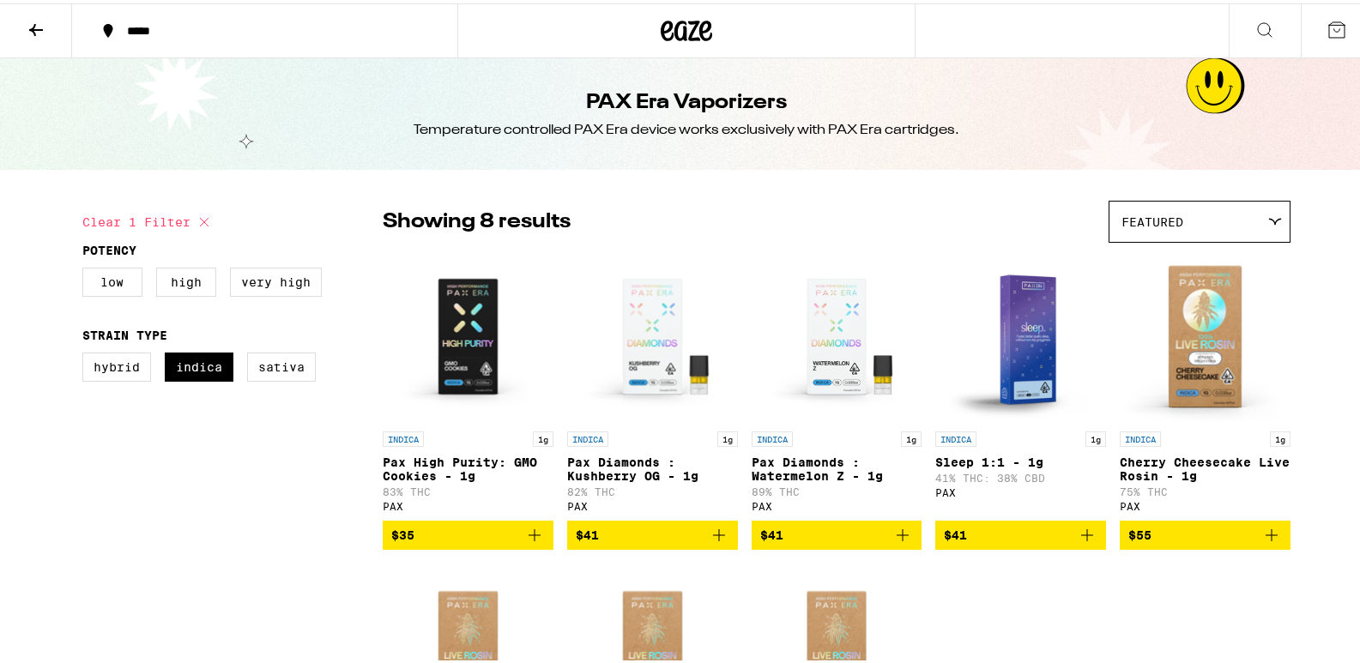
checkbox input "false"
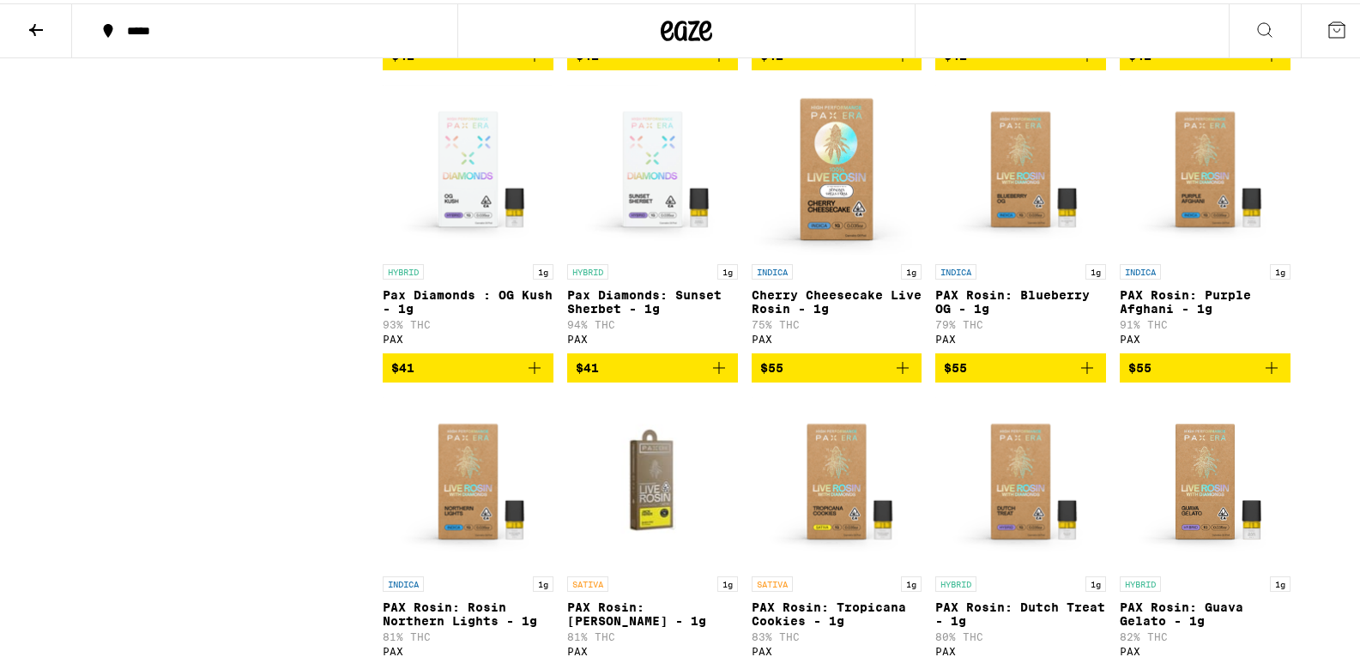
scroll to position [572, 0]
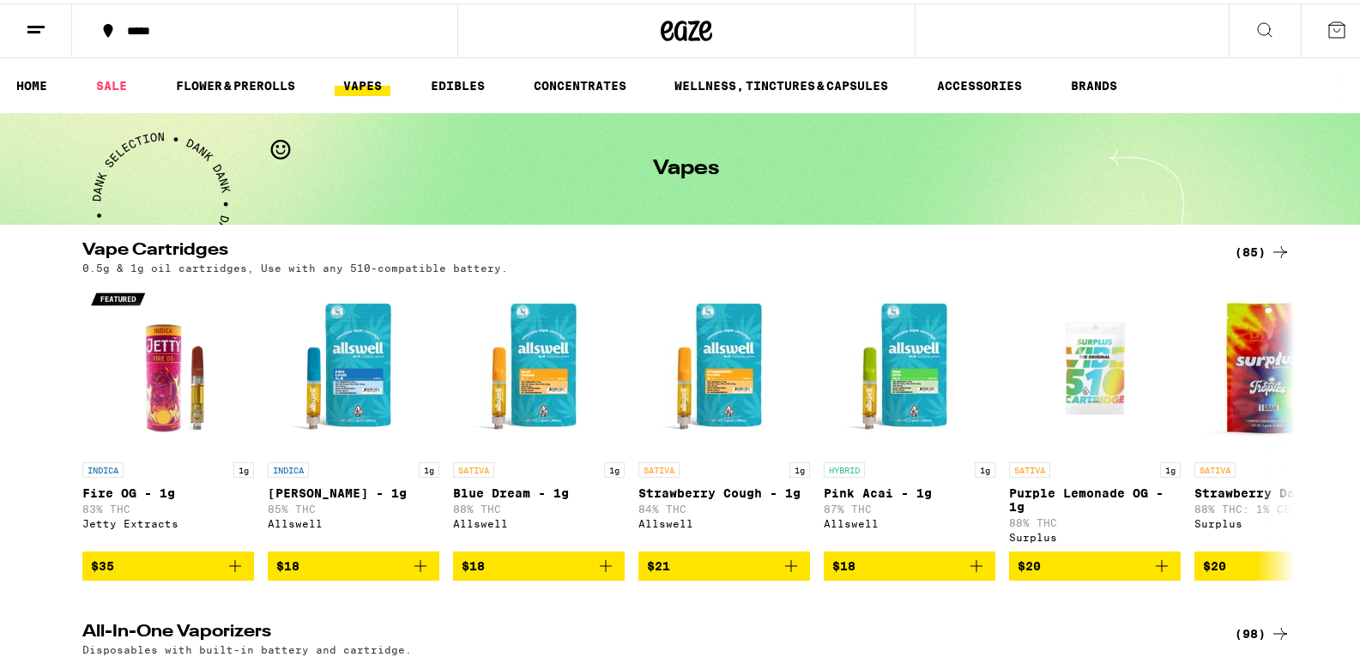
click at [1240, 245] on div "(85)" at bounding box center [1263, 249] width 56 height 21
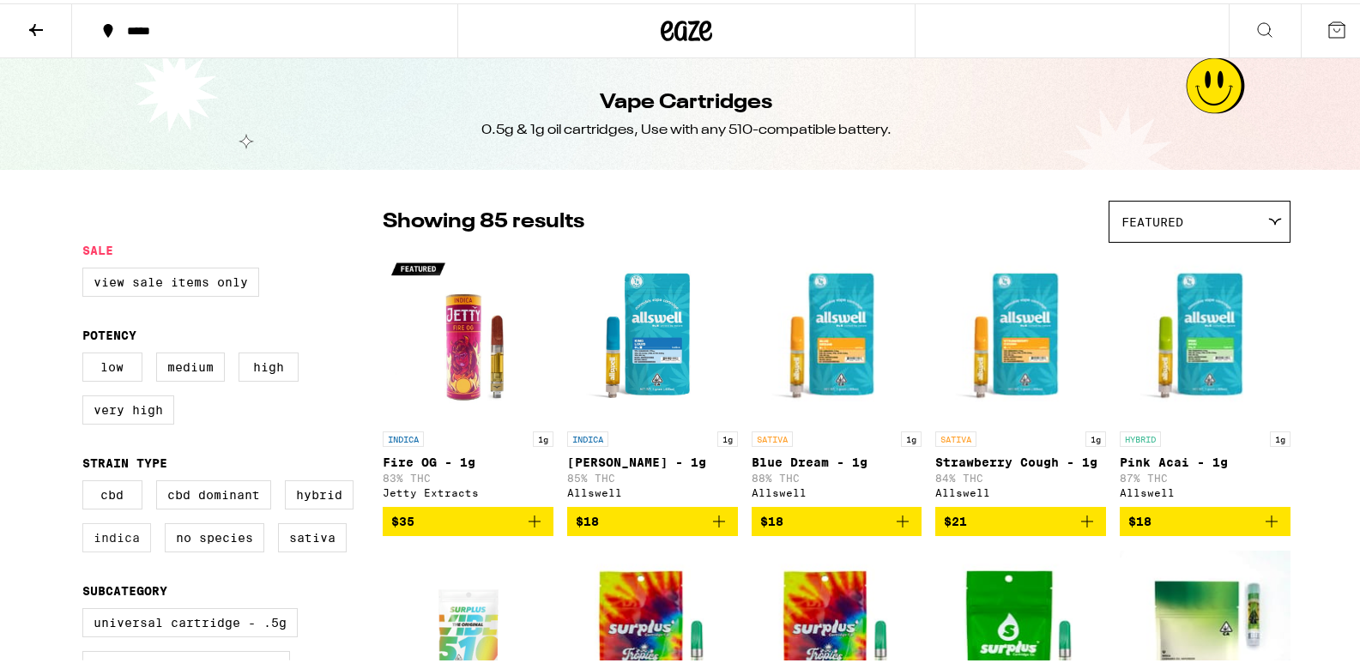
click at [107, 549] on label "Indica" at bounding box center [116, 534] width 69 height 29
click at [87, 481] on input "Indica" at bounding box center [86, 480] width 1 height 1
checkbox input "true"
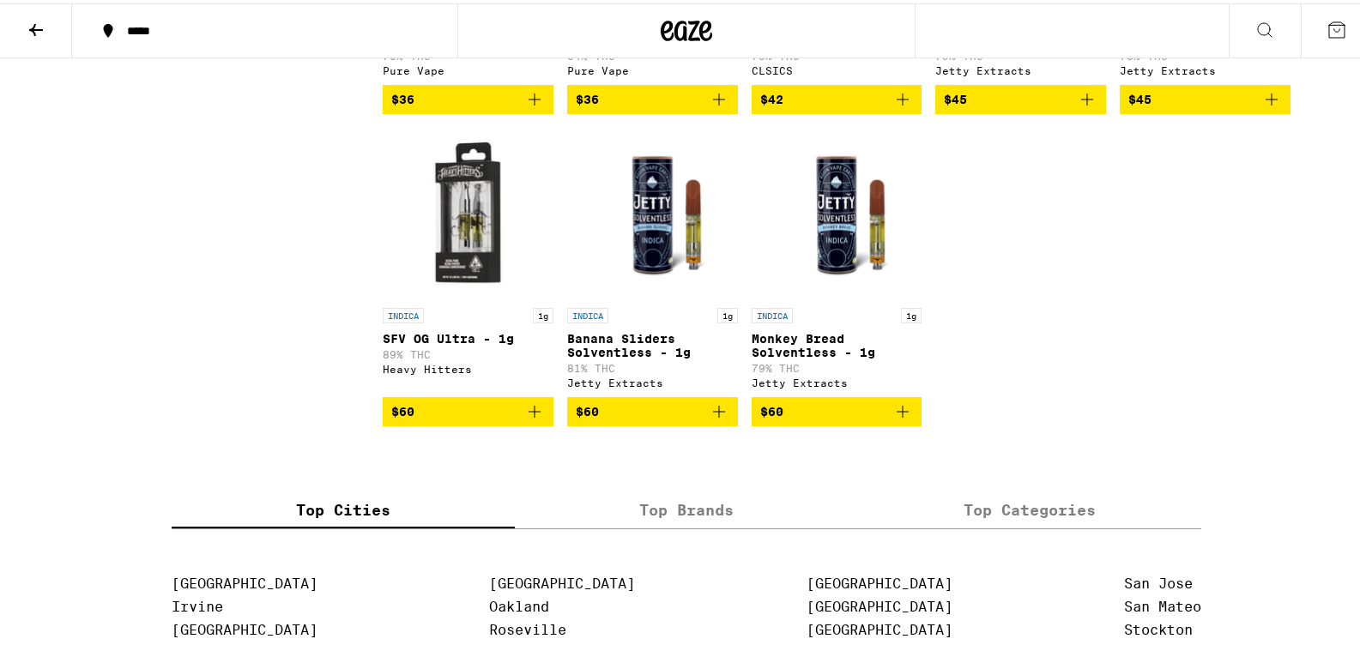
scroll to position [1431, 0]
